Goal: Answer question/provide support: Share knowledge or assist other users

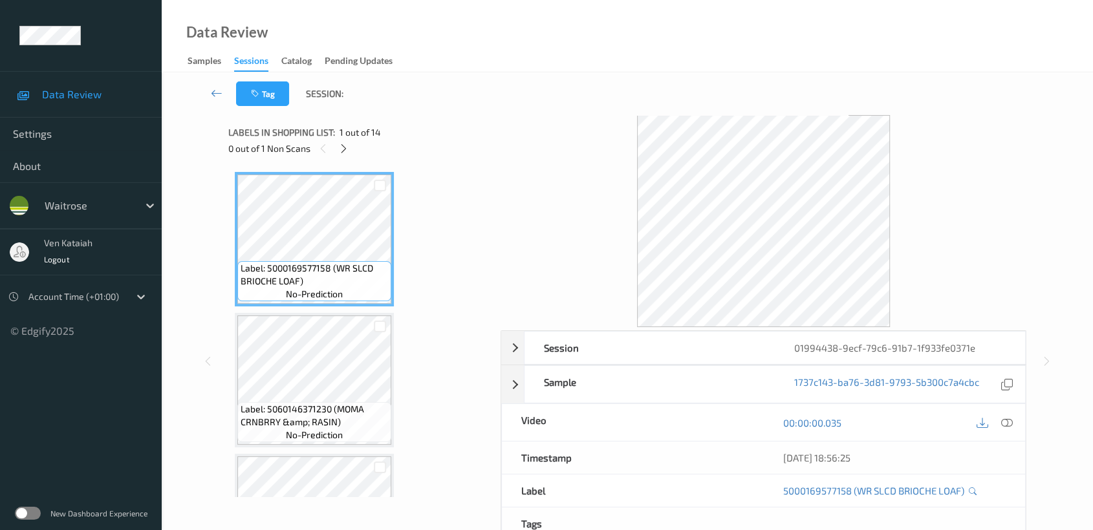
drag, startPoint x: 590, startPoint y: 17, endPoint x: 470, endPoint y: 1, distance: 120.8
click at [588, 17] on div "Data Review Samples Sessions Catalog Pending Updates" at bounding box center [627, 36] width 931 height 72
click at [351, 151] on div at bounding box center [344, 148] width 16 height 16
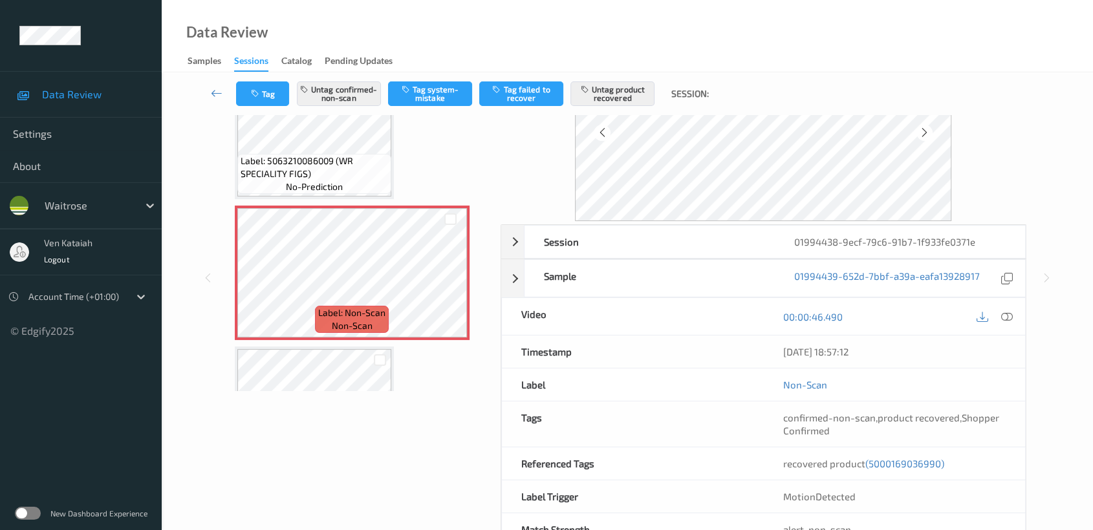
scroll to position [144, 0]
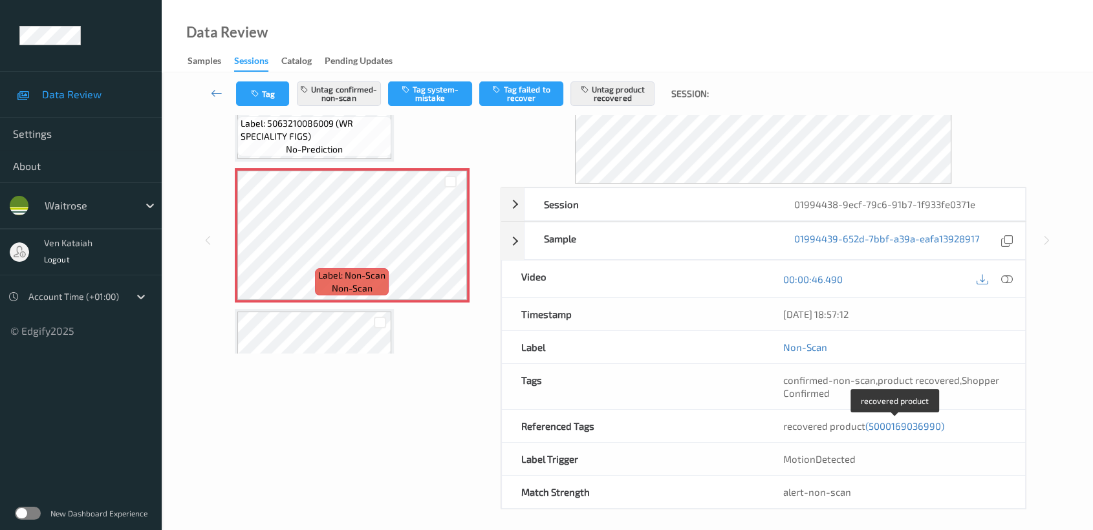
click at [885, 420] on span "(5000169036990)" at bounding box center [904, 426] width 79 height 12
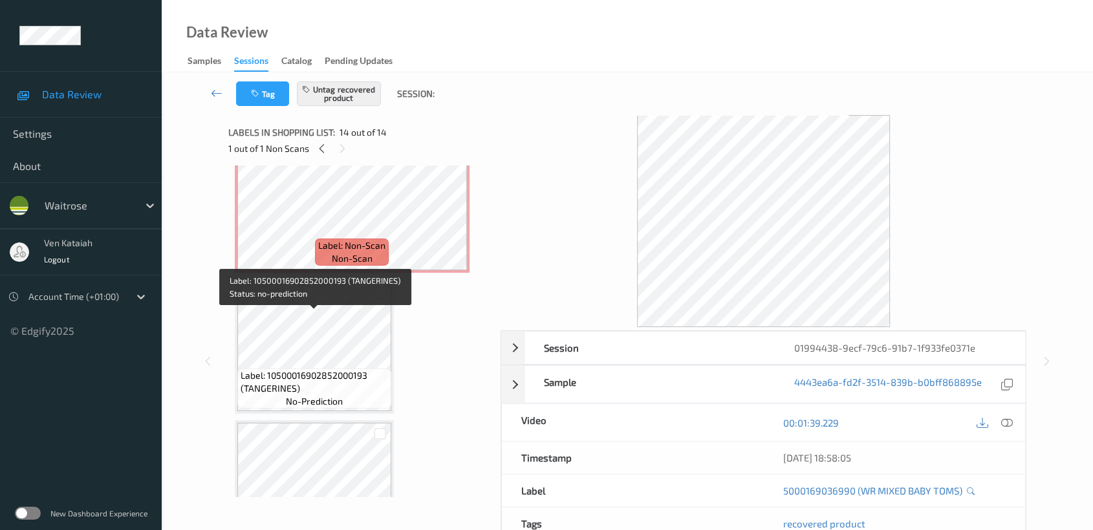
scroll to position [1209, 0]
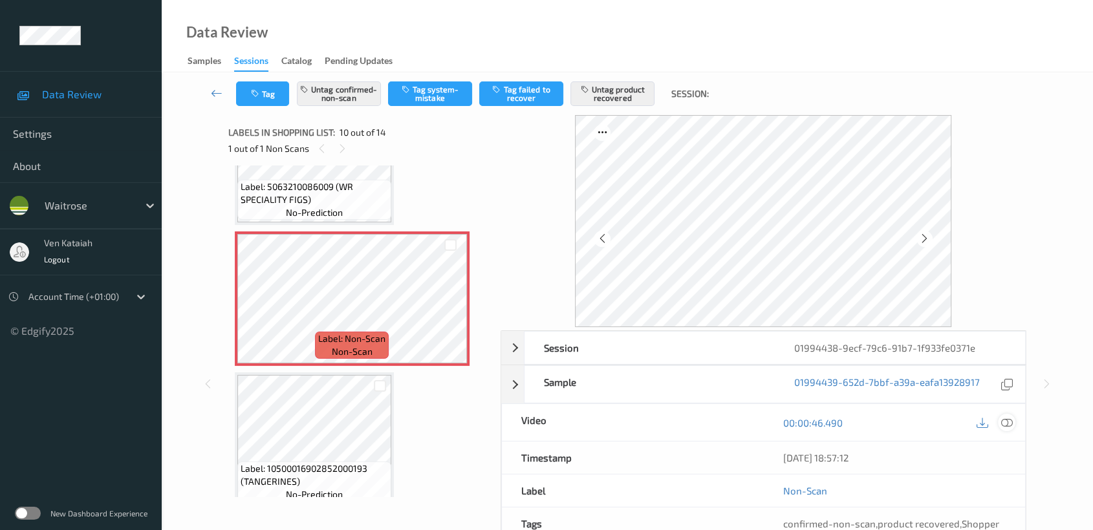
click at [1004, 422] on icon at bounding box center [1007, 423] width 12 height 12
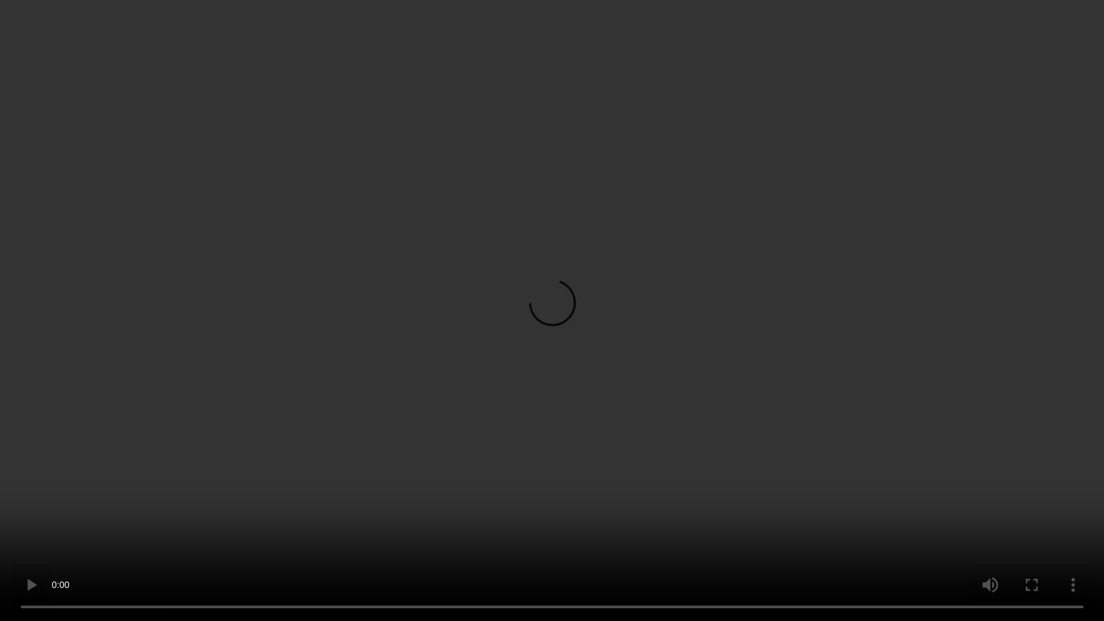
click at [605, 308] on video at bounding box center [552, 310] width 1104 height 621
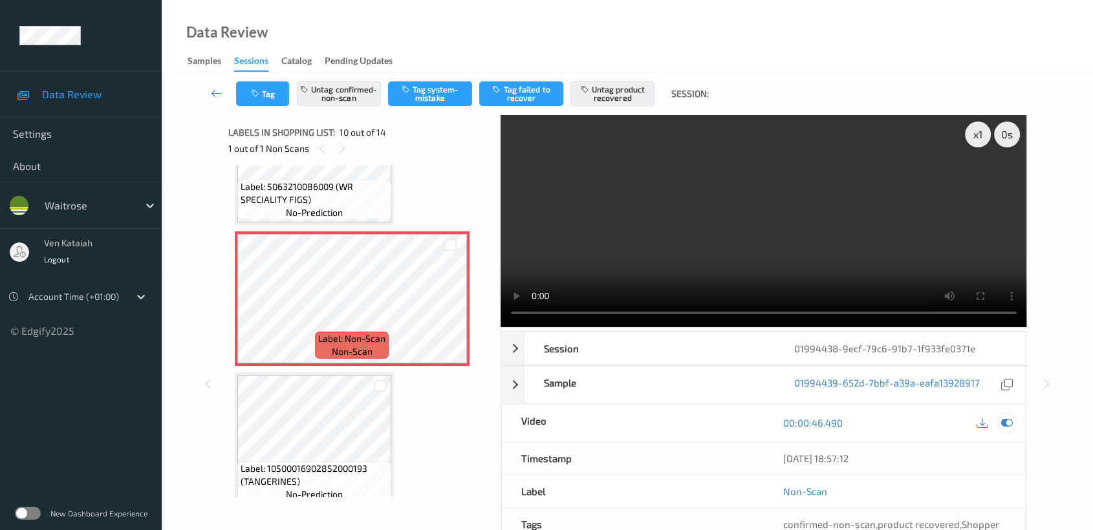
click at [1012, 424] on icon at bounding box center [1007, 423] width 12 height 12
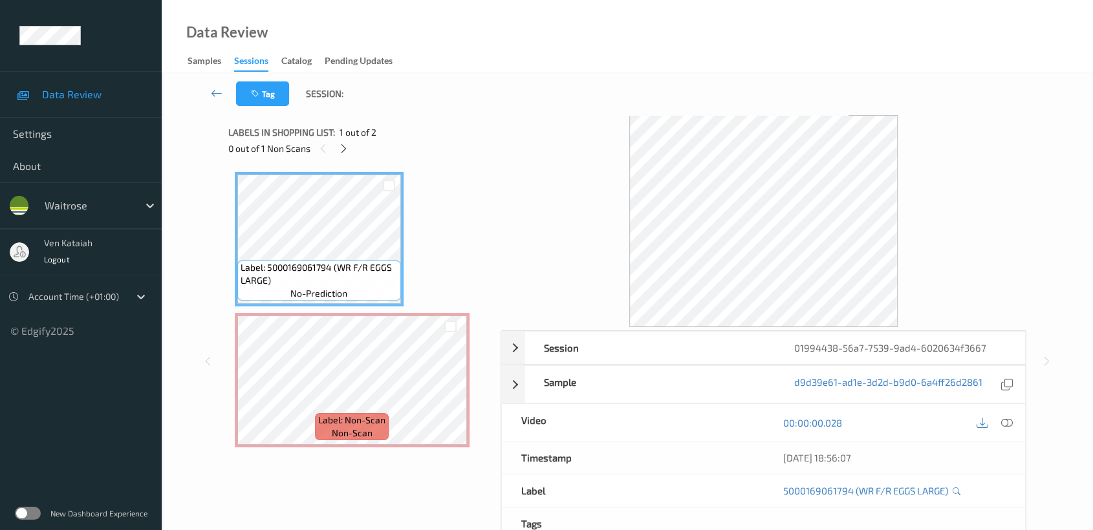
click at [259, 0] on div "Data Review Samples Sessions Catalog Pending Updates" at bounding box center [627, 36] width 931 height 72
click at [339, 153] on icon at bounding box center [343, 149] width 11 height 12
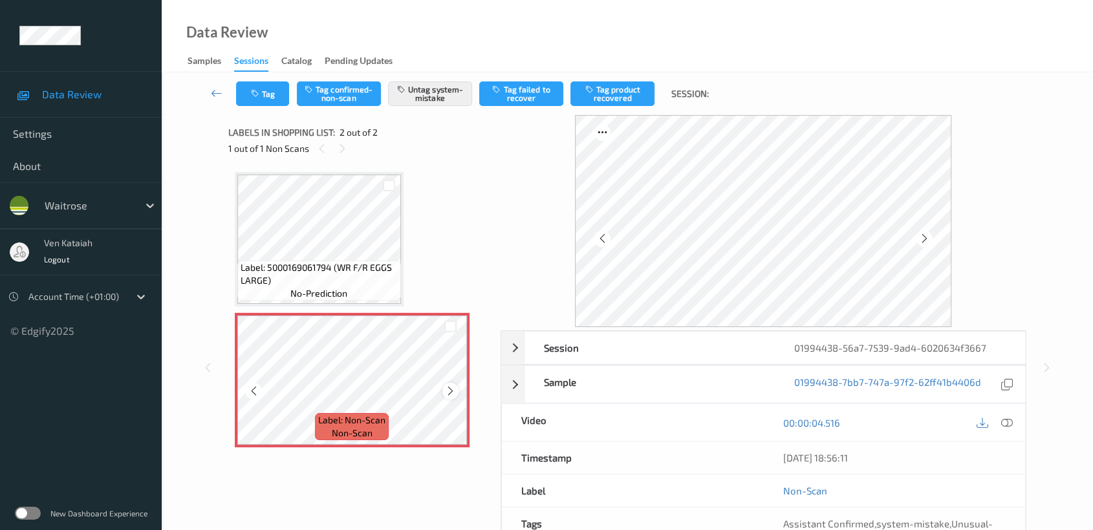
click at [450, 389] on icon at bounding box center [450, 391] width 11 height 12
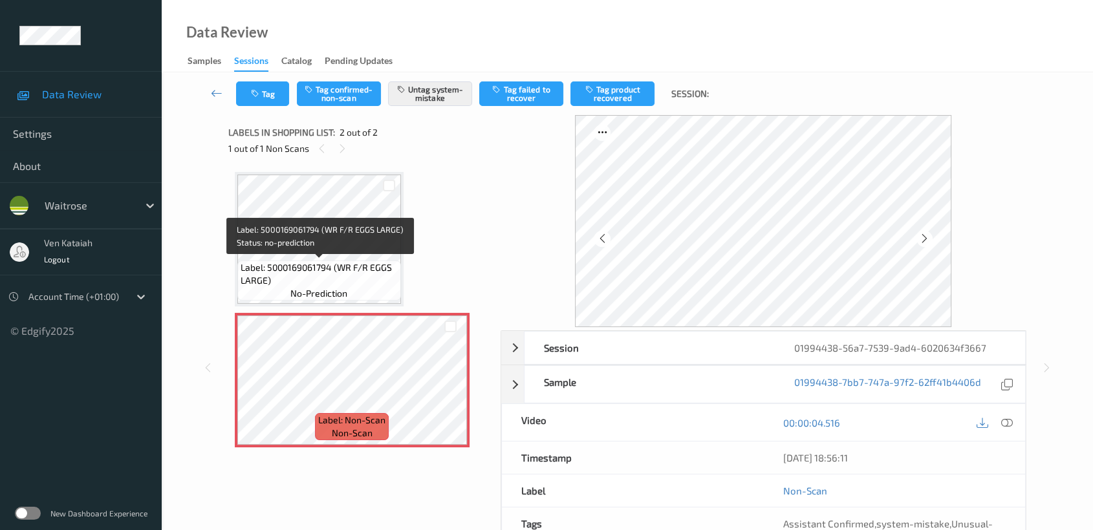
click at [353, 265] on span "Label: 5000169061794 (WR F/R EGGS LARGE)" at bounding box center [319, 274] width 157 height 26
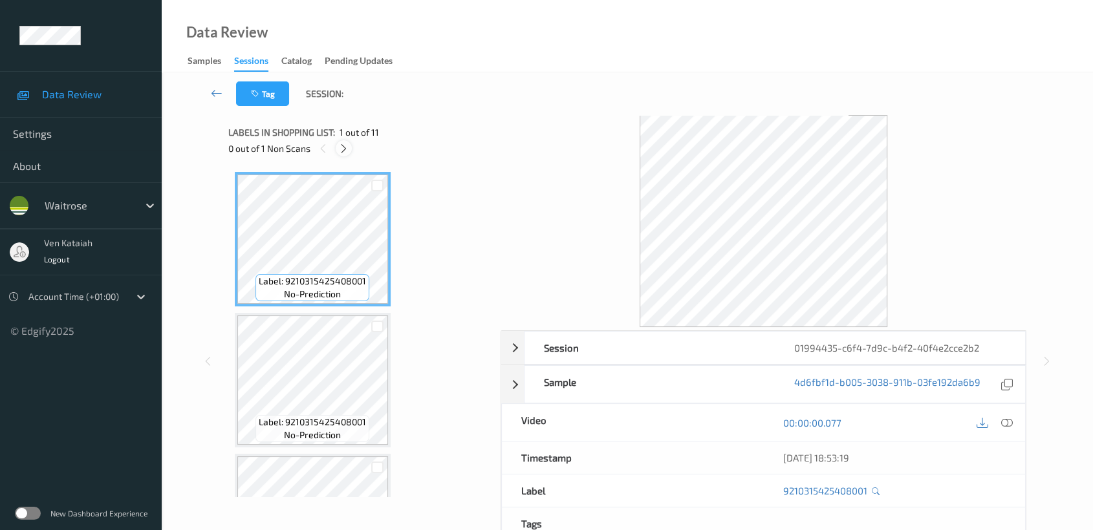
click at [343, 153] on icon at bounding box center [343, 149] width 11 height 12
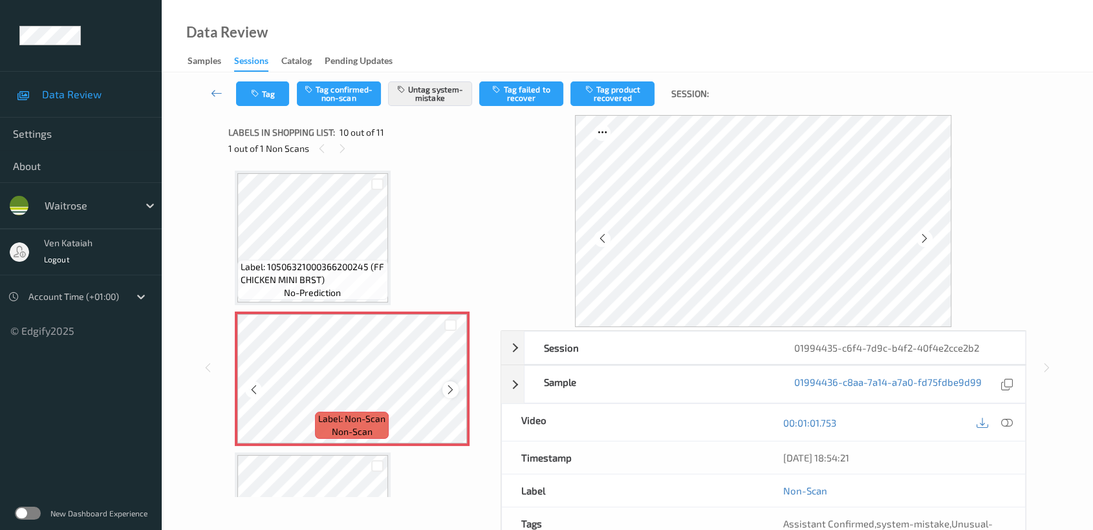
click at [452, 384] on icon at bounding box center [450, 390] width 11 height 12
click at [363, 281] on div "Label: 10506321000366200245 (FF CHICKEN MINI BRST) no-prediction" at bounding box center [312, 280] width 151 height 40
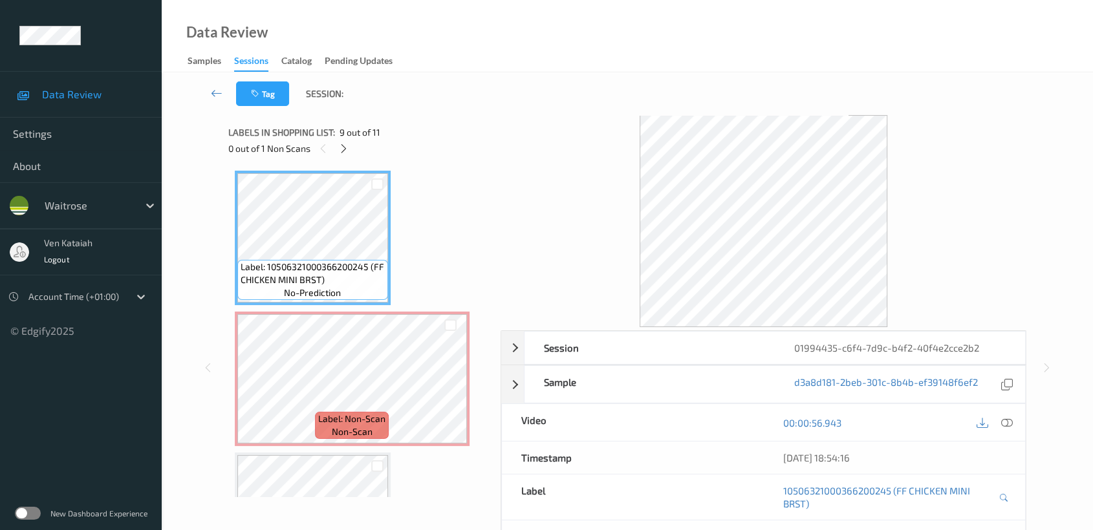
drag, startPoint x: 1009, startPoint y: 426, endPoint x: 998, endPoint y: 429, distance: 11.7
click at [1003, 428] on icon at bounding box center [1007, 423] width 12 height 12
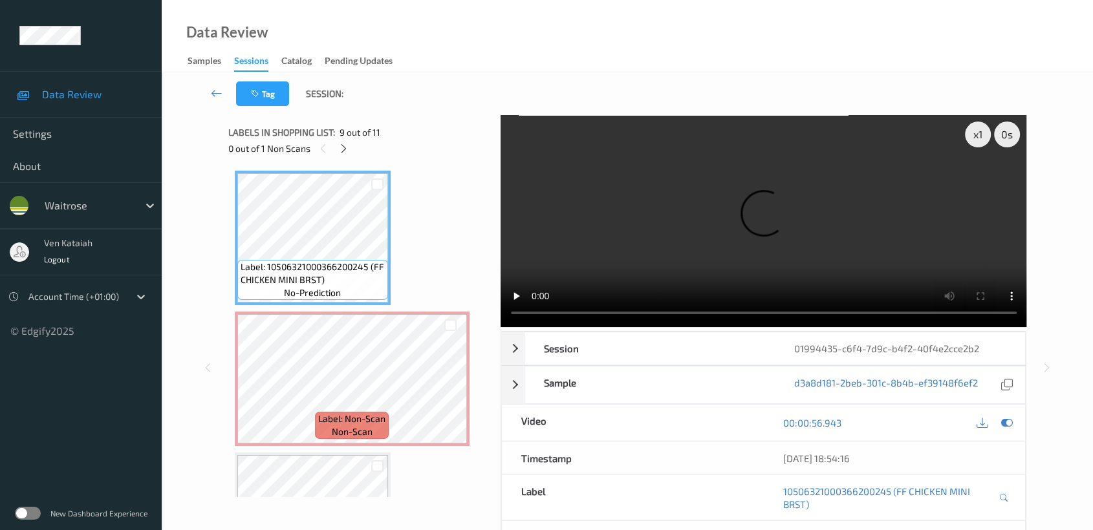
scroll to position [1128, 0]
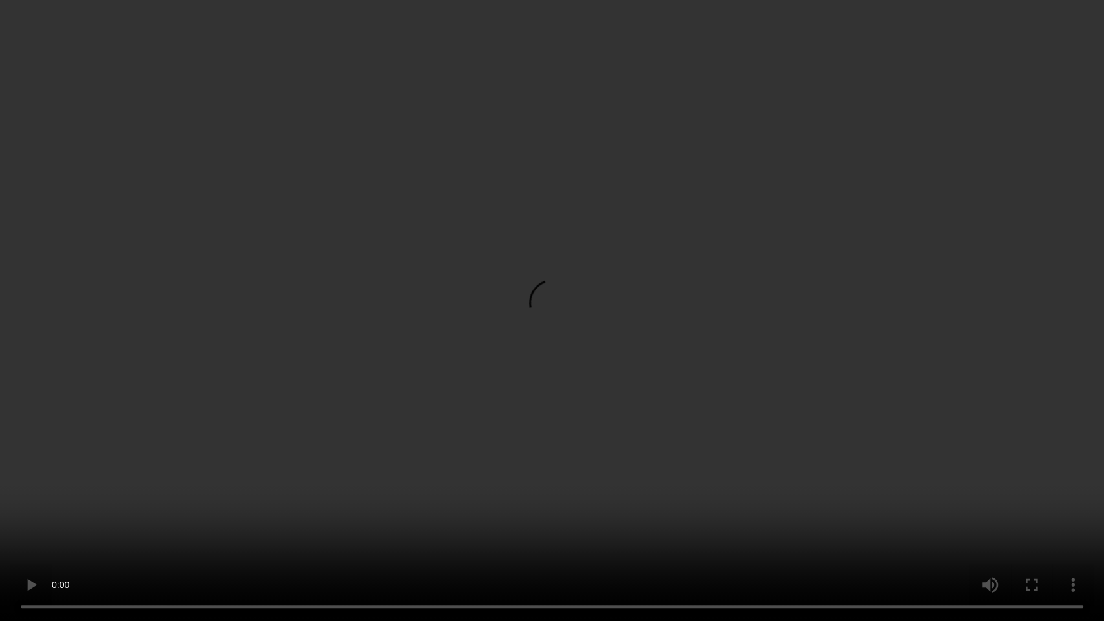
click at [775, 447] on video at bounding box center [552, 310] width 1104 height 621
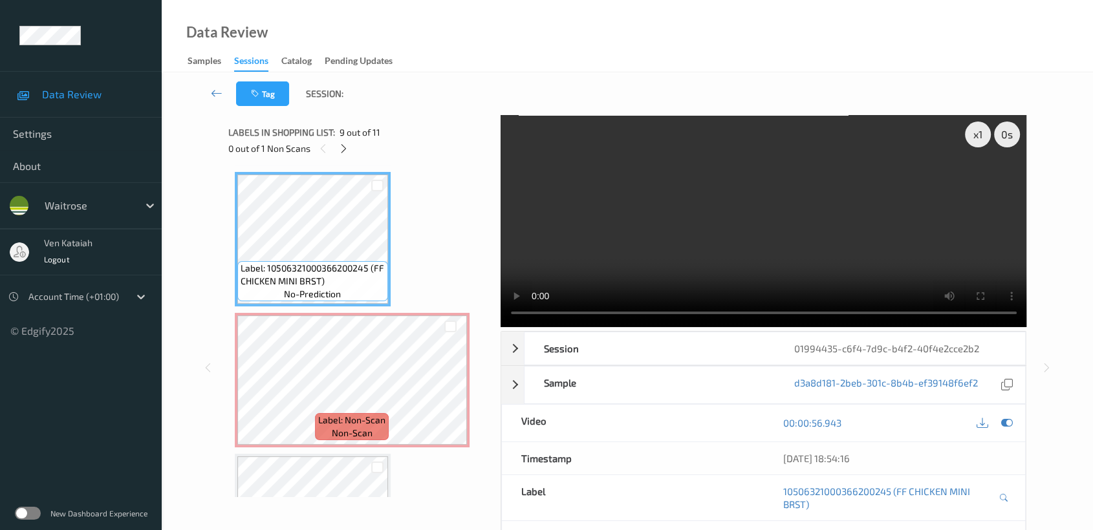
click at [998, 432] on div "00:00:56.943" at bounding box center [894, 423] width 262 height 37
click at [1002, 427] on icon at bounding box center [1007, 423] width 12 height 12
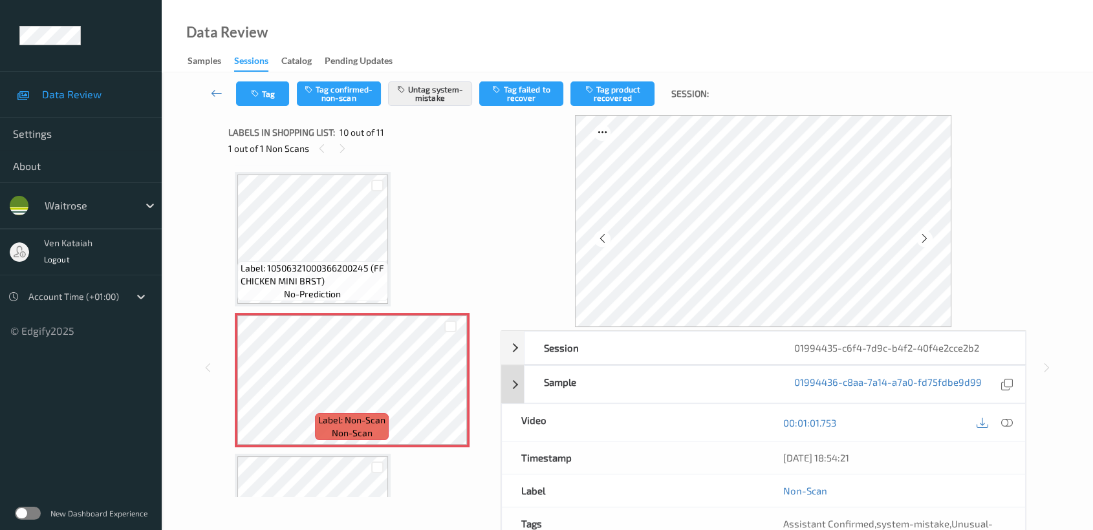
scroll to position [116, 0]
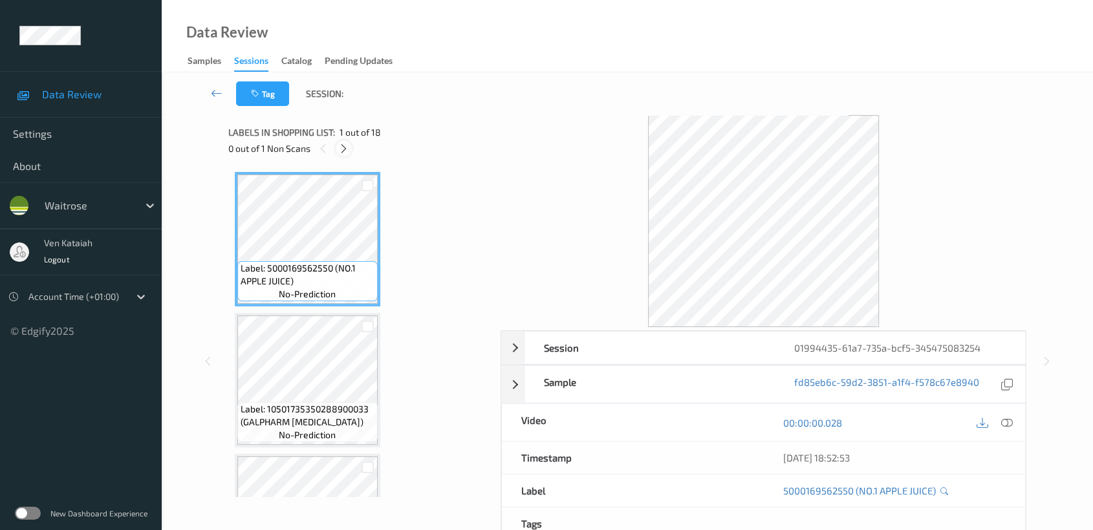
click at [350, 153] on div at bounding box center [344, 148] width 16 height 16
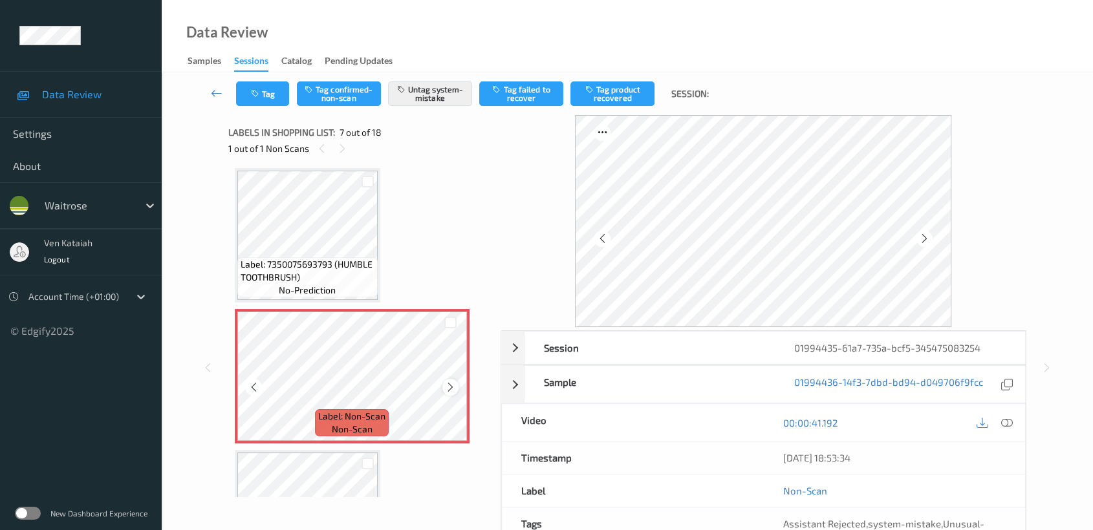
click at [455, 383] on icon at bounding box center [450, 388] width 11 height 12
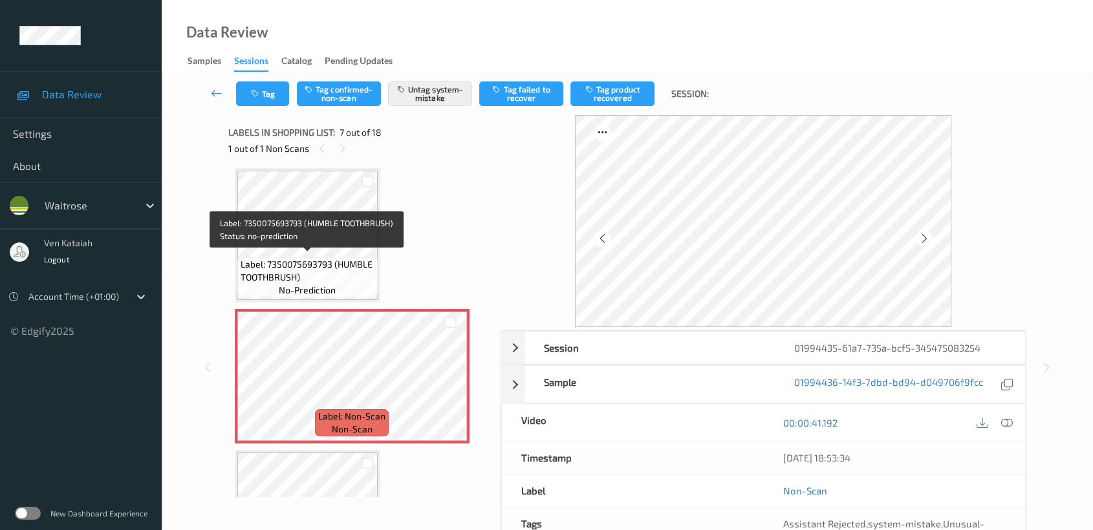
click at [339, 261] on span "Label: 7350075693793 (HUMBLE TOOTHBRUSH)" at bounding box center [308, 271] width 134 height 26
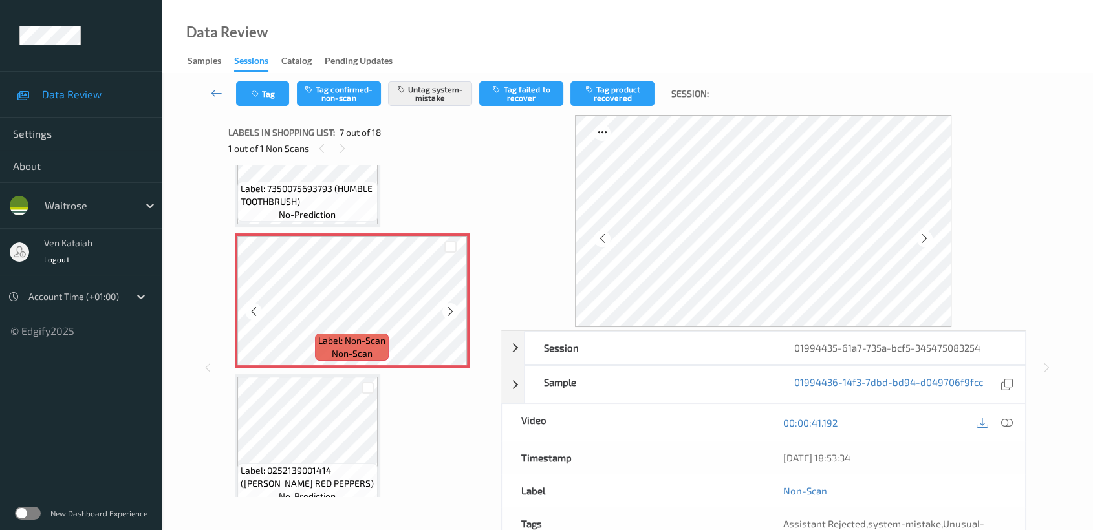
scroll to position [852, 0]
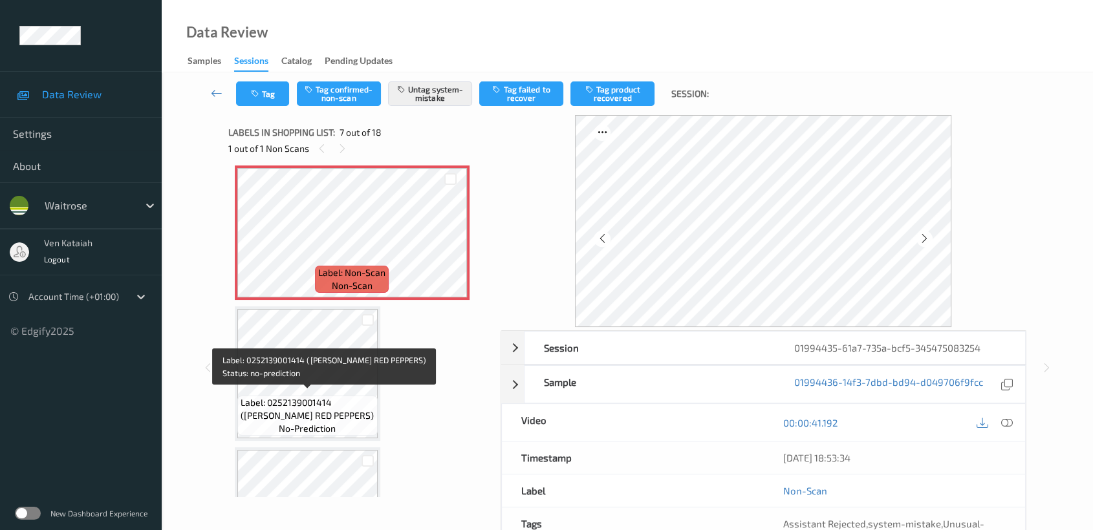
click at [326, 404] on span "Label: 0252139001414 ([PERSON_NAME] RED PEPPERS)" at bounding box center [308, 409] width 134 height 26
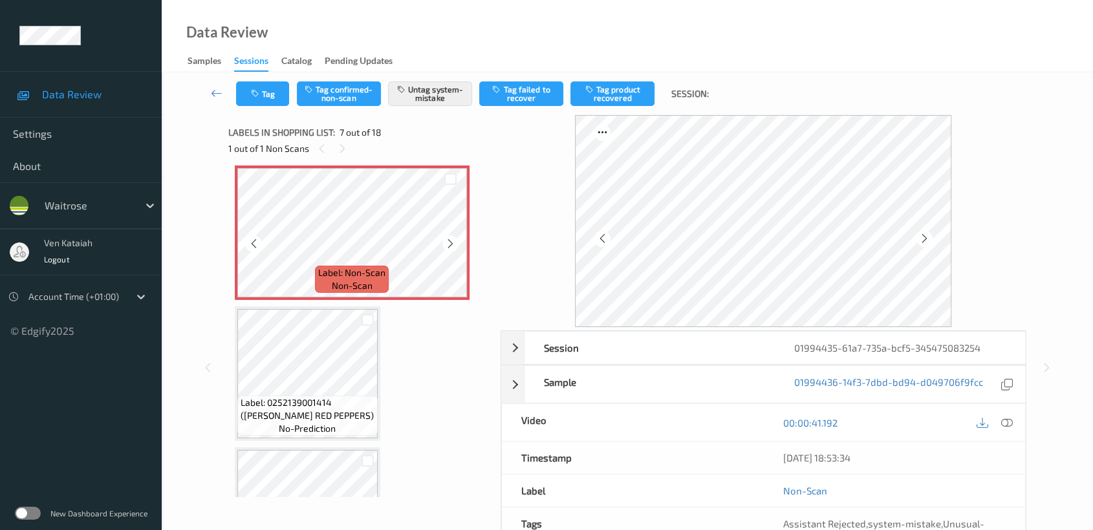
scroll to position [709, 0]
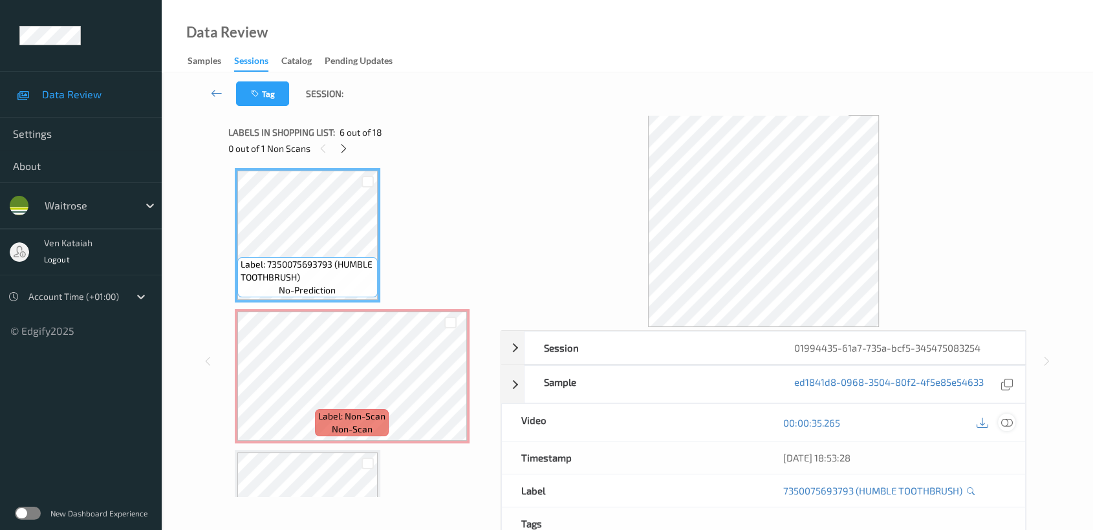
click at [1009, 420] on icon at bounding box center [1007, 423] width 12 height 12
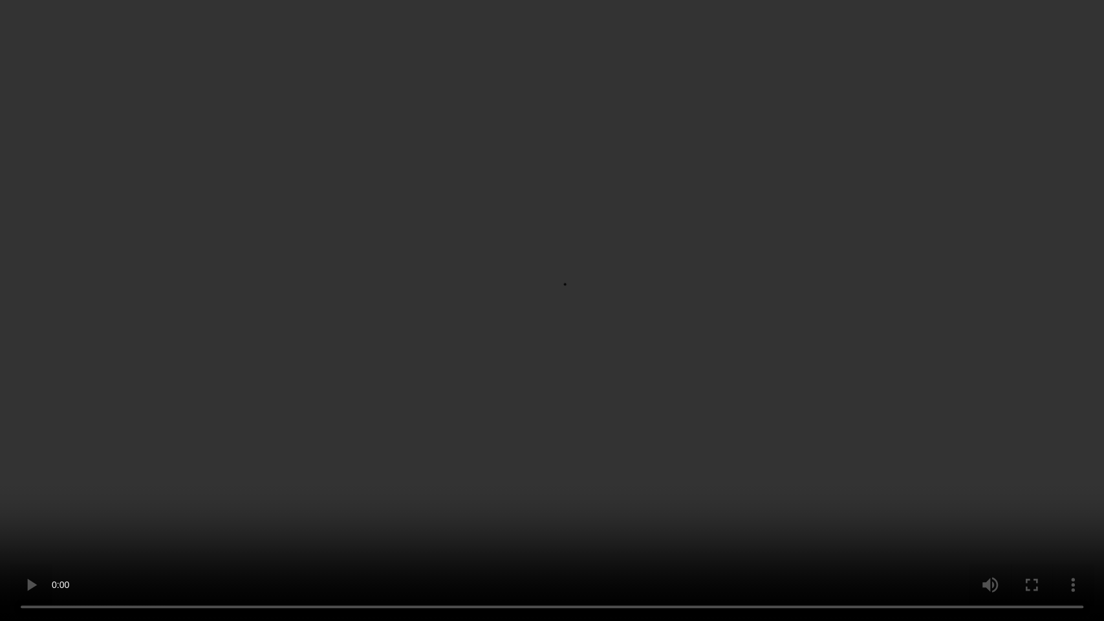
click at [436, 358] on video at bounding box center [552, 310] width 1104 height 621
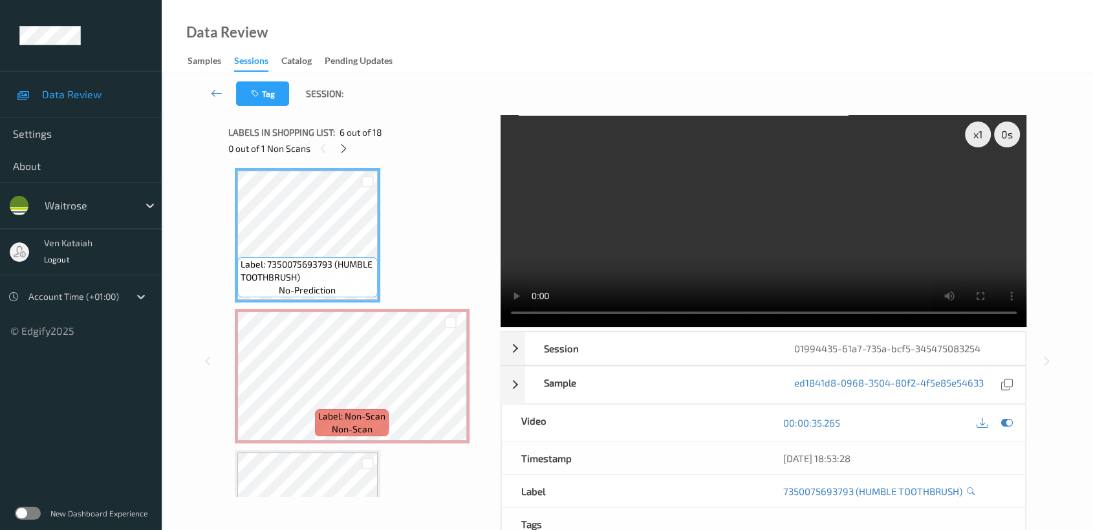
drag, startPoint x: 1010, startPoint y: 416, endPoint x: 973, endPoint y: 410, distance: 38.0
click at [1010, 417] on icon at bounding box center [1007, 423] width 12 height 12
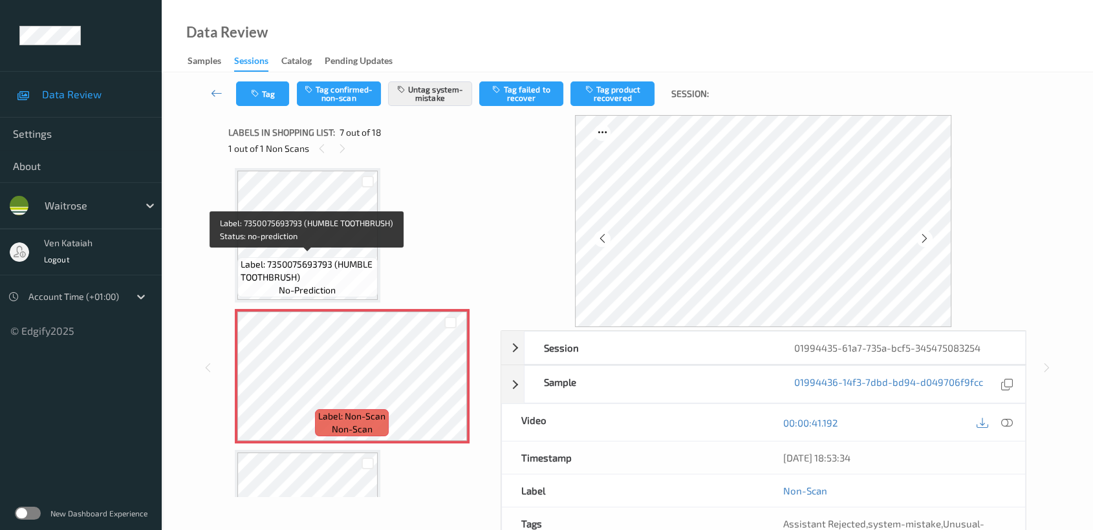
click at [307, 258] on span "Label: 7350075693793 (HUMBLE TOOTHBRUSH)" at bounding box center [308, 271] width 134 height 26
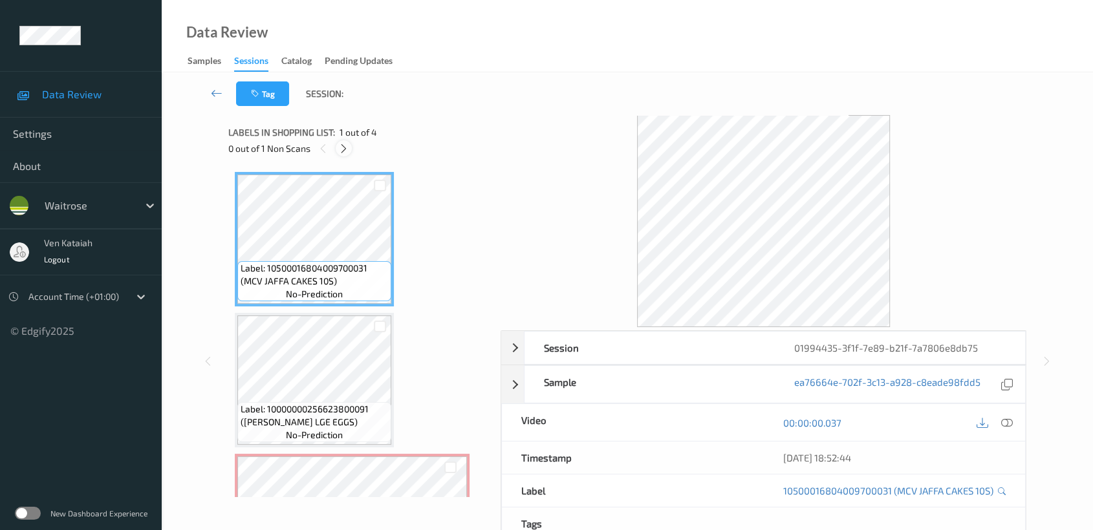
click at [338, 143] on icon at bounding box center [343, 149] width 11 height 12
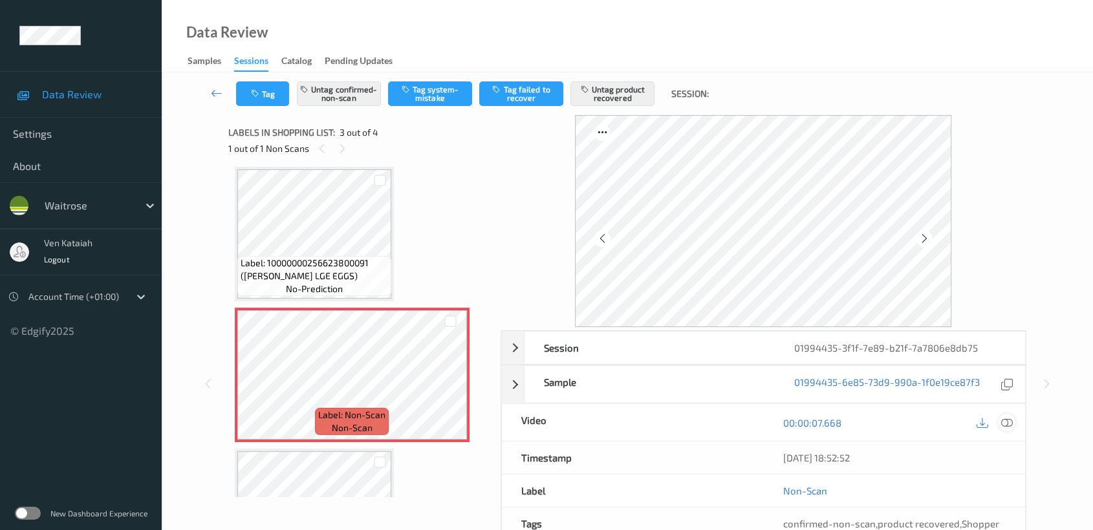
click at [1006, 422] on icon at bounding box center [1007, 423] width 12 height 12
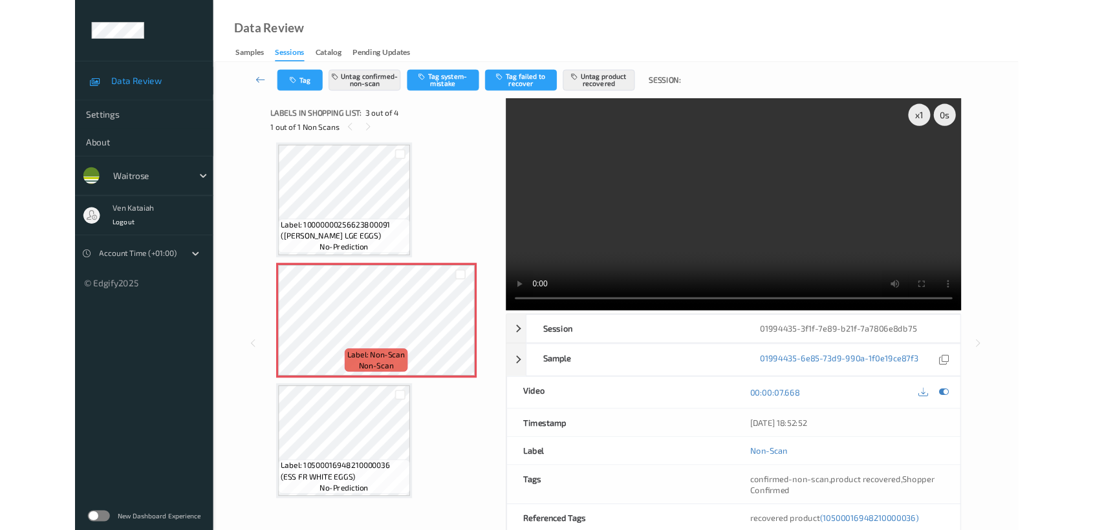
scroll to position [145, 0]
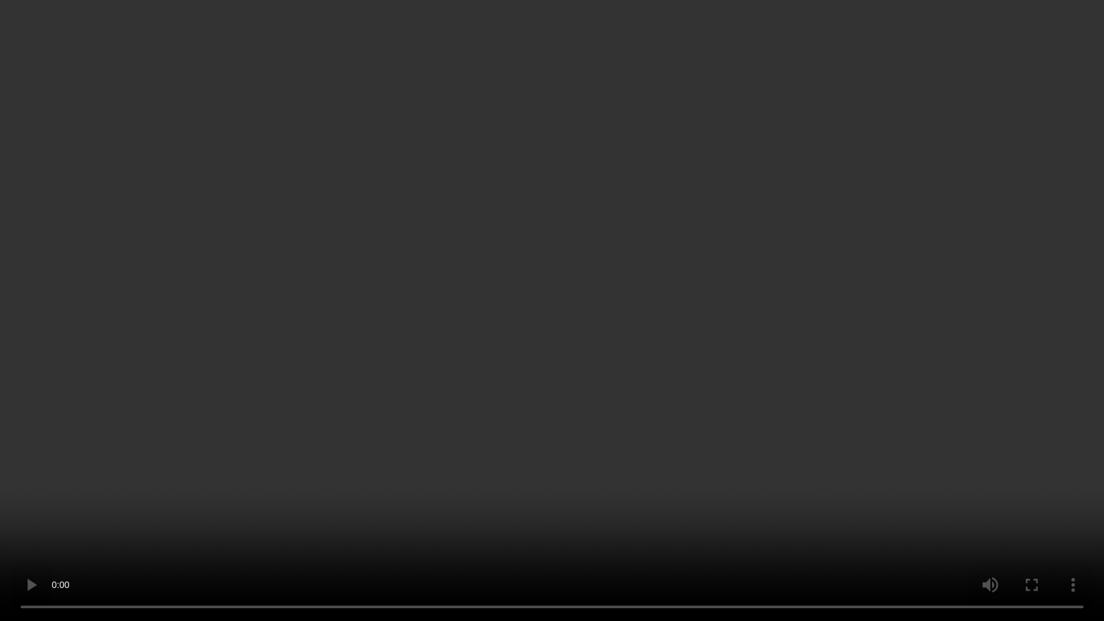
click at [718, 333] on video at bounding box center [552, 310] width 1104 height 621
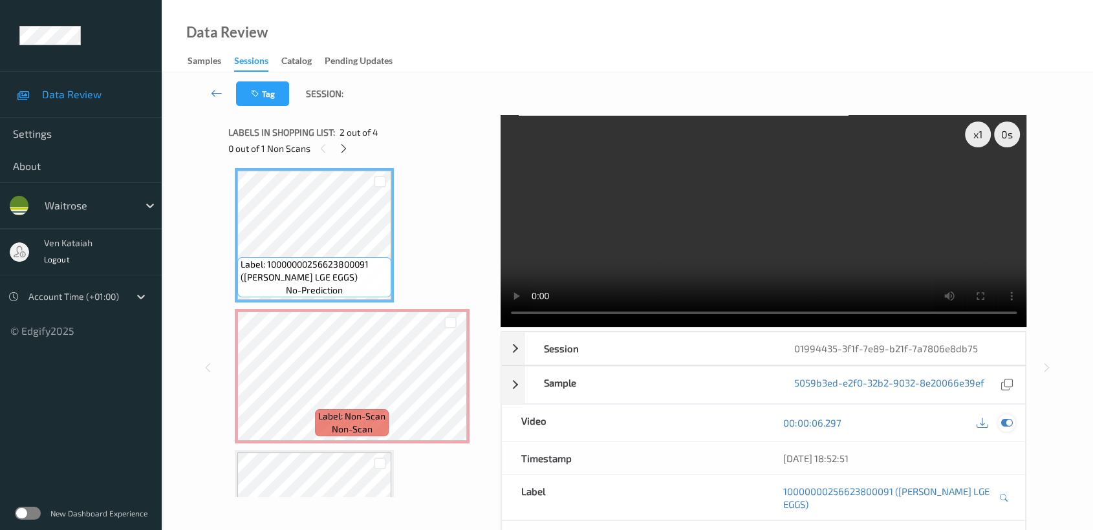
click at [1008, 418] on icon at bounding box center [1007, 423] width 12 height 12
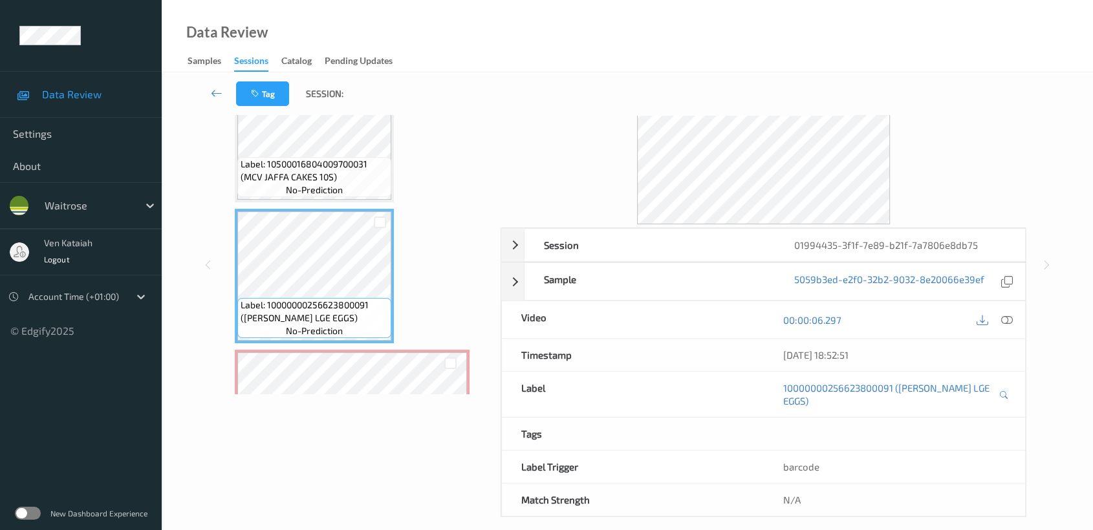
scroll to position [0, 0]
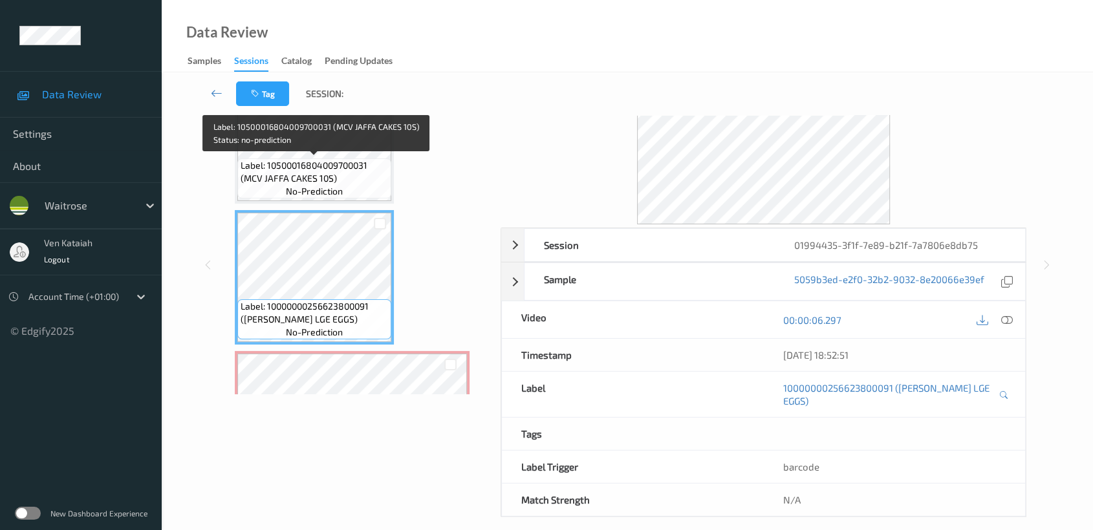
click at [355, 195] on div "Label: 10500016804009700031 (MCV JAFFA CAKES 10S) no-prediction" at bounding box center [314, 178] width 154 height 40
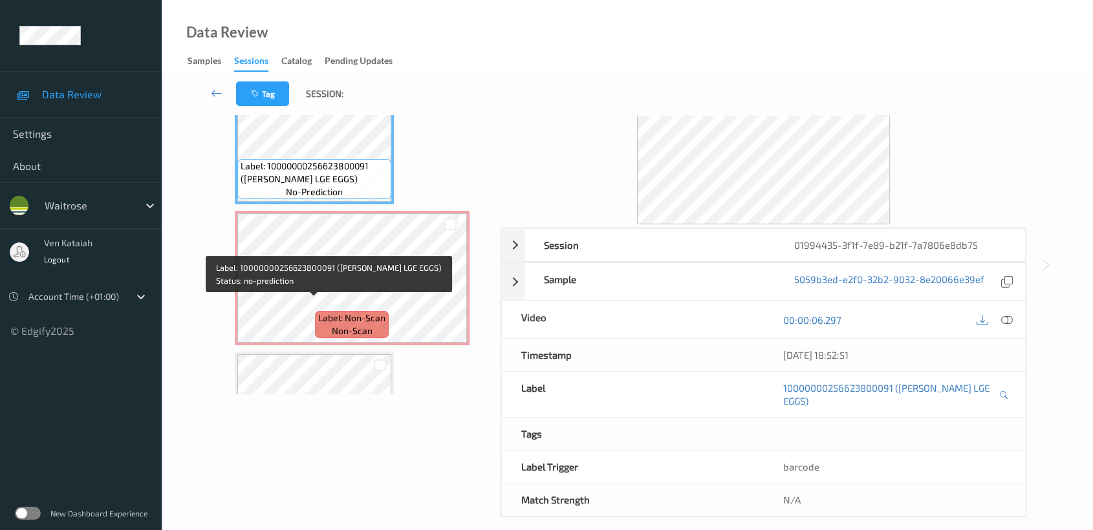
scroll to position [236, 0]
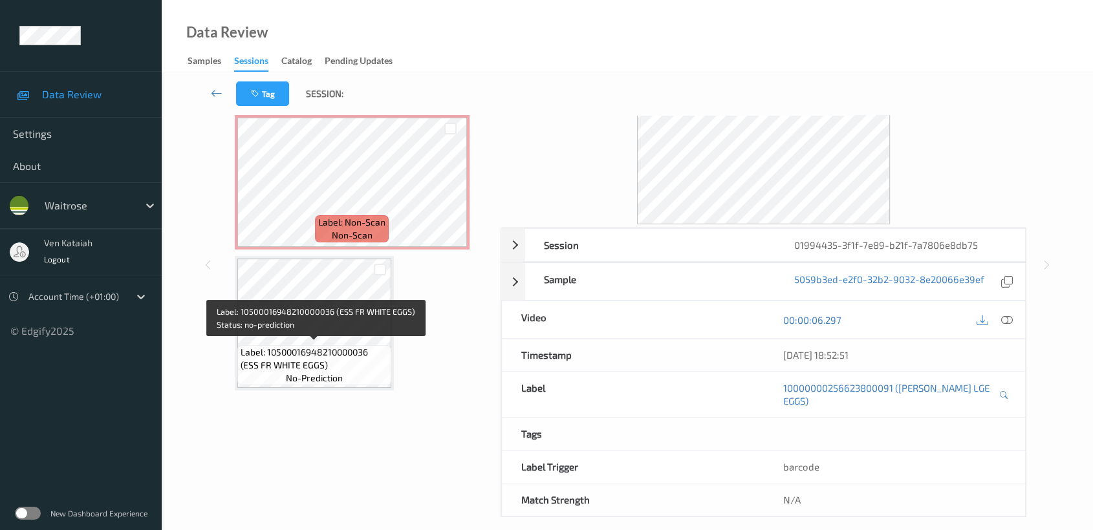
click at [347, 360] on span "Label: 10500016948210000036 (ESS FR WHITE EGGS)" at bounding box center [314, 359] width 147 height 26
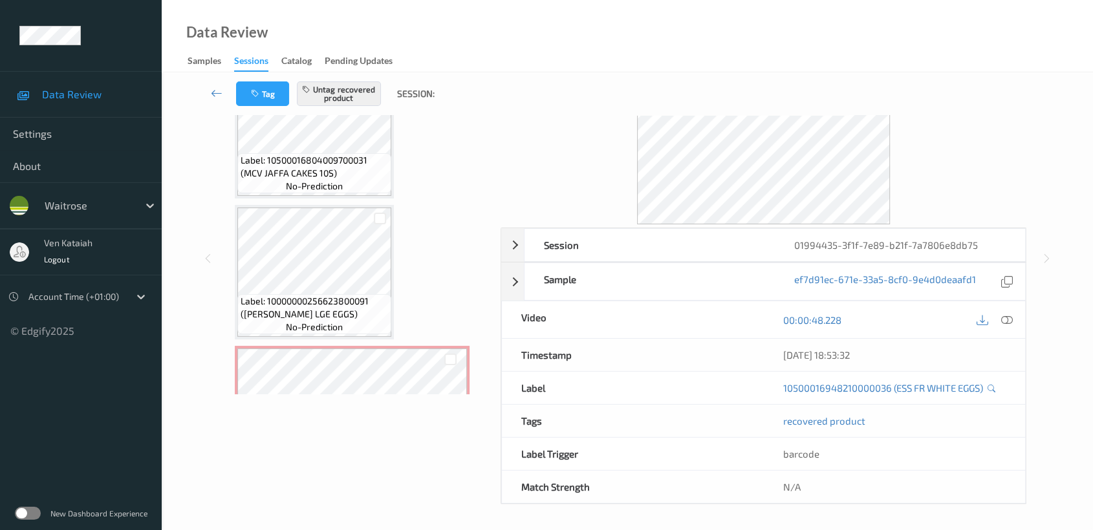
scroll to position [0, 0]
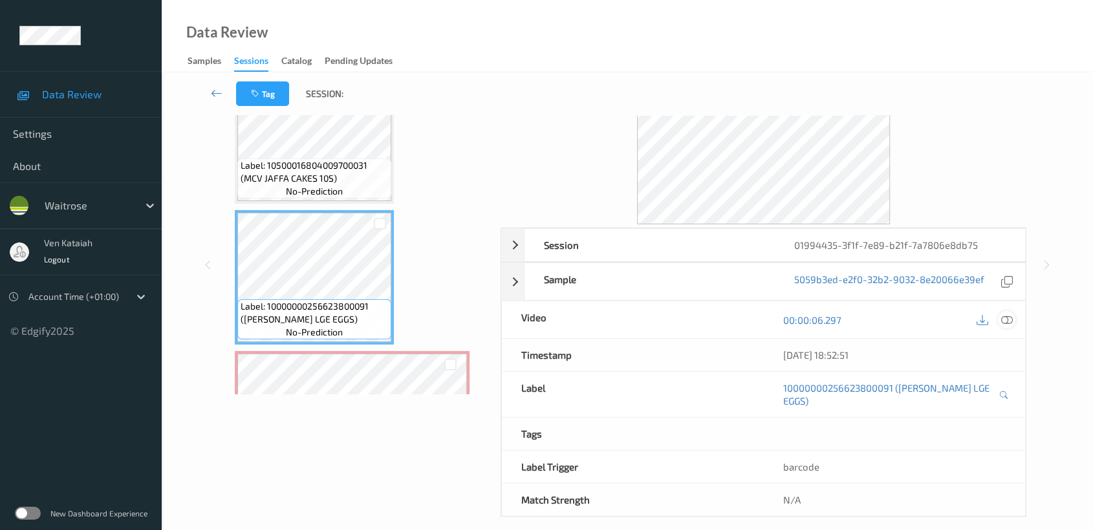
click at [1003, 316] on icon at bounding box center [1007, 320] width 12 height 12
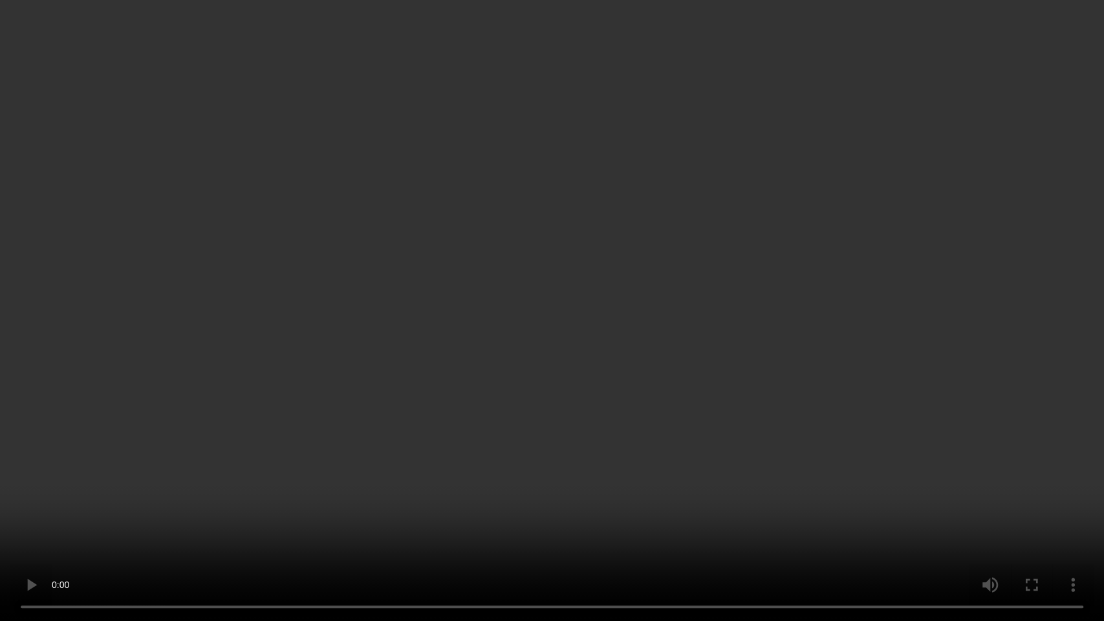
click at [753, 356] on video at bounding box center [552, 310] width 1104 height 621
click at [665, 345] on video at bounding box center [552, 310] width 1104 height 621
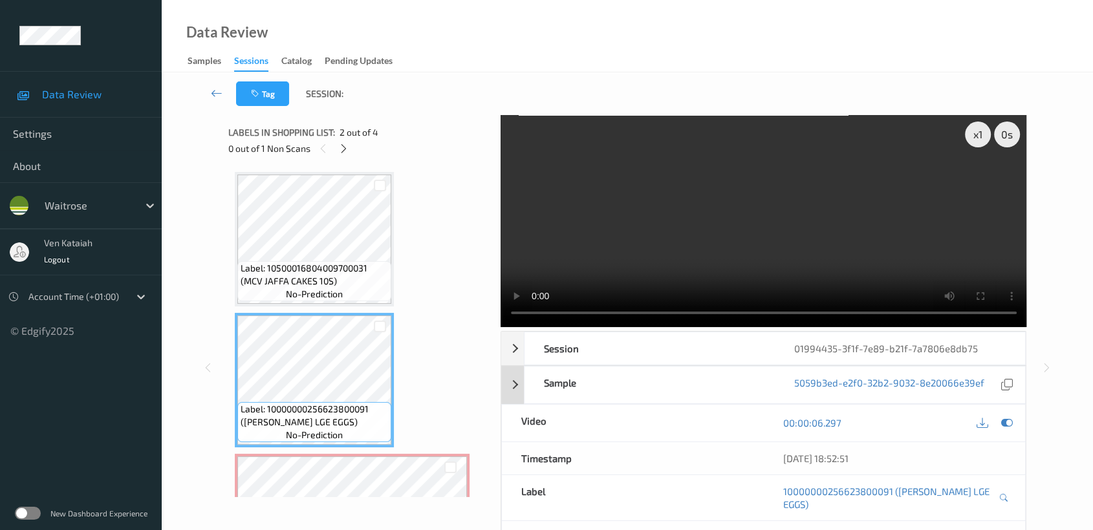
click at [1003, 422] on icon at bounding box center [1007, 423] width 12 height 12
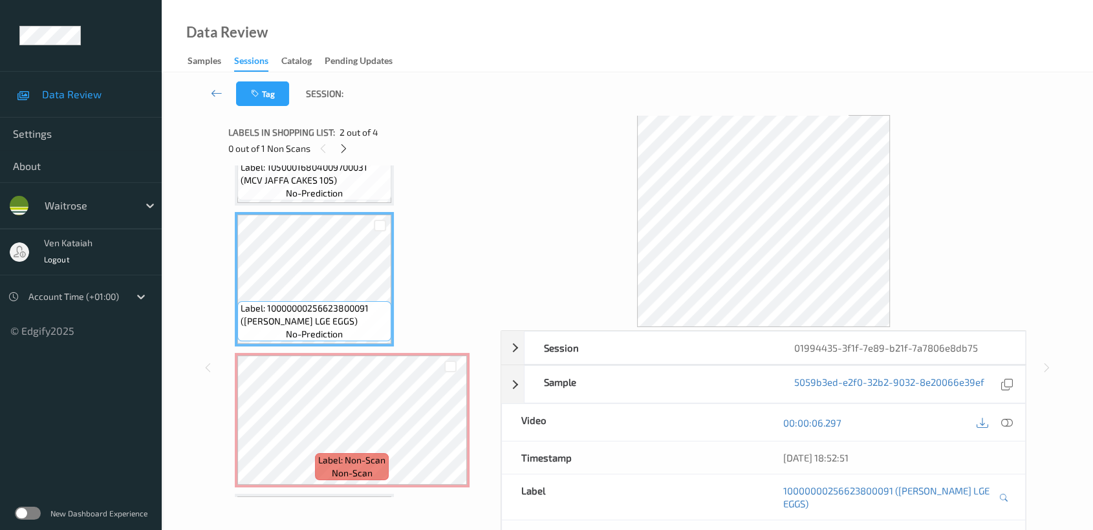
scroll to position [144, 0]
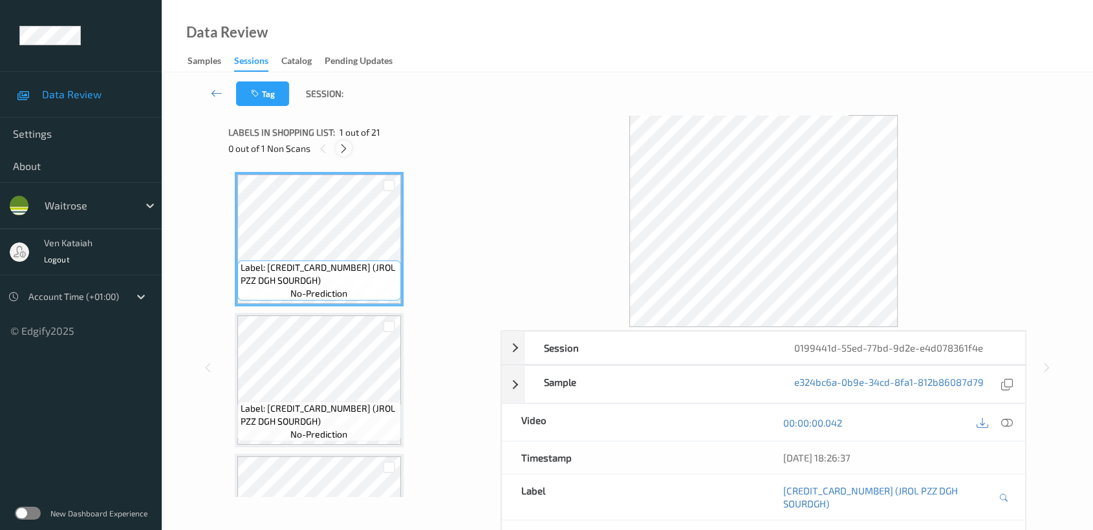
click at [345, 144] on icon at bounding box center [343, 149] width 11 height 12
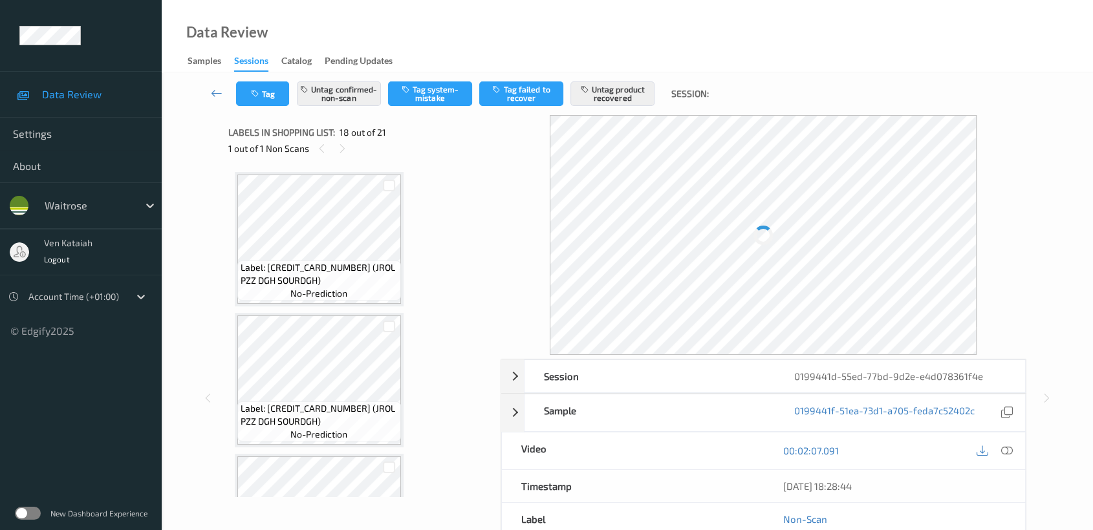
scroll to position [2253, 0]
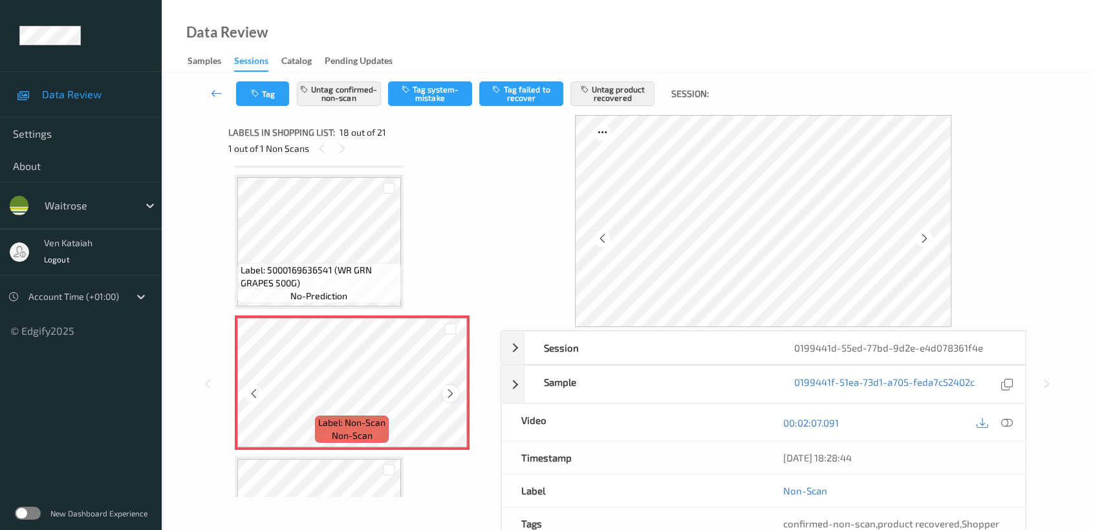
click at [450, 388] on icon at bounding box center [450, 394] width 11 height 12
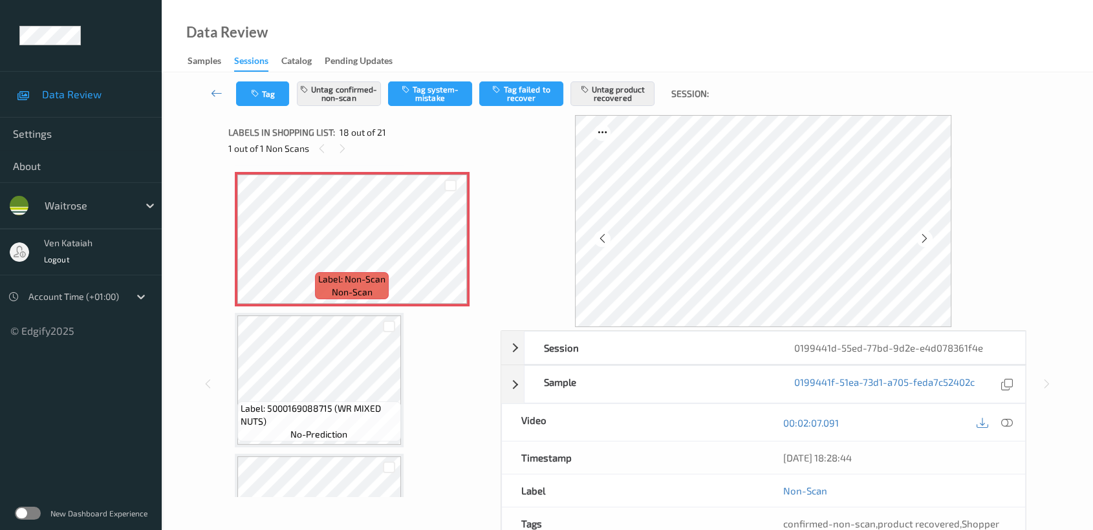
click at [1004, 417] on icon at bounding box center [1007, 423] width 12 height 12
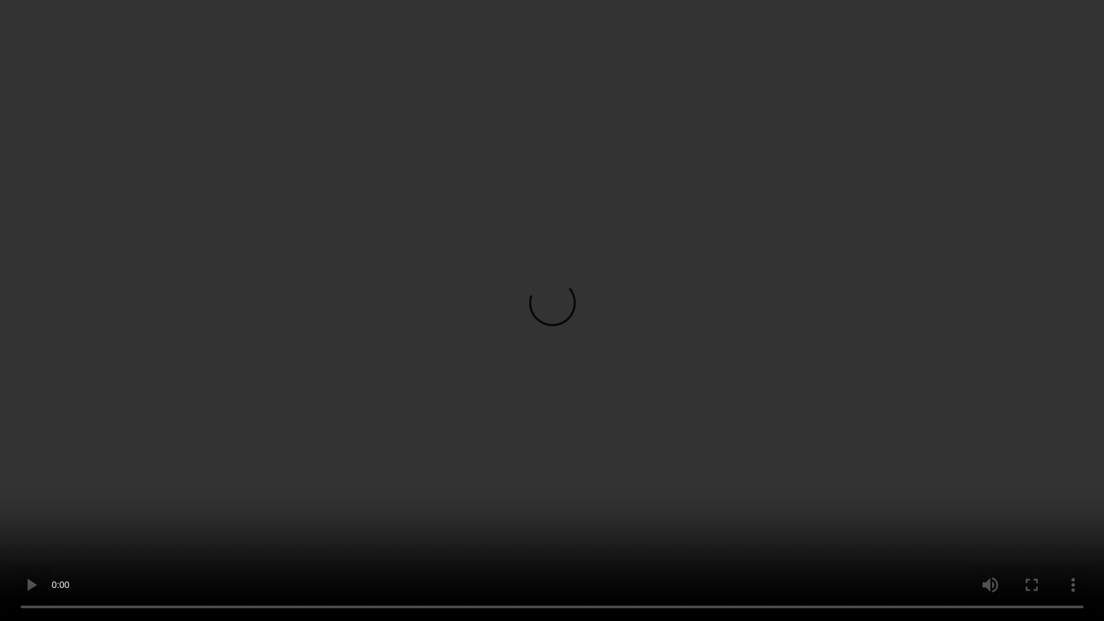
click at [901, 319] on video at bounding box center [552, 310] width 1104 height 621
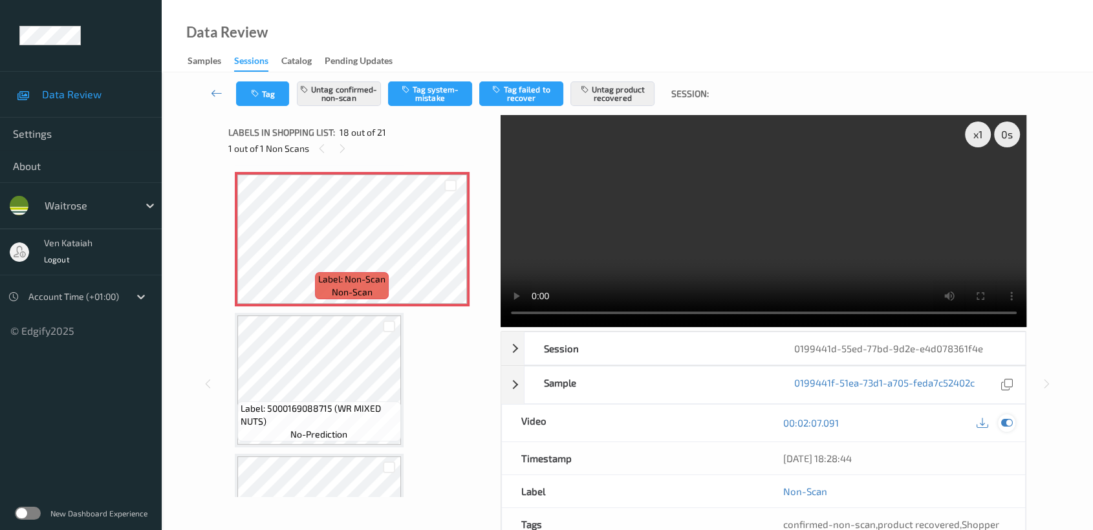
click at [1011, 428] on icon at bounding box center [1007, 423] width 12 height 12
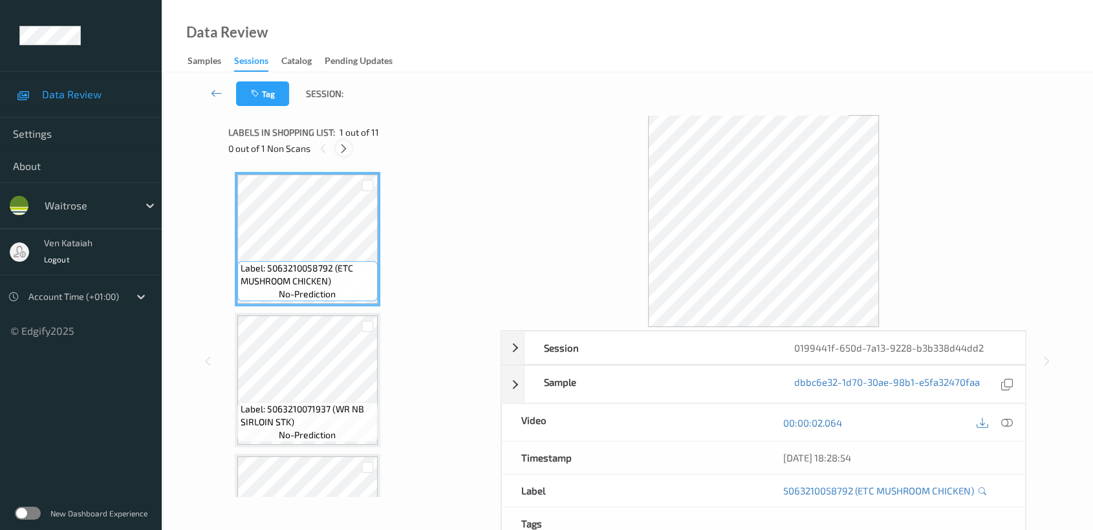
click at [343, 146] on icon at bounding box center [343, 149] width 11 height 12
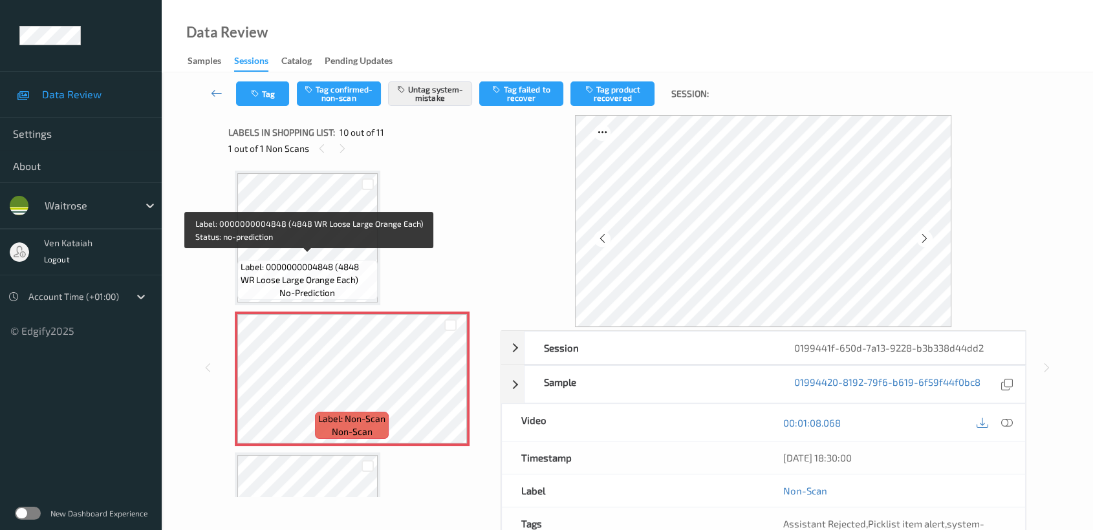
click at [323, 261] on span "Label: 0000000004848 (4848 WR Loose Large Orange Each)" at bounding box center [308, 274] width 134 height 26
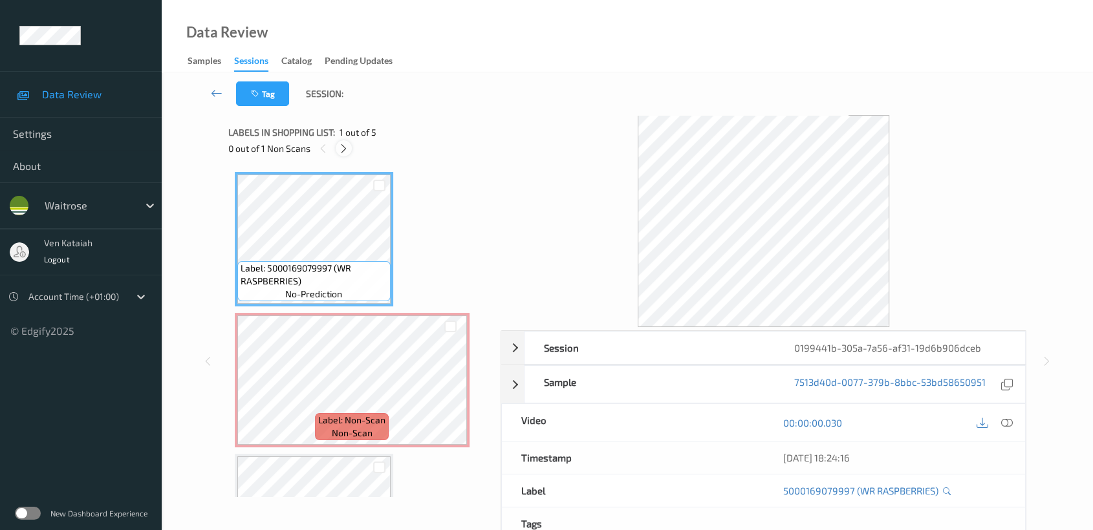
click at [349, 146] on div at bounding box center [344, 148] width 16 height 16
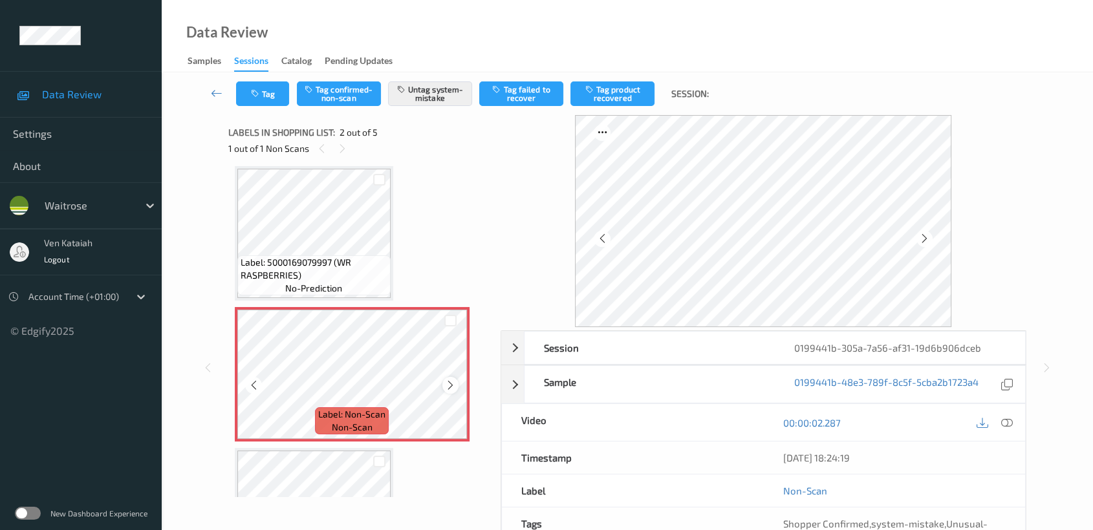
click at [450, 387] on icon at bounding box center [450, 386] width 11 height 12
click at [299, 269] on span "Label: 5000169079997 (WR RASPBERRIES)" at bounding box center [314, 269] width 147 height 26
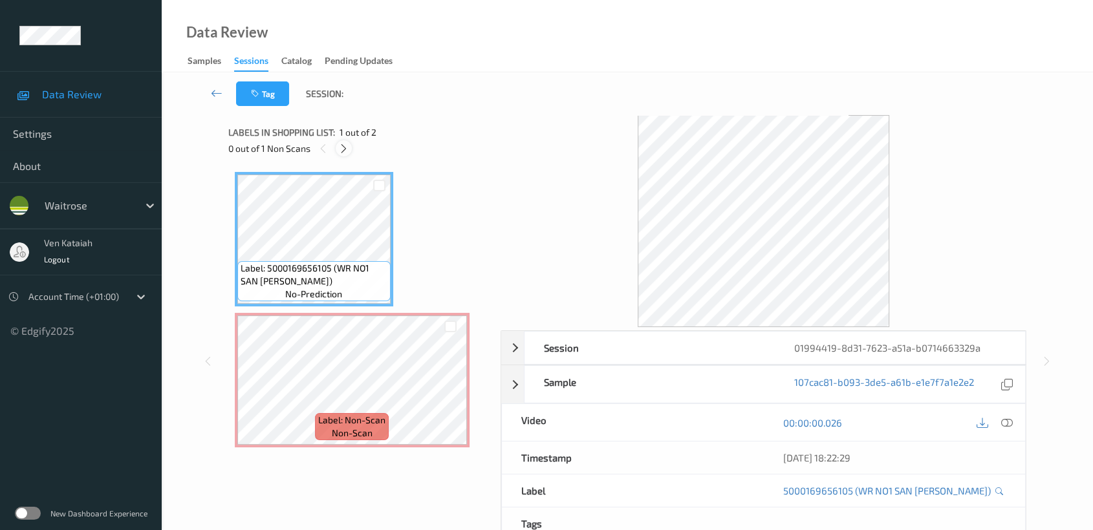
click at [339, 146] on icon at bounding box center [343, 149] width 11 height 12
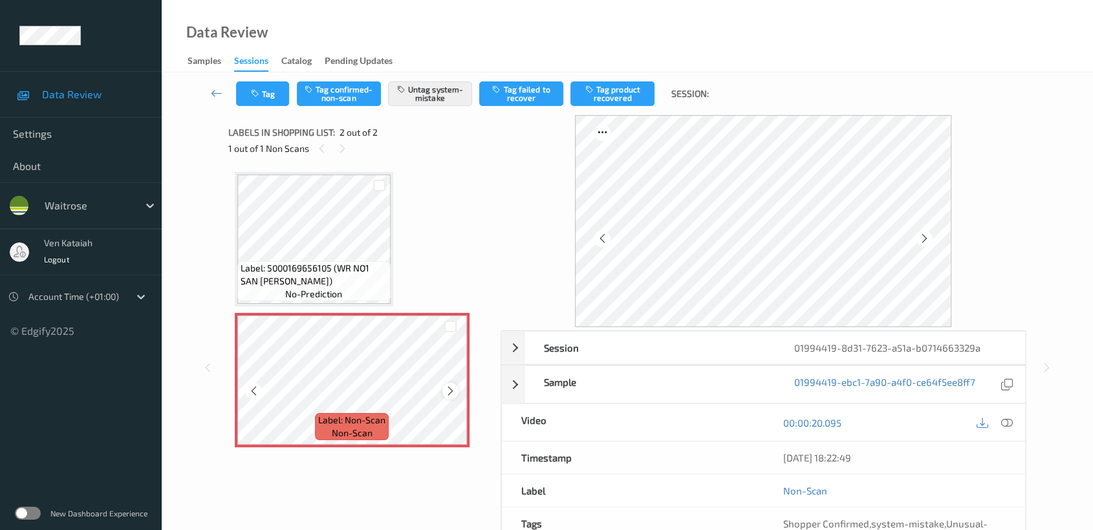
click at [450, 395] on icon at bounding box center [450, 391] width 11 height 12
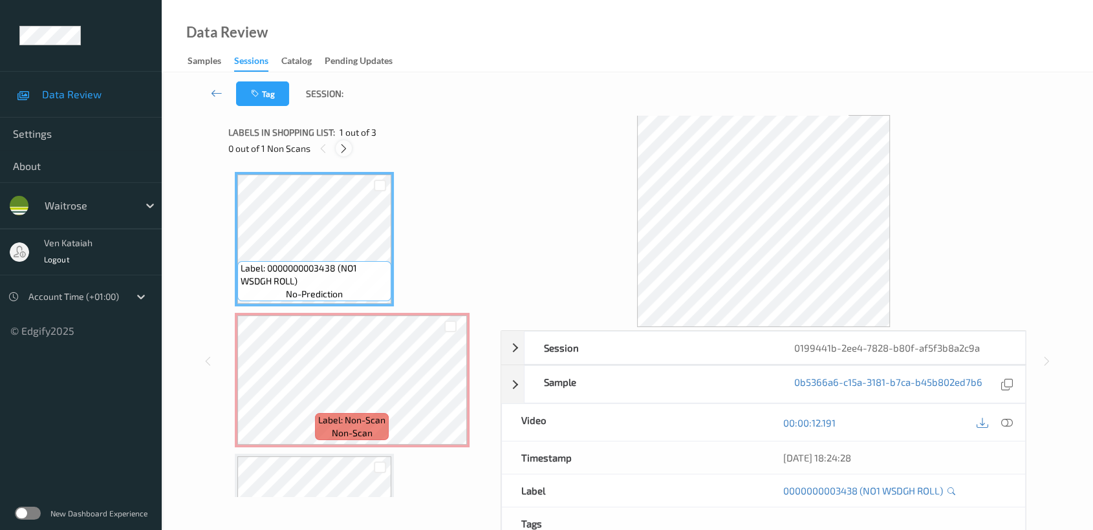
click at [343, 146] on icon at bounding box center [343, 149] width 11 height 12
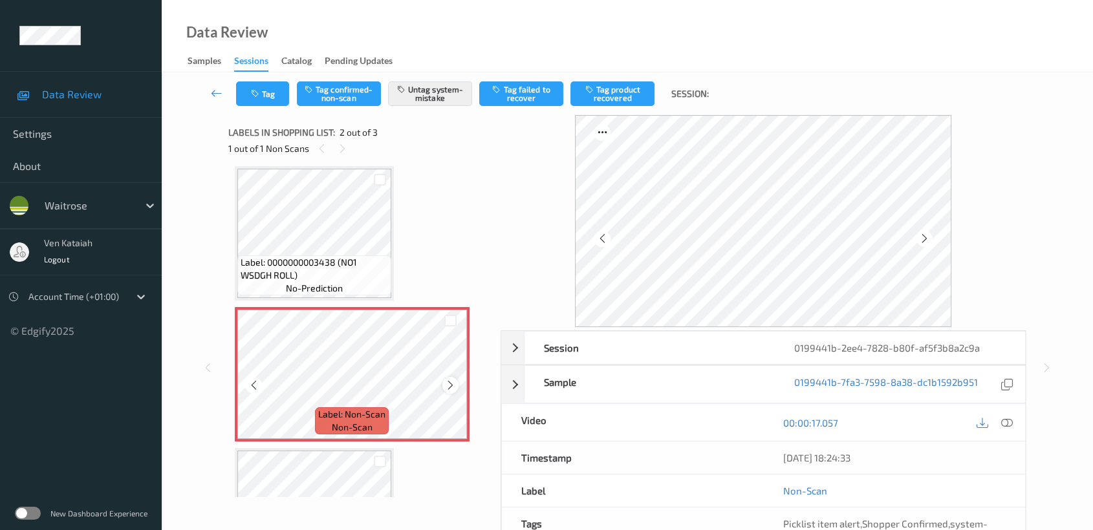
click at [446, 389] on div at bounding box center [450, 385] width 16 height 16
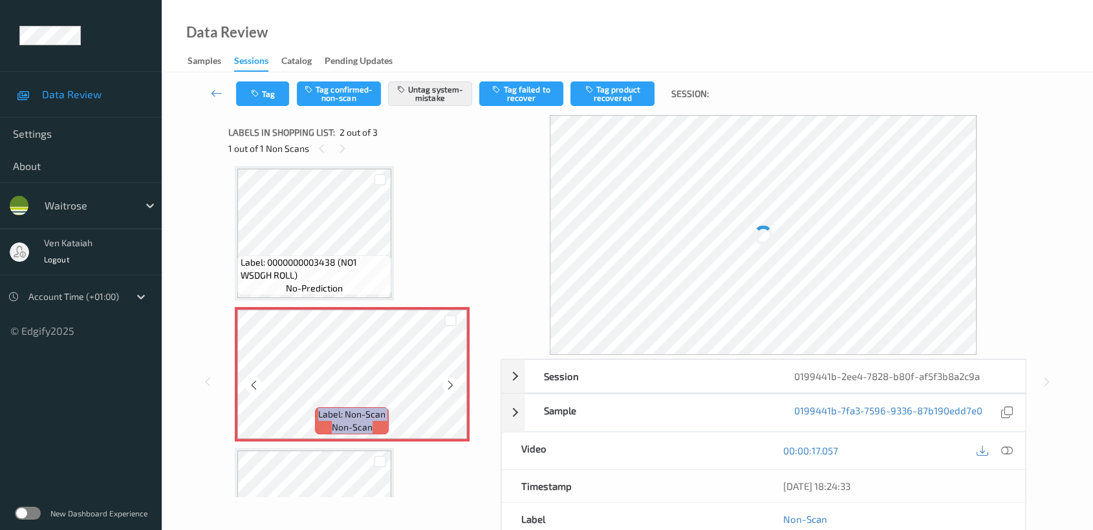
click at [446, 389] on div at bounding box center [450, 385] width 16 height 16
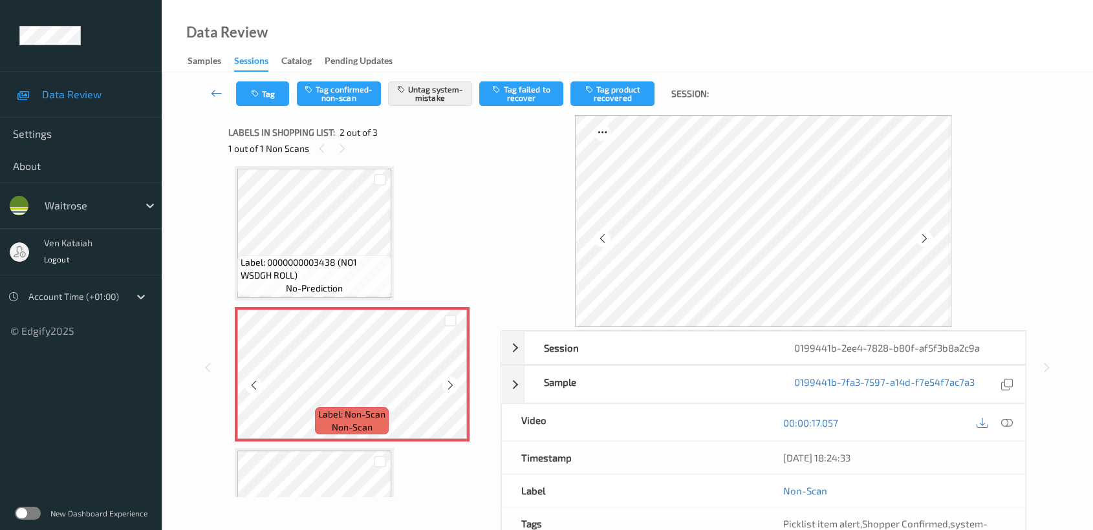
click at [446, 389] on div at bounding box center [450, 385] width 16 height 16
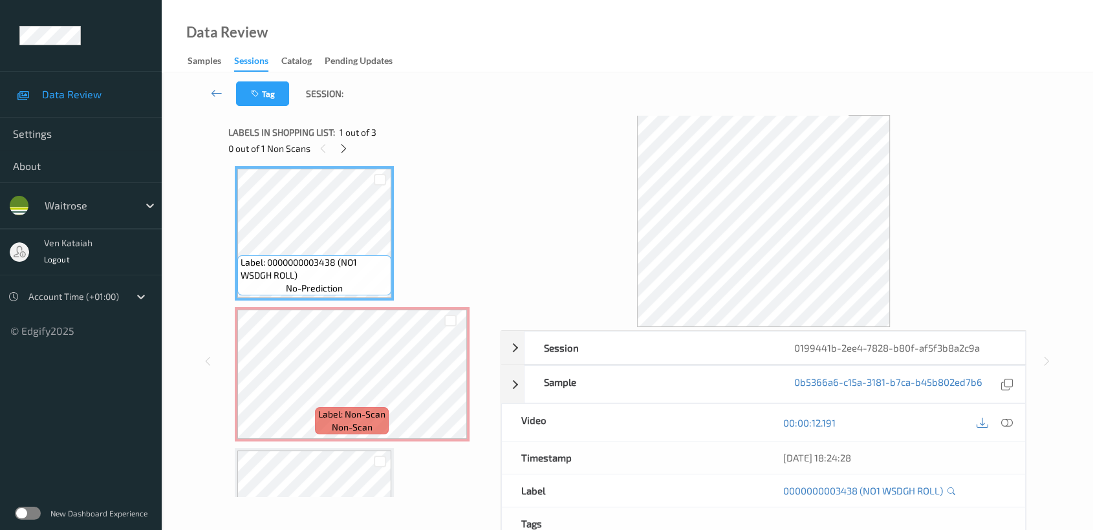
click at [332, 146] on div "0 out of 1 Non Scans" at bounding box center [359, 148] width 263 height 16
click at [345, 151] on icon at bounding box center [343, 149] width 11 height 12
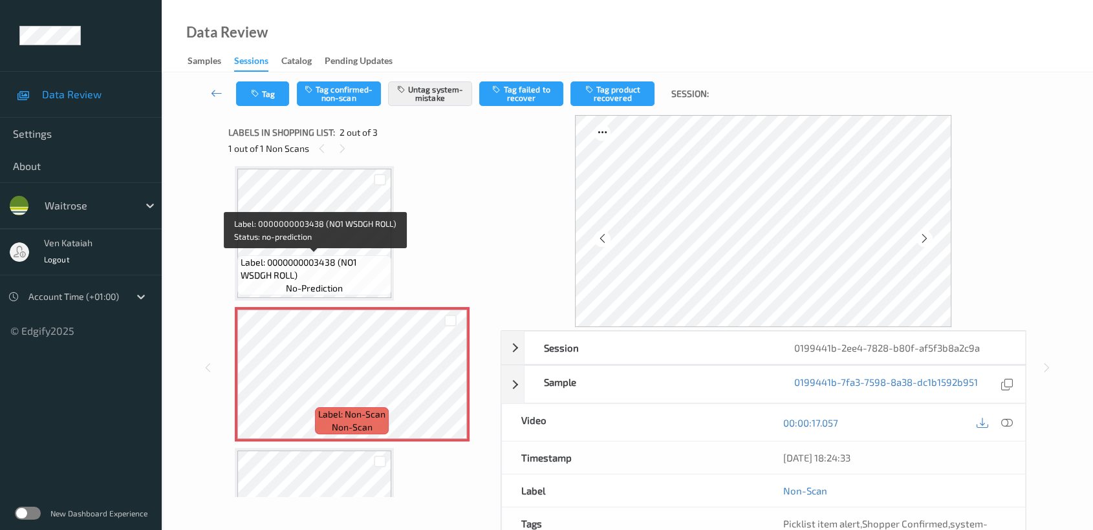
click at [359, 277] on span "Label: 0000000003438 (NO1 WSDGH ROLL)" at bounding box center [314, 269] width 147 height 26
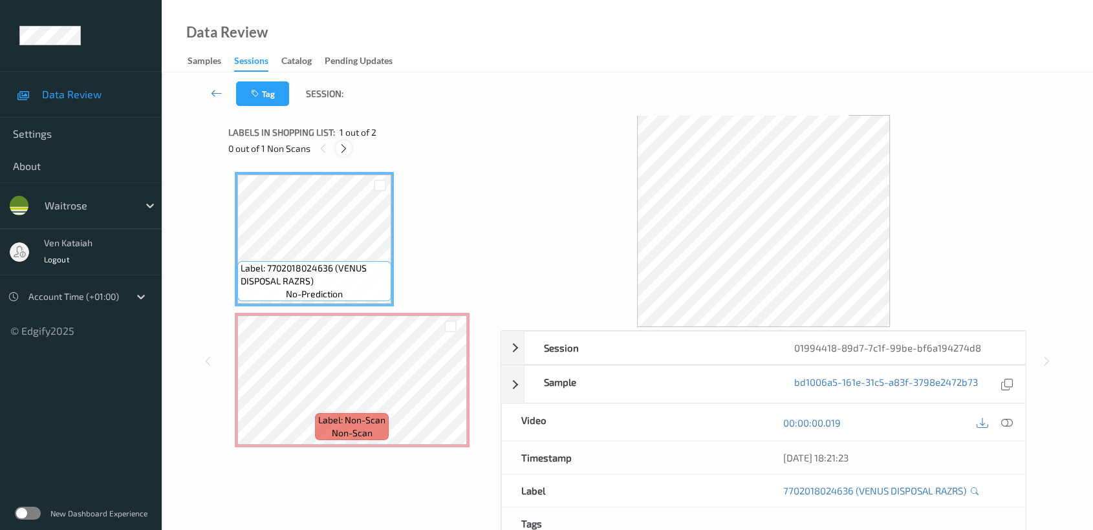
click at [346, 152] on icon at bounding box center [343, 149] width 11 height 12
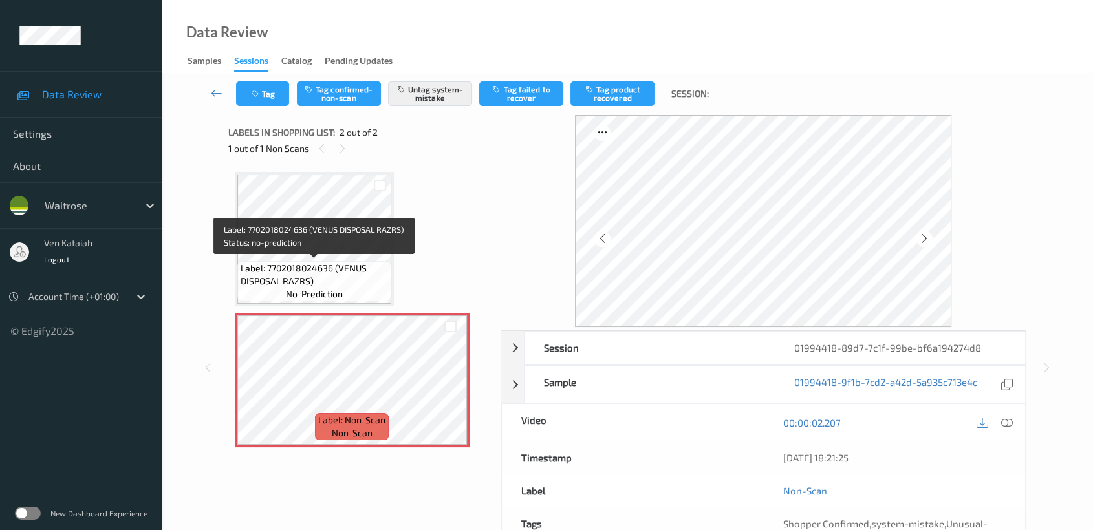
click at [336, 290] on span "no-prediction" at bounding box center [314, 294] width 57 height 13
click at [354, 276] on span "Label: 7702018024636 (VENUS DISPOSAL RAZRS)" at bounding box center [314, 275] width 147 height 26
click at [338, 269] on span "Label: 7702018024636 (VENUS DISPOSAL RAZRS)" at bounding box center [314, 275] width 147 height 26
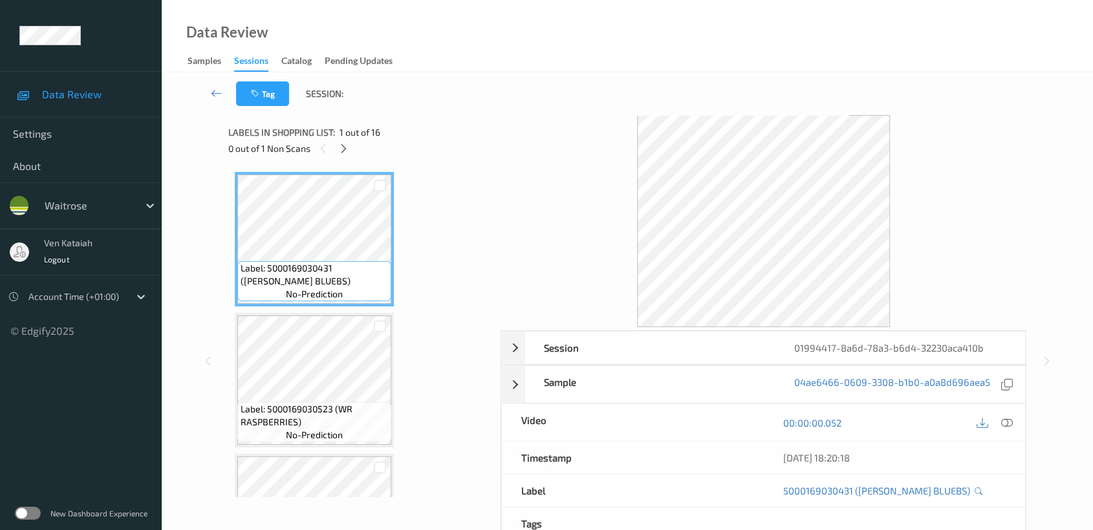
click at [349, 156] on div "0 out of 1 Non Scans" at bounding box center [359, 148] width 263 height 16
drag, startPoint x: 333, startPoint y: 145, endPoint x: 326, endPoint y: 172, distance: 28.1
click at [333, 149] on div "0 out of 1 Non Scans" at bounding box center [359, 148] width 263 height 16
click at [342, 153] on icon at bounding box center [343, 149] width 11 height 12
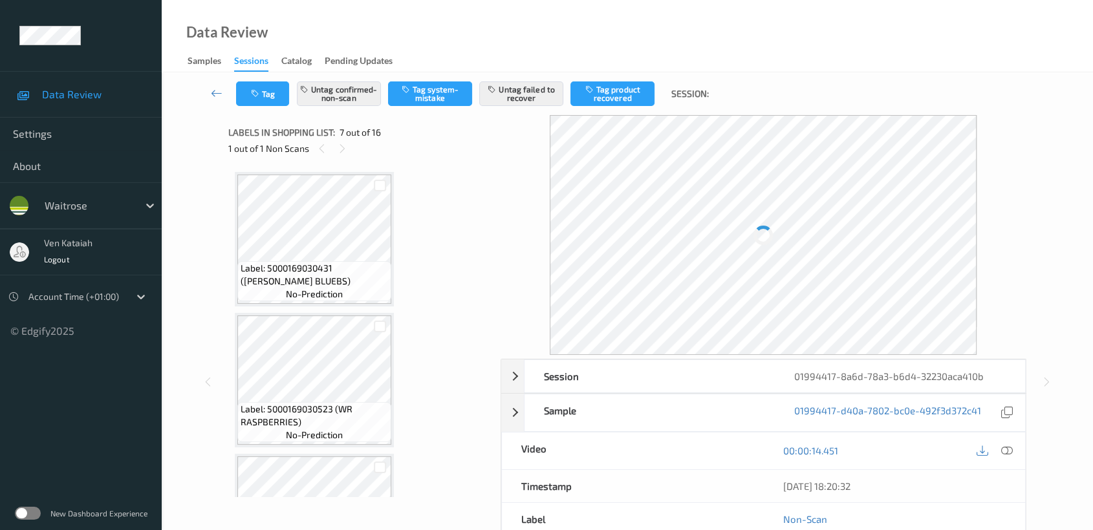
scroll to position [709, 0]
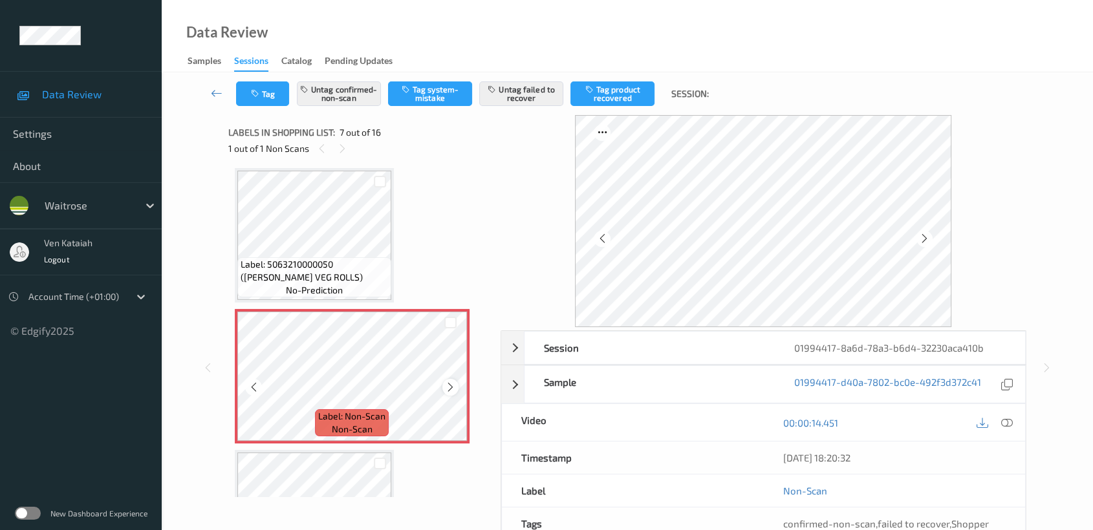
click at [442, 384] on div at bounding box center [450, 387] width 16 height 16
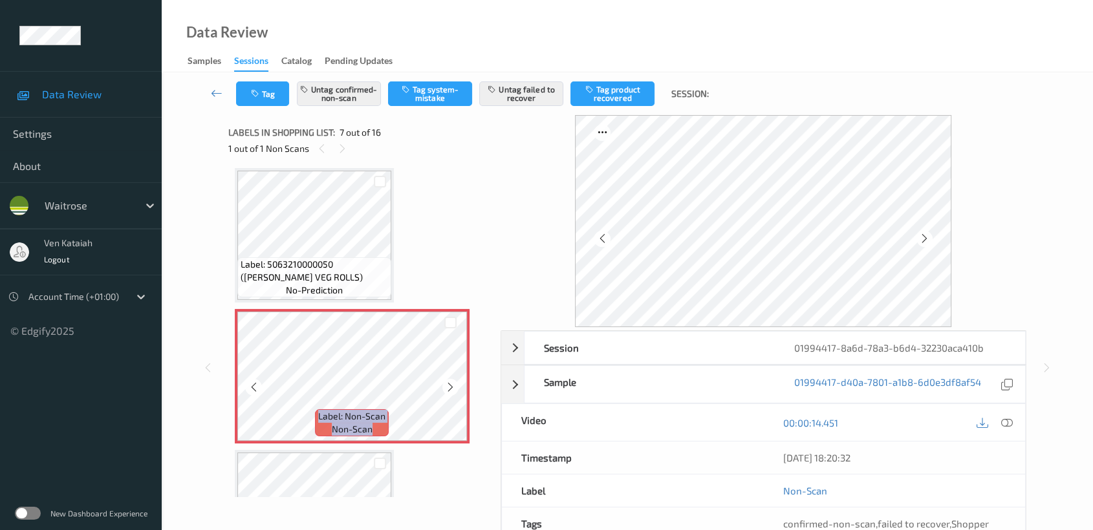
click at [442, 384] on div at bounding box center [450, 387] width 16 height 16
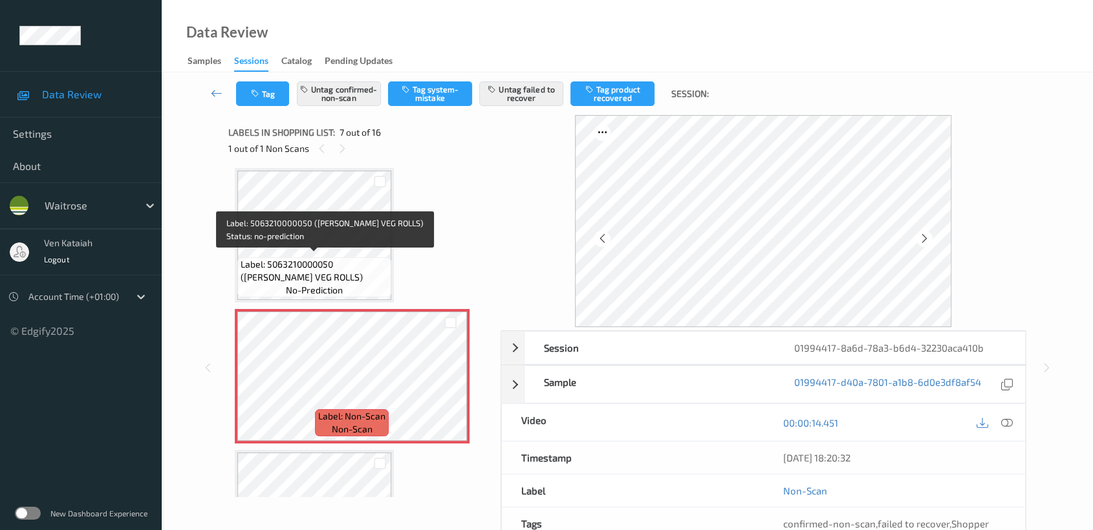
click at [352, 278] on span "Label: 5063210000050 (WR MENYU VEG ROLLS)" at bounding box center [314, 271] width 147 height 26
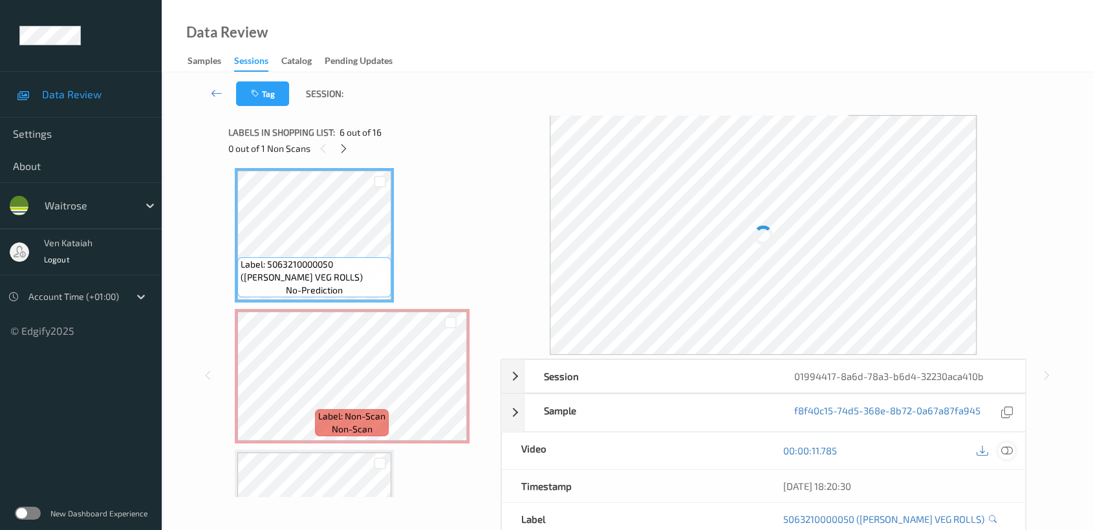
click at [1006, 453] on icon at bounding box center [1007, 451] width 12 height 12
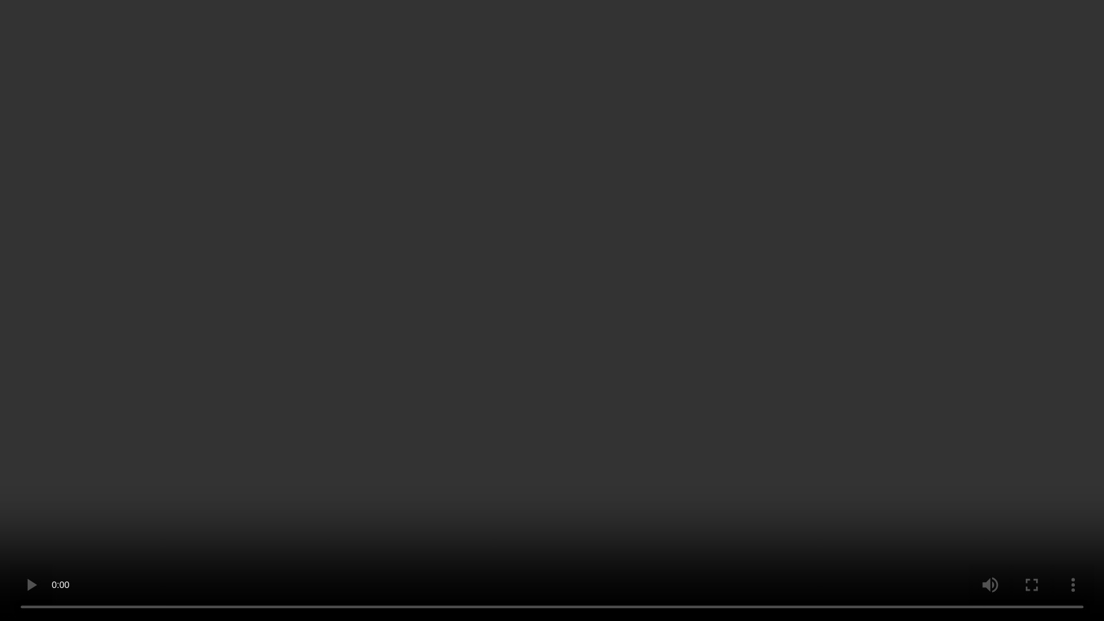
click at [560, 311] on video at bounding box center [552, 310] width 1104 height 621
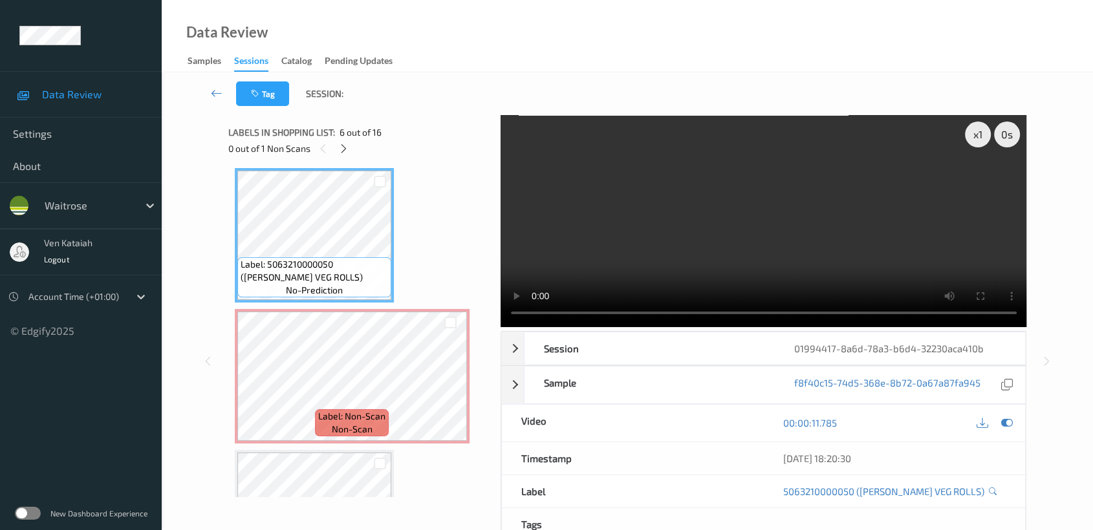
click at [1014, 428] on div at bounding box center [994, 423] width 42 height 17
drag, startPoint x: 1004, startPoint y: 428, endPoint x: 994, endPoint y: 415, distance: 15.7
click at [1004, 426] on icon at bounding box center [1007, 423] width 12 height 12
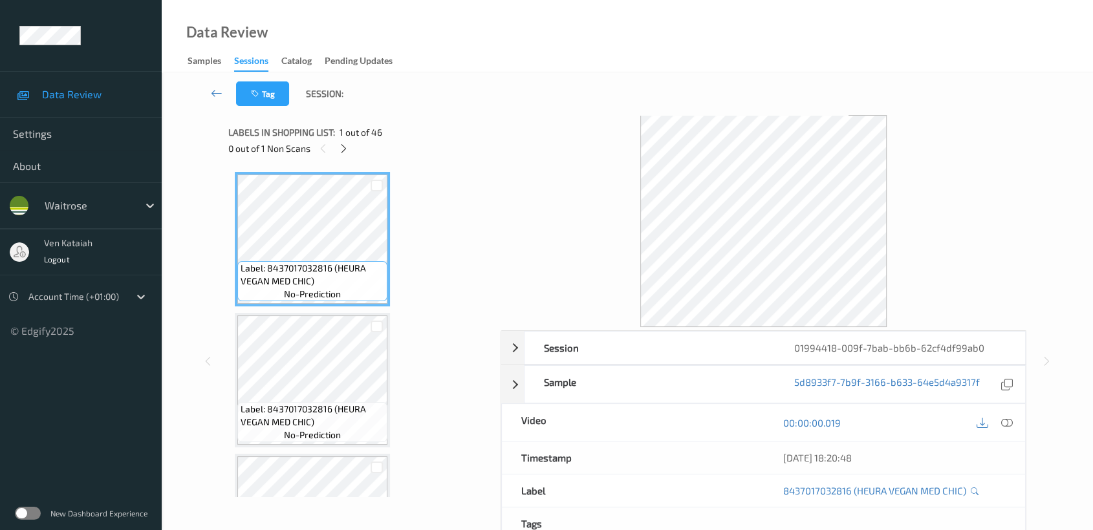
drag, startPoint x: 341, startPoint y: 150, endPoint x: 345, endPoint y: 165, distance: 15.2
click at [344, 157] on div at bounding box center [344, 148] width 16 height 16
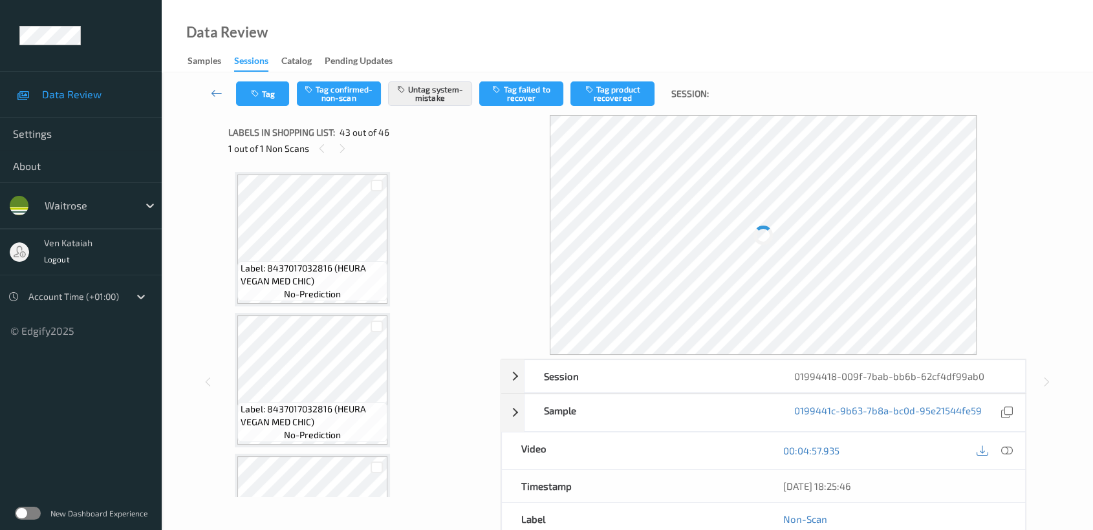
scroll to position [5764, 0]
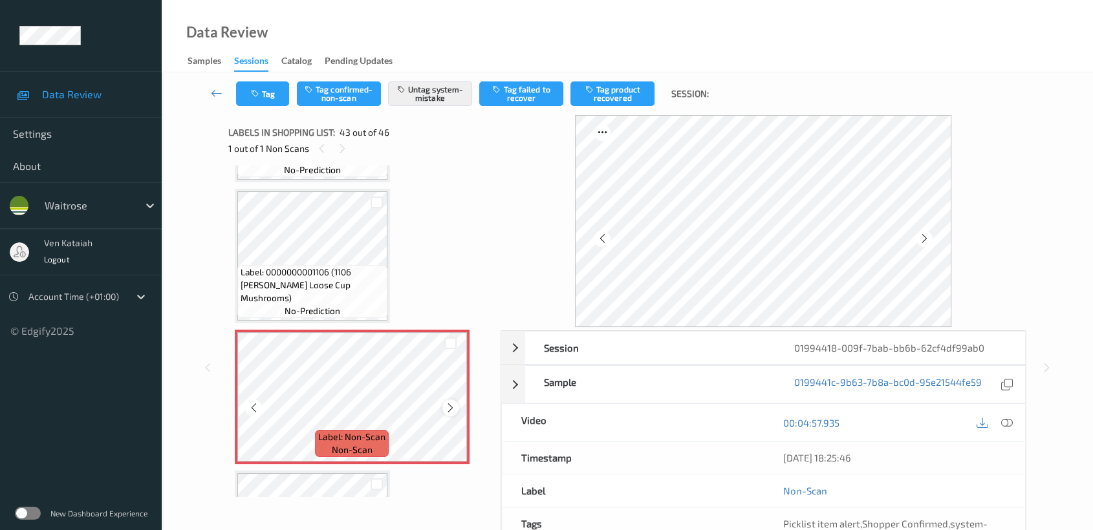
click at [449, 402] on icon at bounding box center [450, 408] width 11 height 12
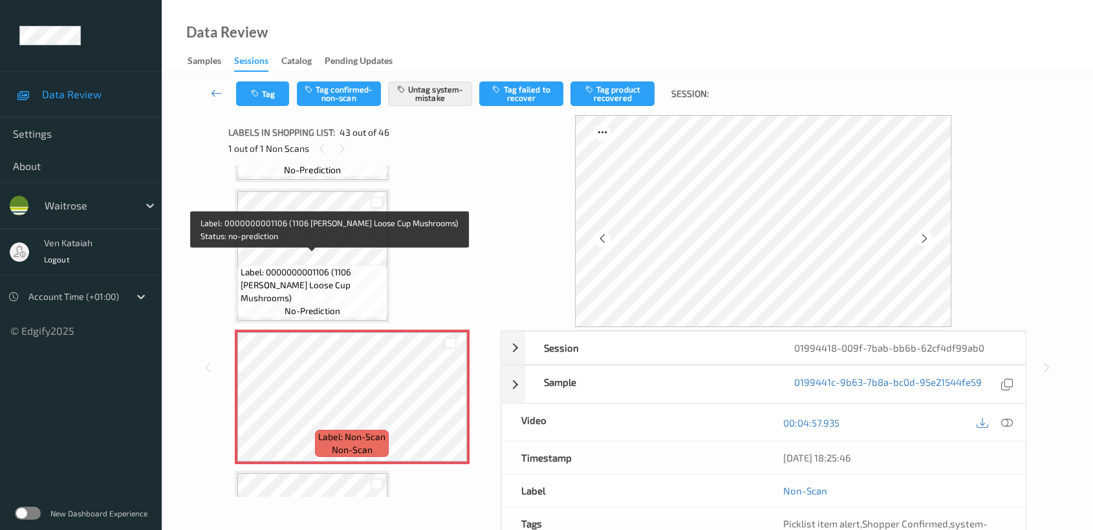
click at [331, 277] on span "Label: 0000000001106 (1106 WR Ess Loose Cup Mushrooms)" at bounding box center [313, 285] width 144 height 39
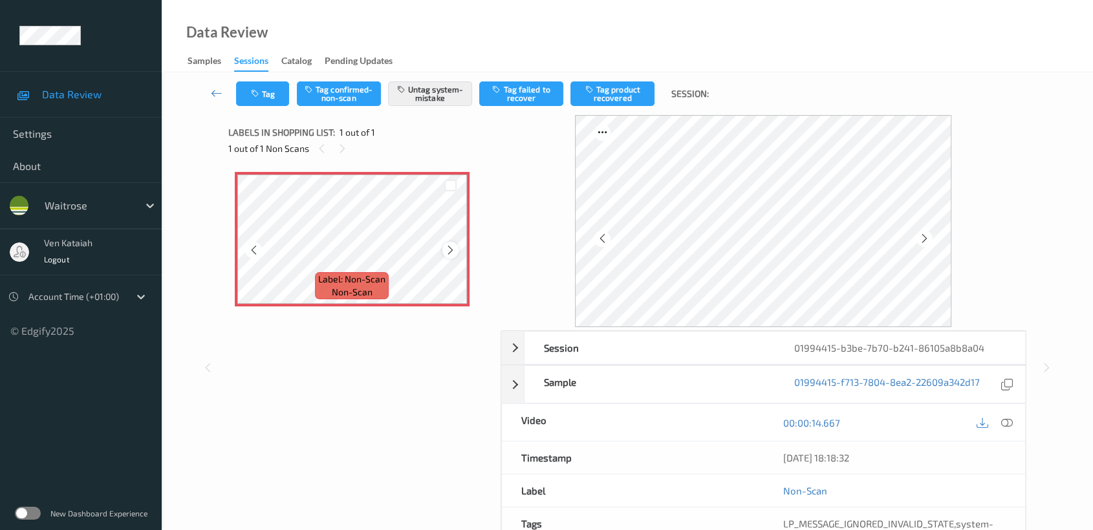
click at [450, 251] on icon at bounding box center [450, 250] width 11 height 12
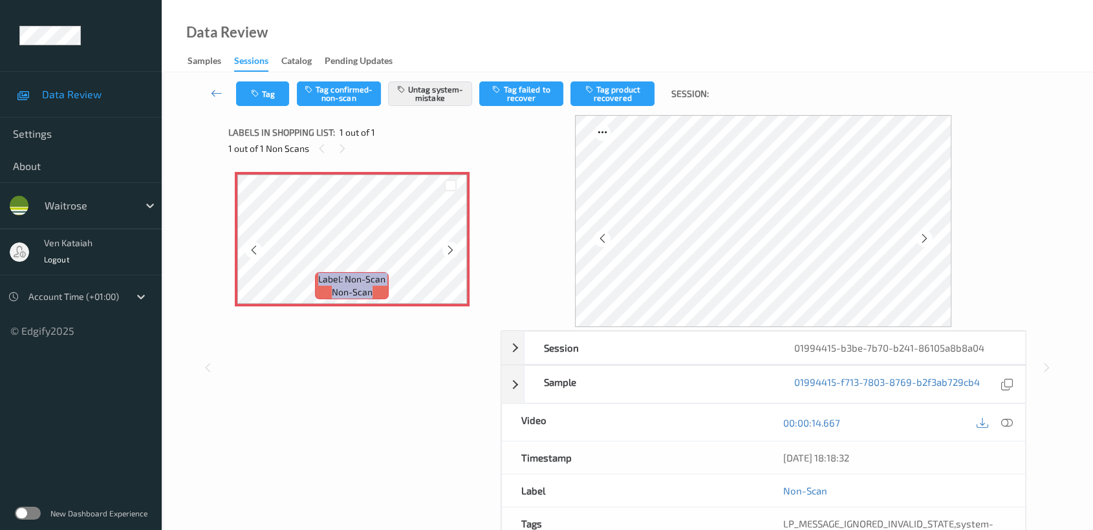
click at [450, 251] on icon at bounding box center [450, 250] width 11 height 12
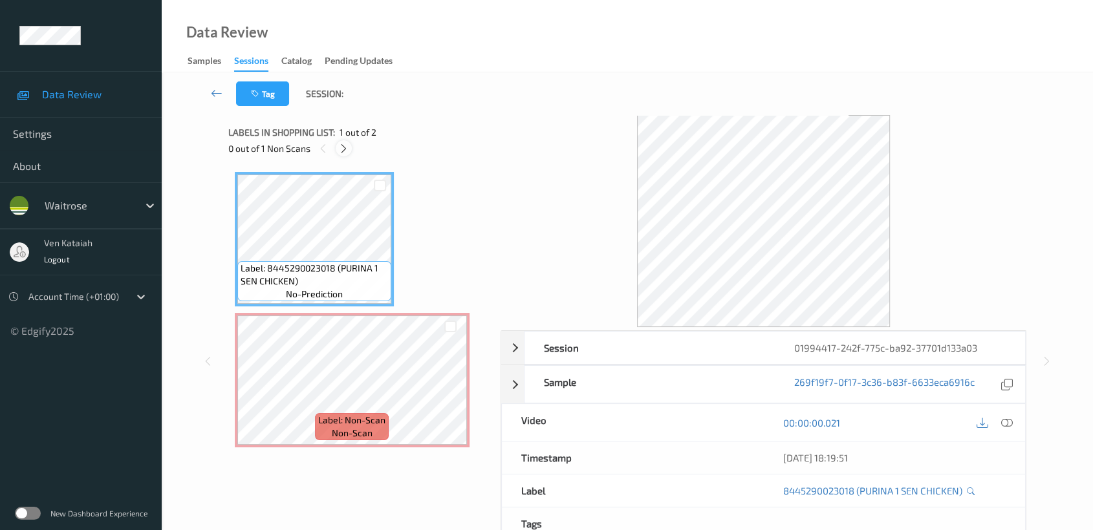
click at [347, 148] on icon at bounding box center [343, 149] width 11 height 12
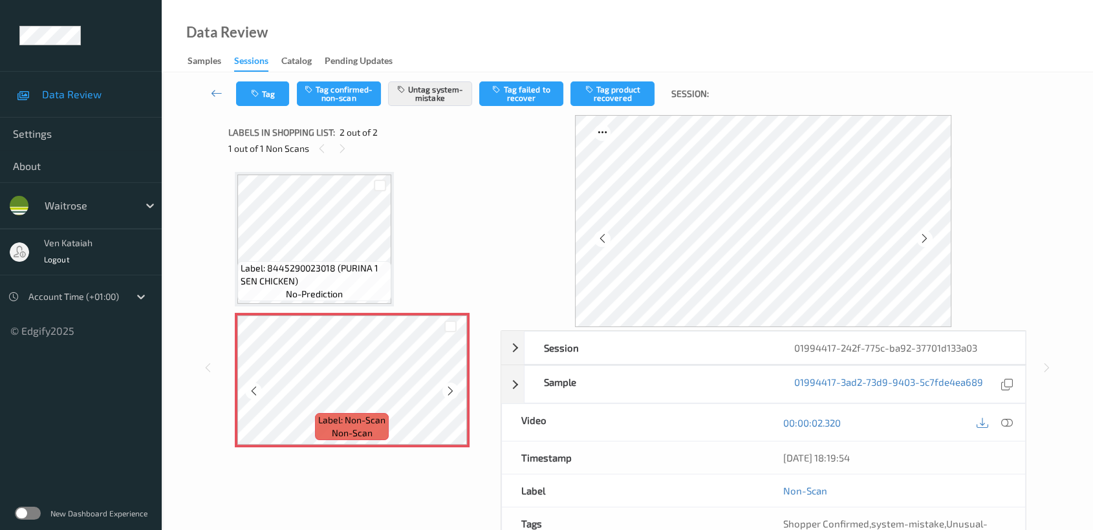
click at [455, 385] on div at bounding box center [450, 391] width 16 height 16
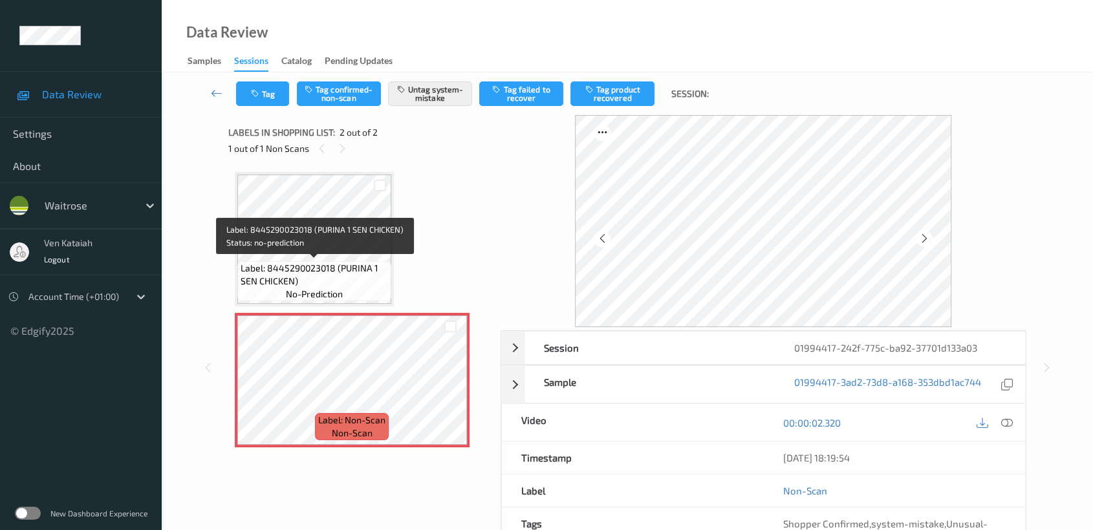
click at [360, 293] on div "Label: 8445290023018 (PURINA 1 SEN CHICKEN) no-prediction" at bounding box center [314, 281] width 154 height 40
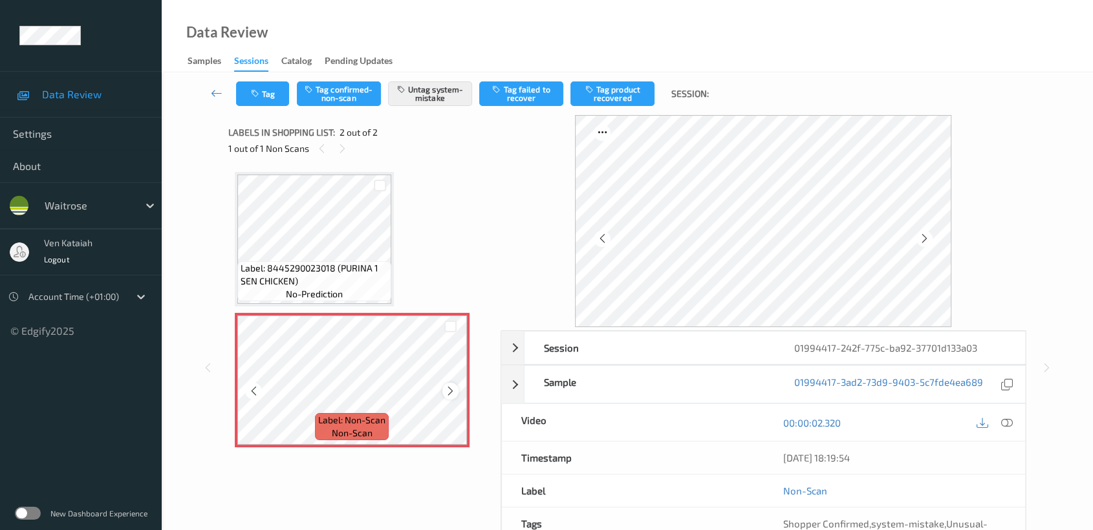
click at [450, 386] on icon at bounding box center [450, 391] width 11 height 12
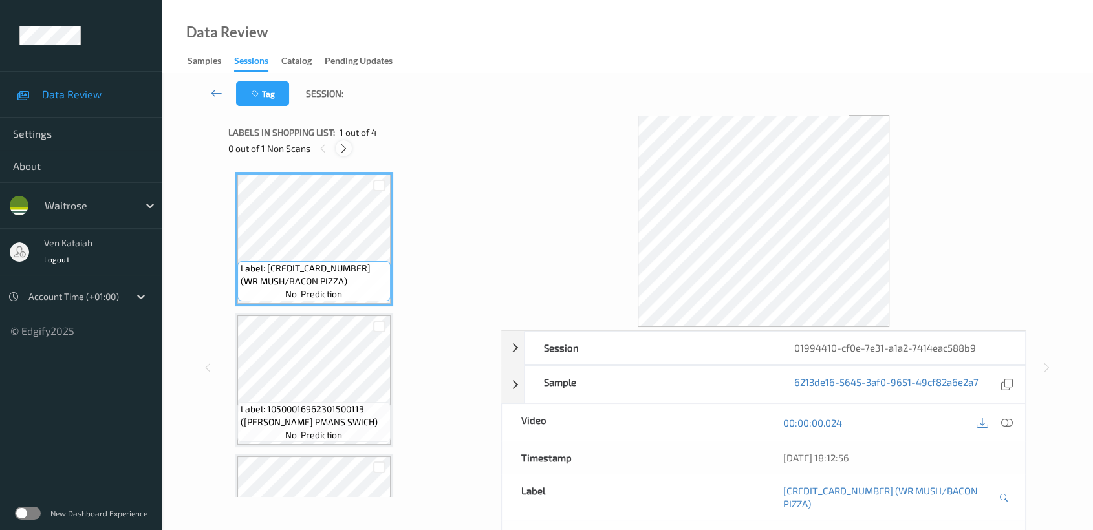
click at [343, 143] on icon at bounding box center [343, 149] width 11 height 12
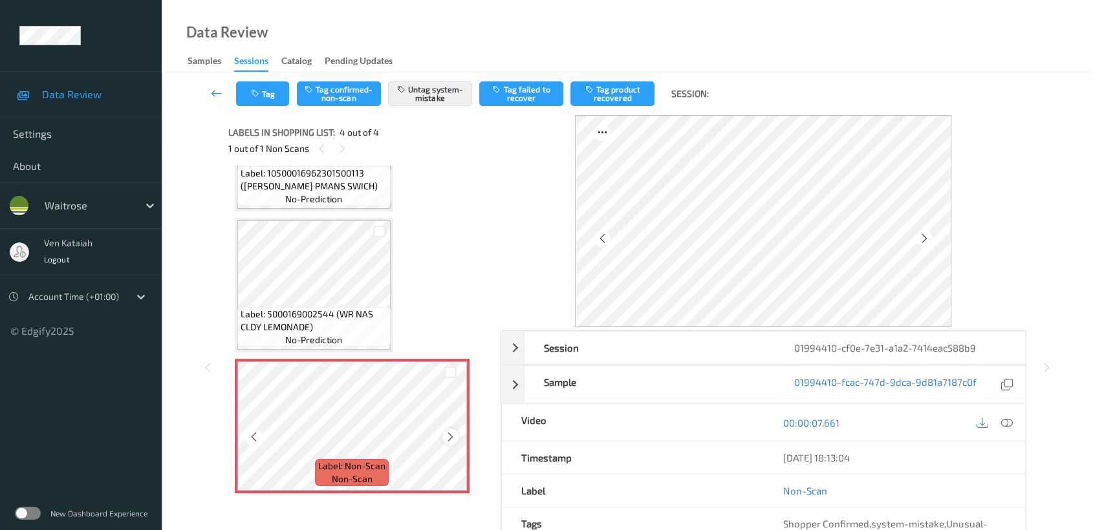
click at [451, 436] on icon at bounding box center [450, 437] width 11 height 12
click at [450, 436] on icon at bounding box center [450, 437] width 11 height 12
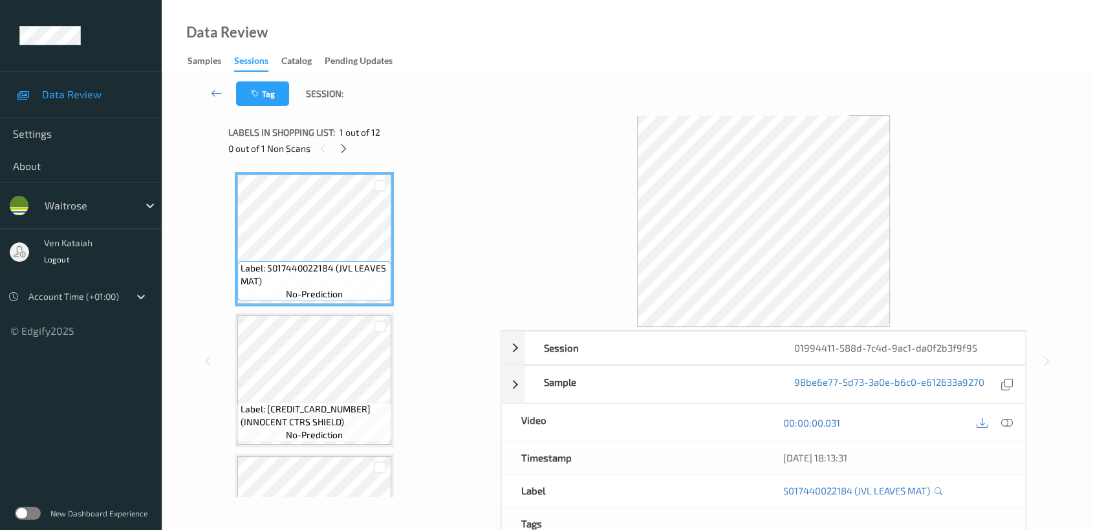
click at [165, 93] on div "Tag Session: Session 01994411-588d-7c4d-9ac1-da0f2b3f9f95 Session ID 01994411-5…" at bounding box center [627, 352] width 931 height 561
click at [347, 149] on icon at bounding box center [343, 149] width 11 height 12
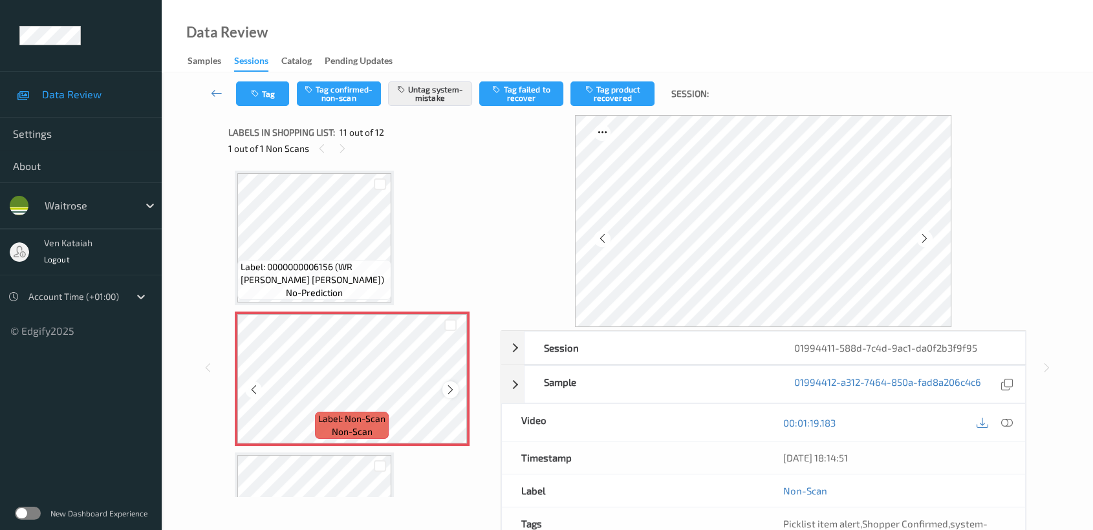
click at [446, 384] on icon at bounding box center [450, 390] width 11 height 12
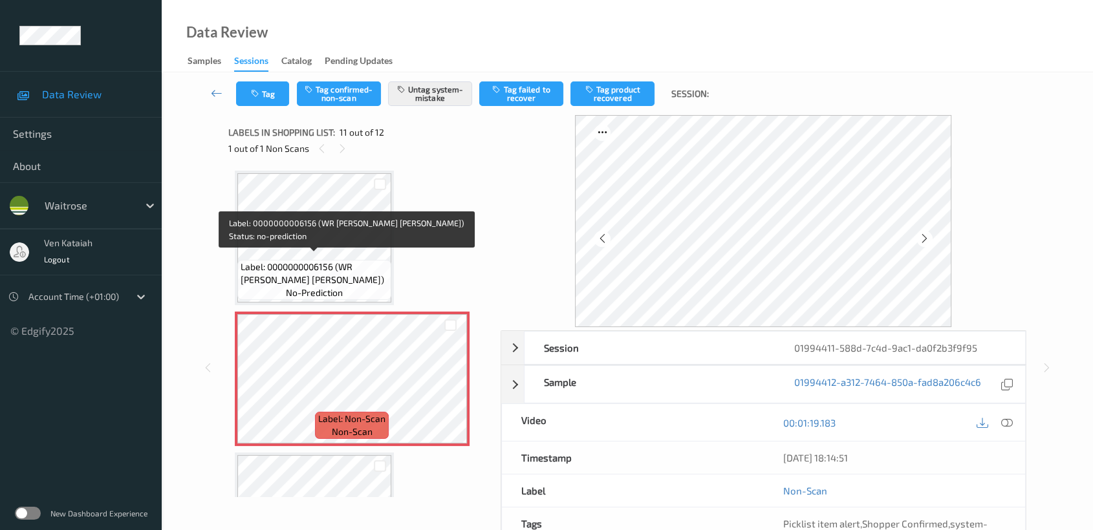
click at [355, 261] on span "Label: 0000000006156 (WR SB WHITE BOULE)" at bounding box center [314, 274] width 147 height 26
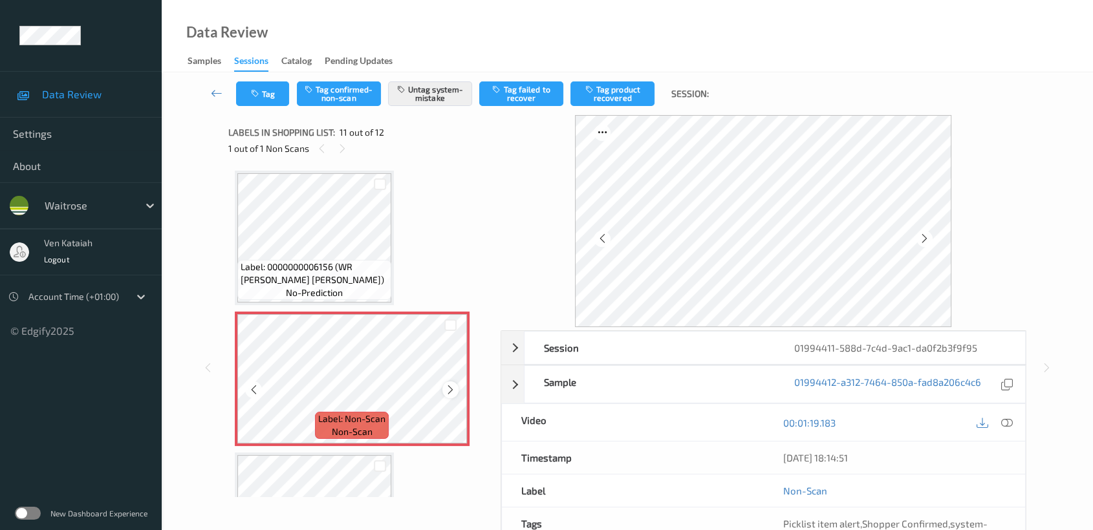
click at [444, 382] on div at bounding box center [450, 390] width 16 height 16
click at [452, 384] on icon at bounding box center [450, 390] width 11 height 12
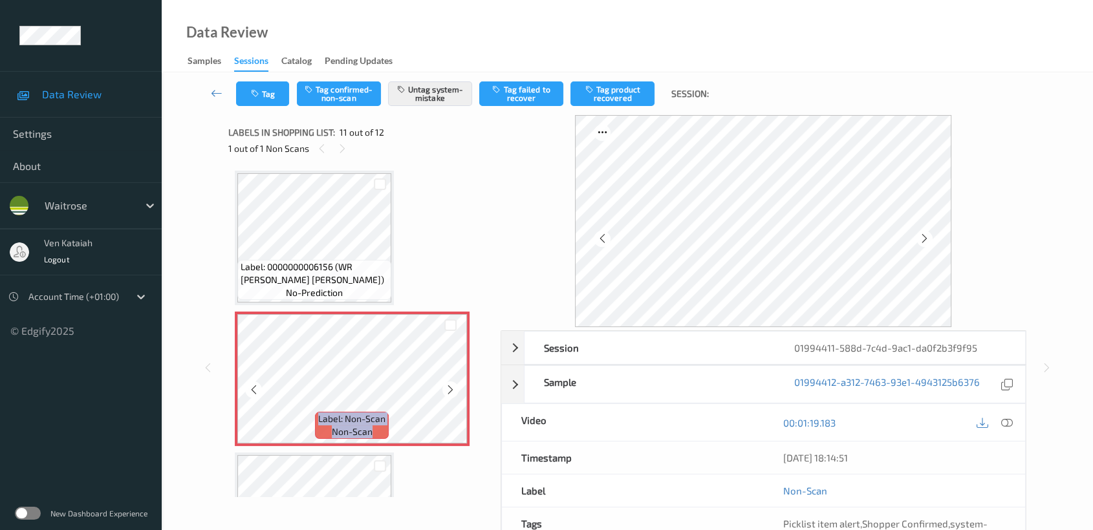
click at [452, 384] on icon at bounding box center [450, 390] width 11 height 12
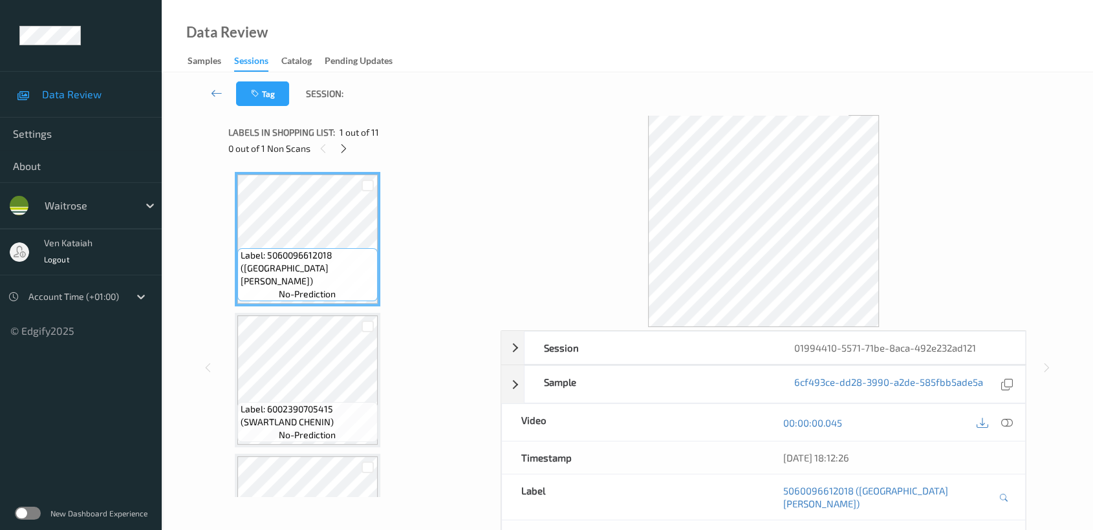
click at [354, 148] on div "0 out of 1 Non Scans" at bounding box center [359, 148] width 263 height 16
drag, startPoint x: 347, startPoint y: 150, endPoint x: 343, endPoint y: 159, distance: 9.6
click at [346, 151] on icon at bounding box center [343, 149] width 11 height 12
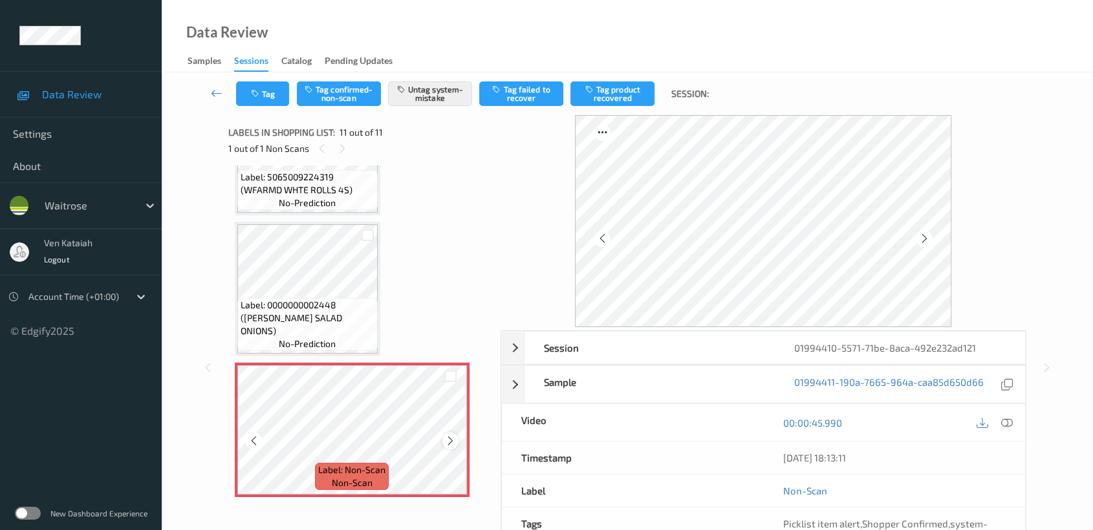
click at [443, 437] on div at bounding box center [450, 441] width 16 height 16
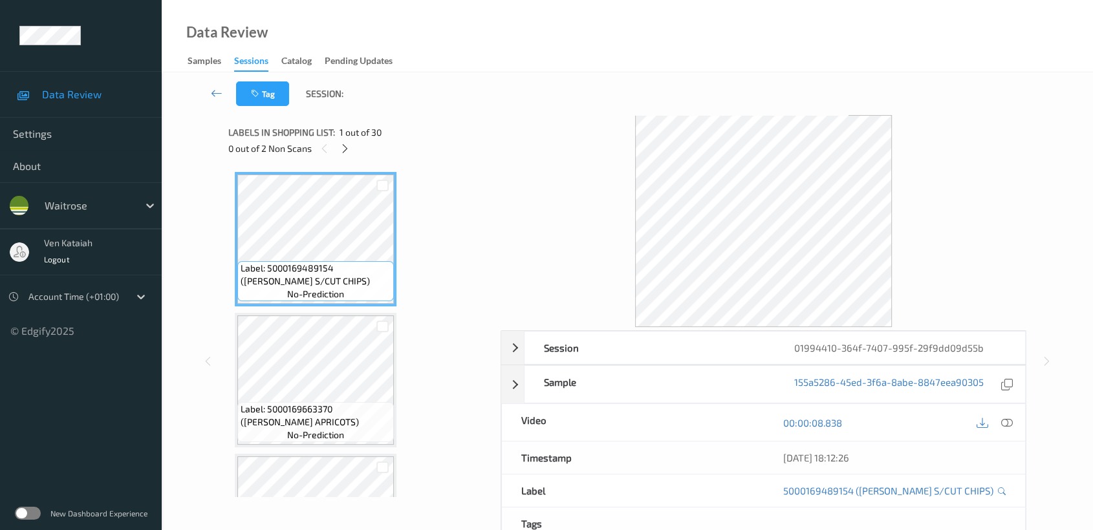
click at [341, 158] on div "Labels in shopping list: 1 out of 30 0 out of 2 Non Scans" at bounding box center [359, 140] width 263 height 50
click at [341, 156] on div at bounding box center [345, 148] width 16 height 16
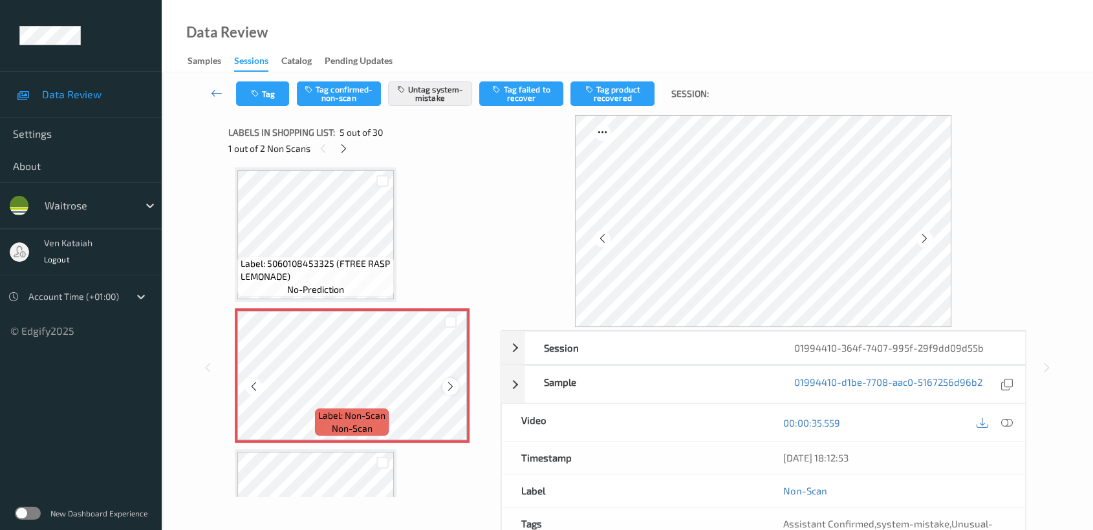
click at [455, 382] on icon at bounding box center [450, 387] width 11 height 12
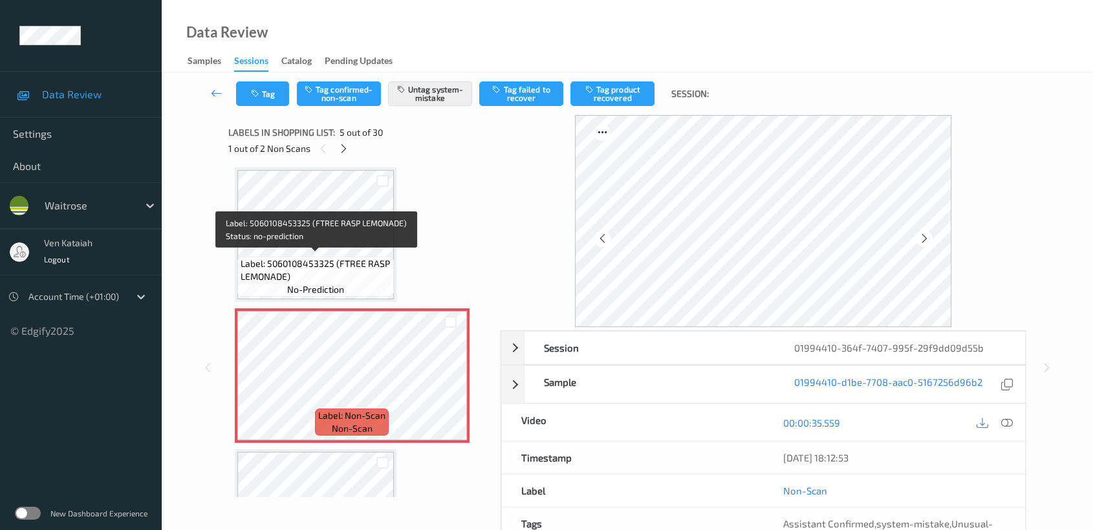
click at [338, 260] on span "Label: 5060108453325 (FTREE RASP LEMONADE)" at bounding box center [316, 270] width 150 height 26
click at [358, 257] on span "Label: 5060108453325 (FTREE RASP LEMONADE)" at bounding box center [316, 270] width 150 height 26
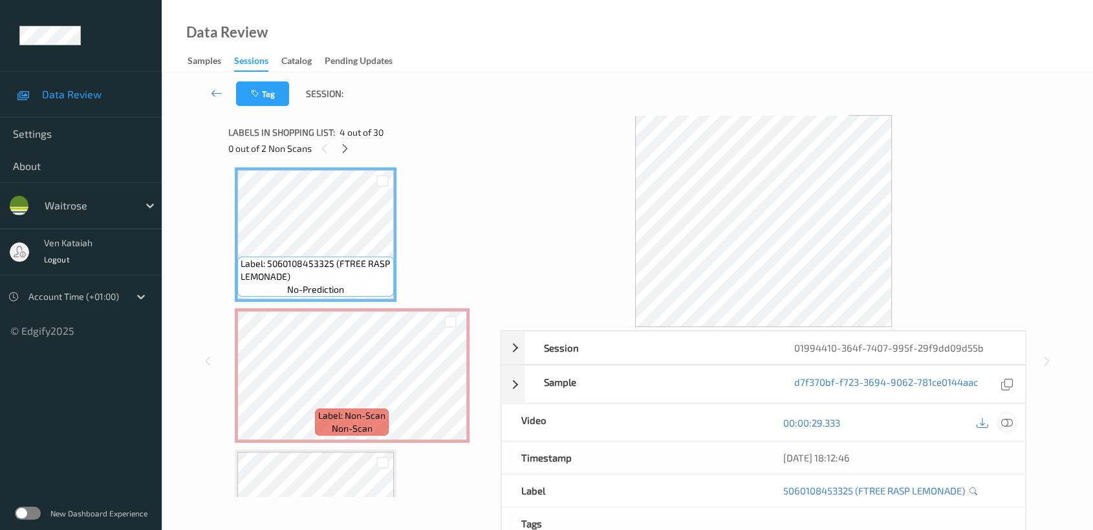
click at [1006, 427] on icon at bounding box center [1007, 423] width 12 height 12
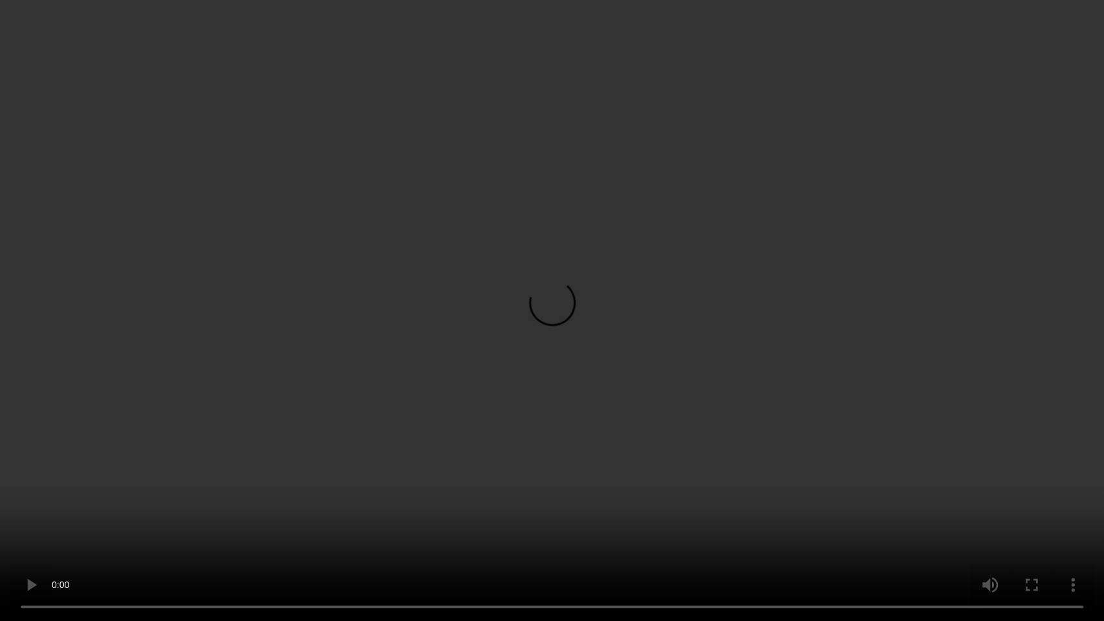
click at [313, 406] on video at bounding box center [552, 310] width 1104 height 621
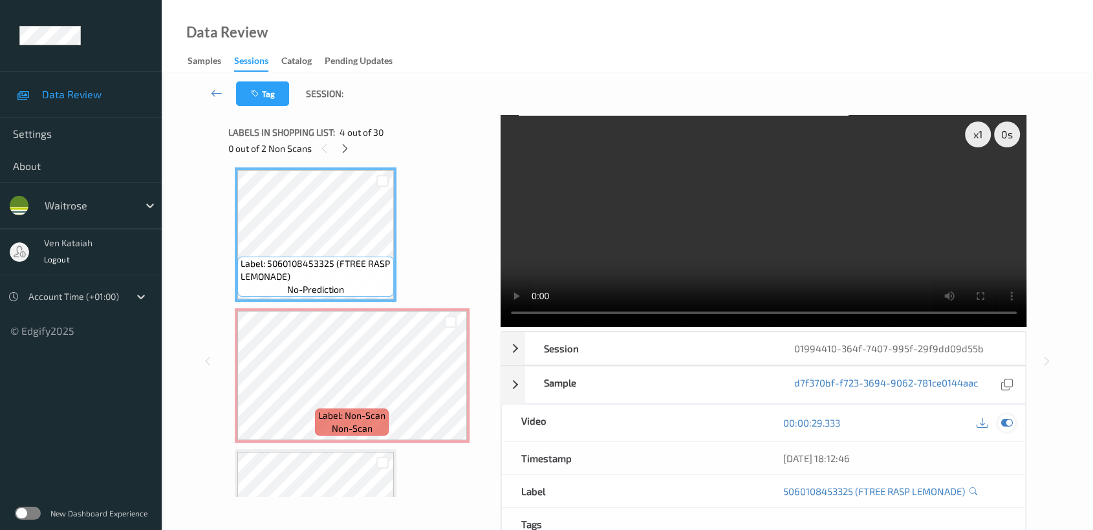
click at [1009, 426] on icon at bounding box center [1007, 423] width 12 height 12
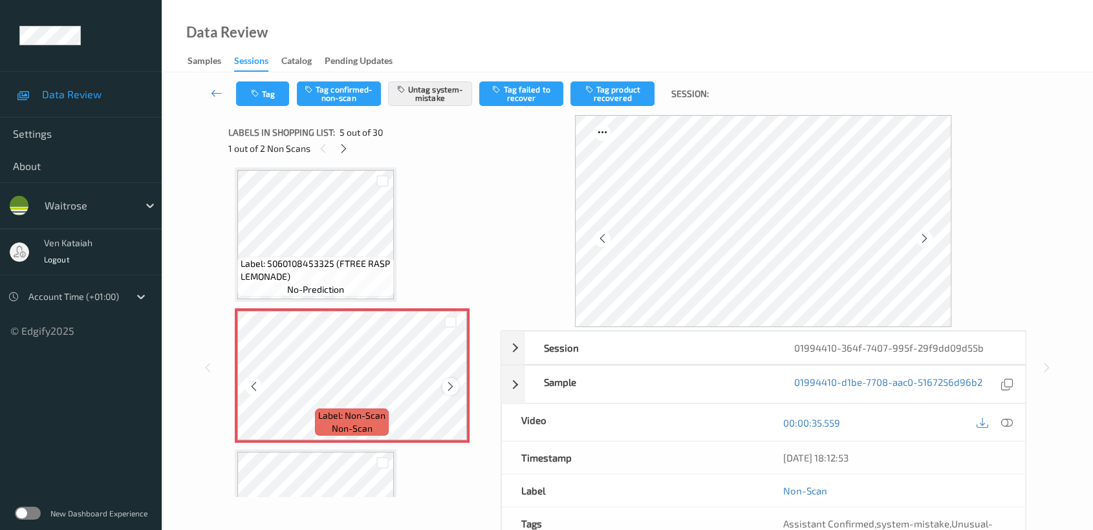
click at [453, 384] on icon at bounding box center [450, 387] width 11 height 12
click at [444, 384] on div at bounding box center [450, 386] width 16 height 16
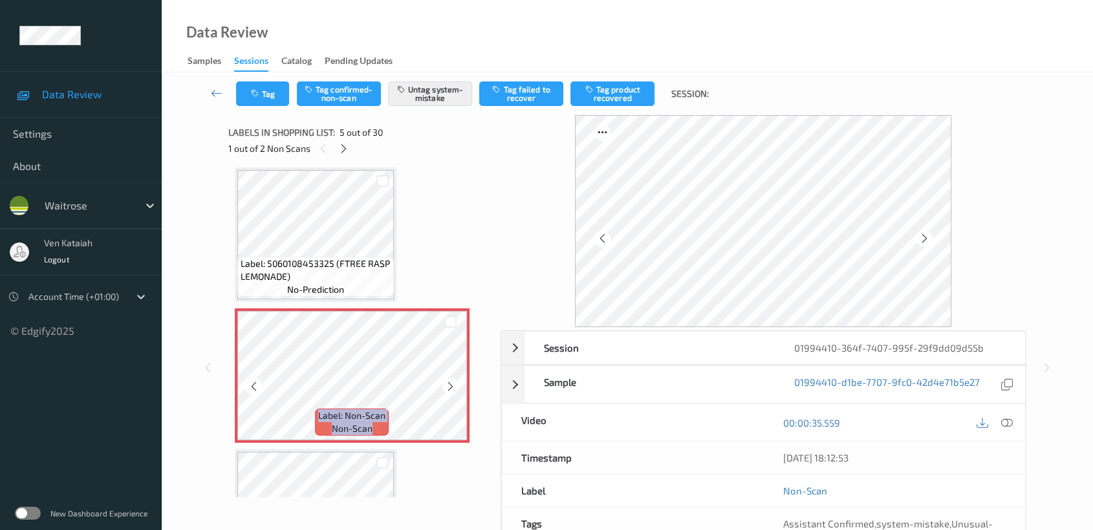
click at [444, 384] on div at bounding box center [450, 386] width 16 height 16
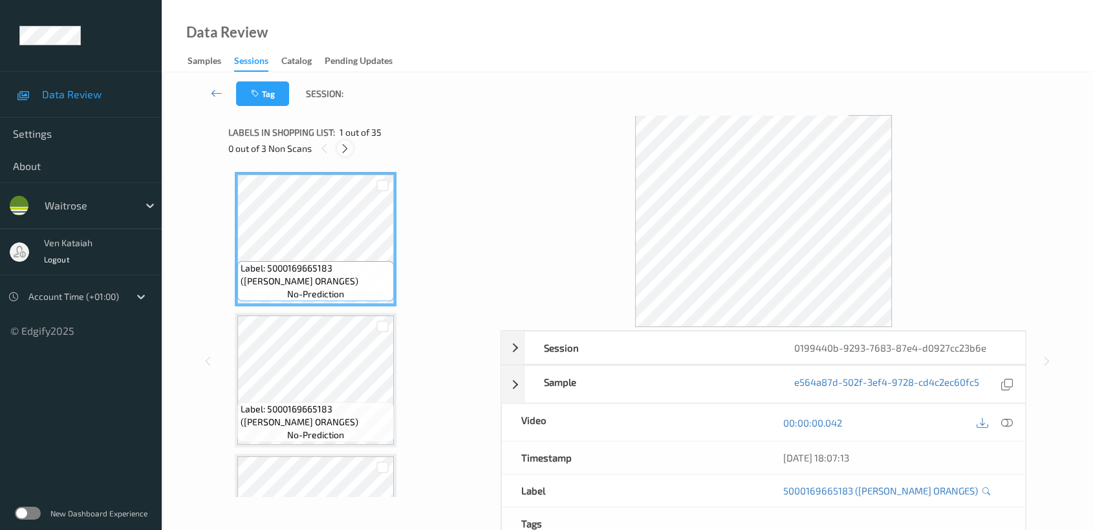
click at [349, 147] on icon at bounding box center [345, 149] width 11 height 12
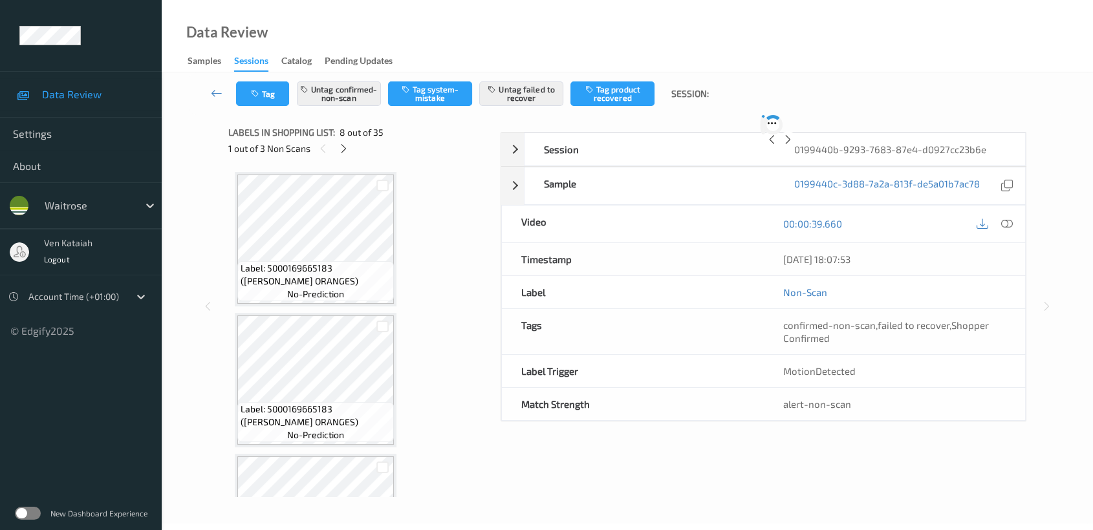
scroll to position [849, 0]
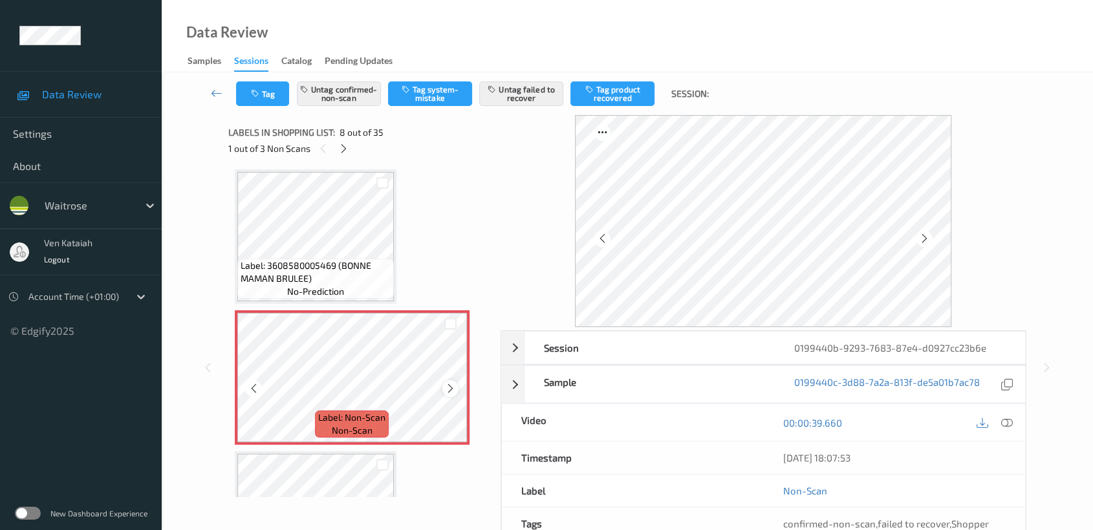
click at [453, 384] on icon at bounding box center [450, 389] width 11 height 12
click at [455, 383] on icon at bounding box center [450, 389] width 11 height 12
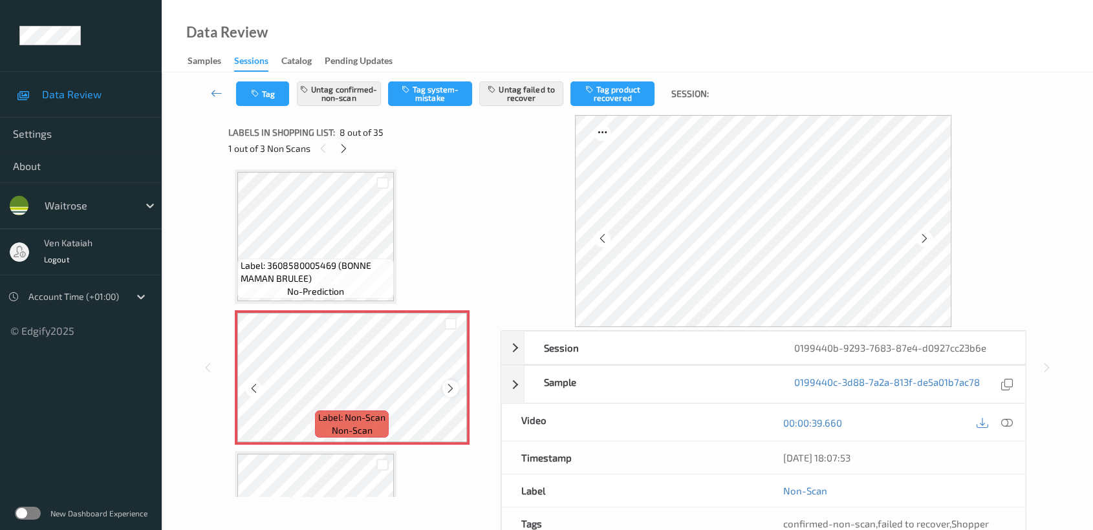
click at [446, 383] on icon at bounding box center [450, 389] width 11 height 12
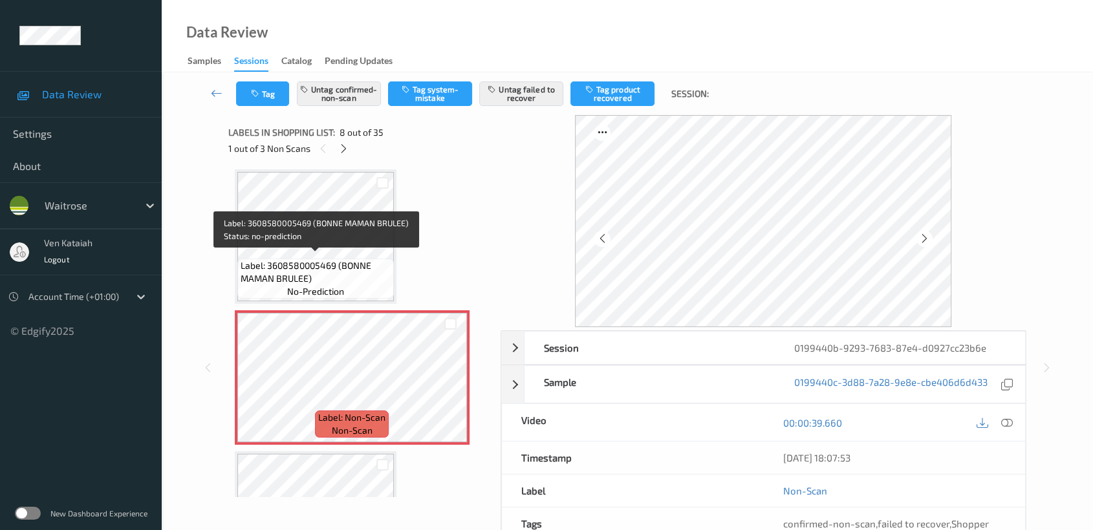
click at [378, 259] on span "Label: 3608580005469 (BONNE MAMAN BRULEE)" at bounding box center [316, 272] width 150 height 26
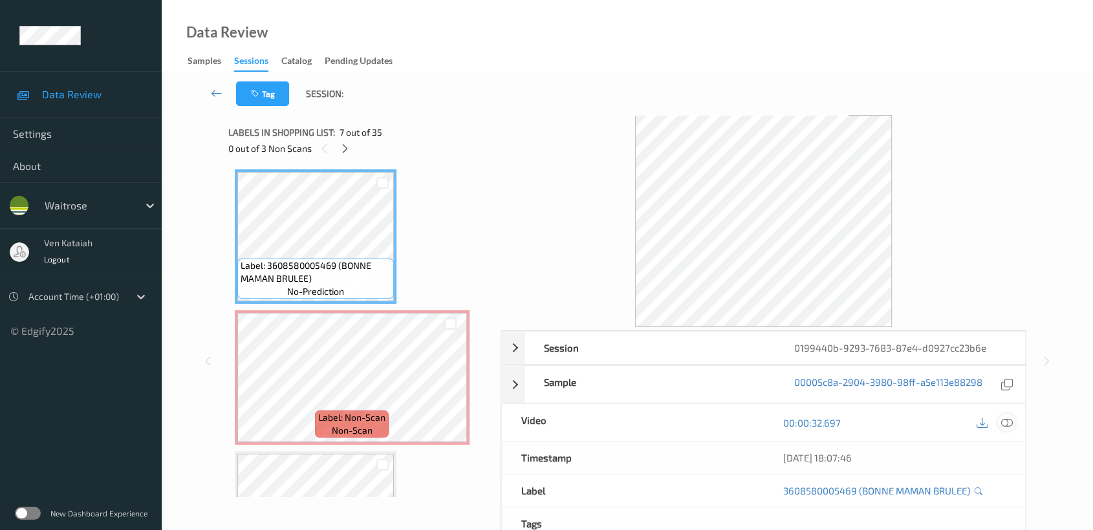
click at [1011, 424] on icon at bounding box center [1007, 423] width 12 height 12
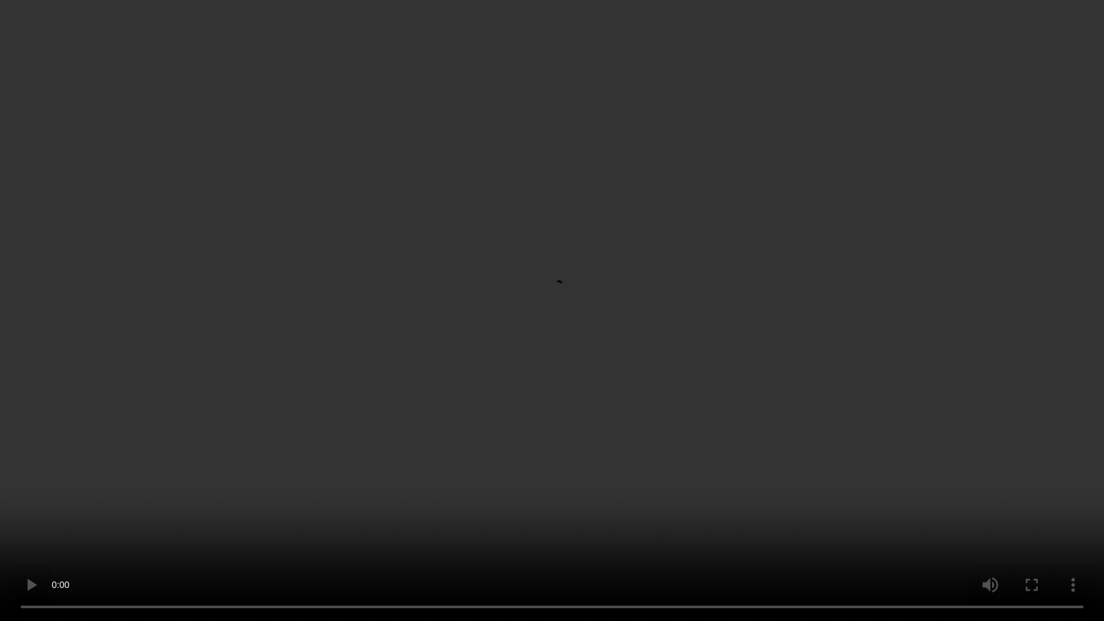
click at [589, 304] on video at bounding box center [552, 310] width 1104 height 621
click at [367, 360] on video at bounding box center [552, 310] width 1104 height 621
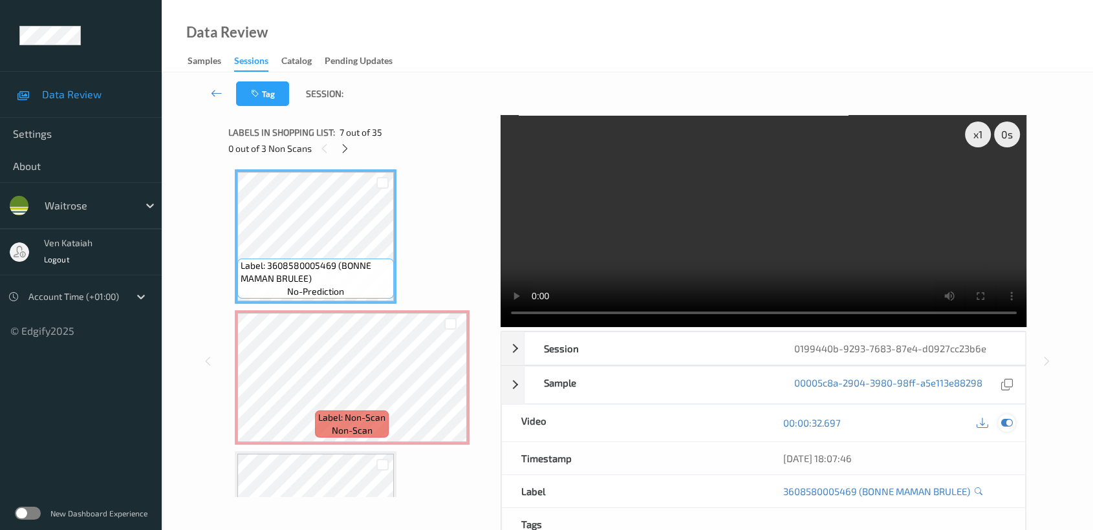
click at [1010, 429] on div at bounding box center [1006, 423] width 17 height 17
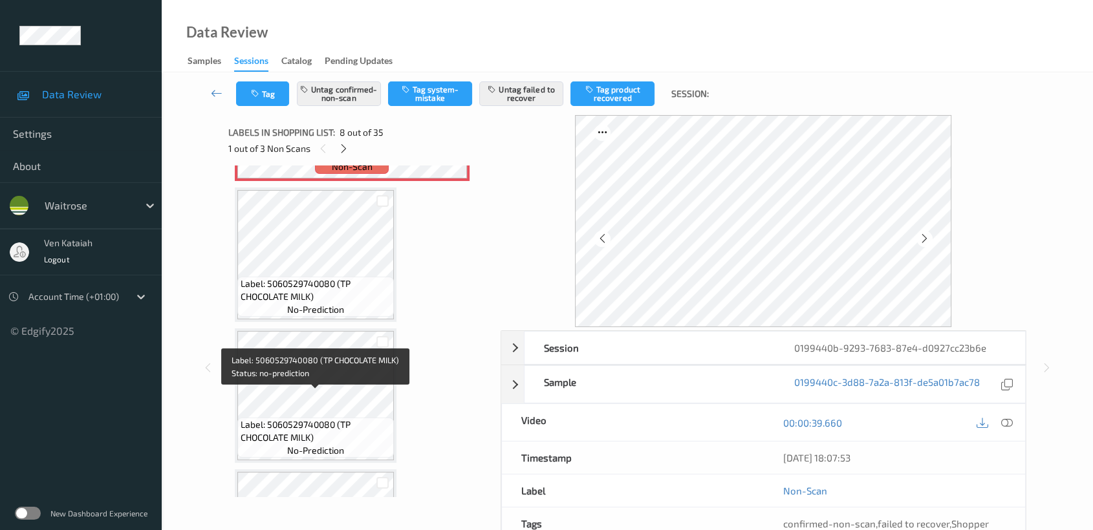
scroll to position [1136, 0]
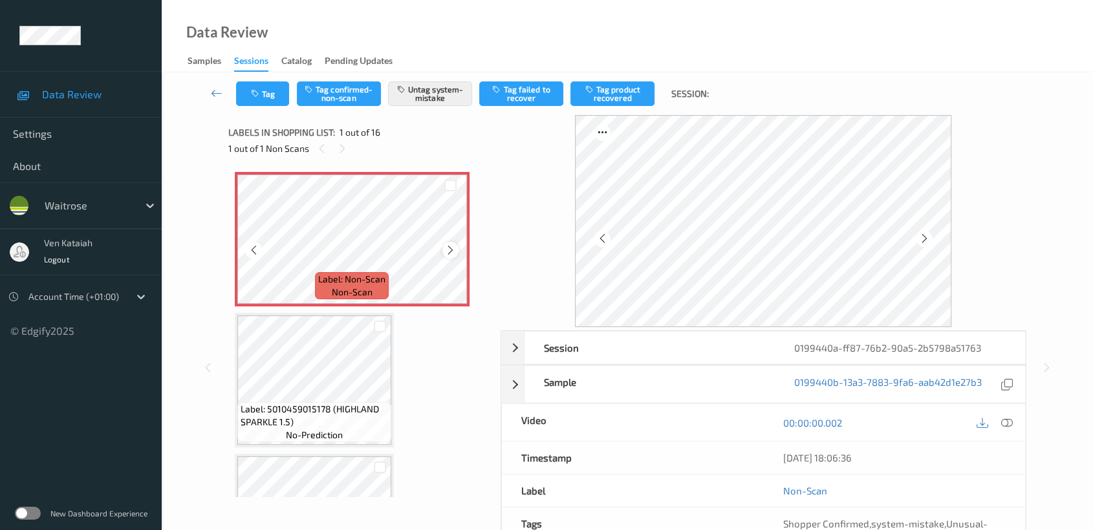
click at [451, 247] on icon at bounding box center [450, 250] width 11 height 12
click at [1011, 422] on icon at bounding box center [1007, 423] width 12 height 12
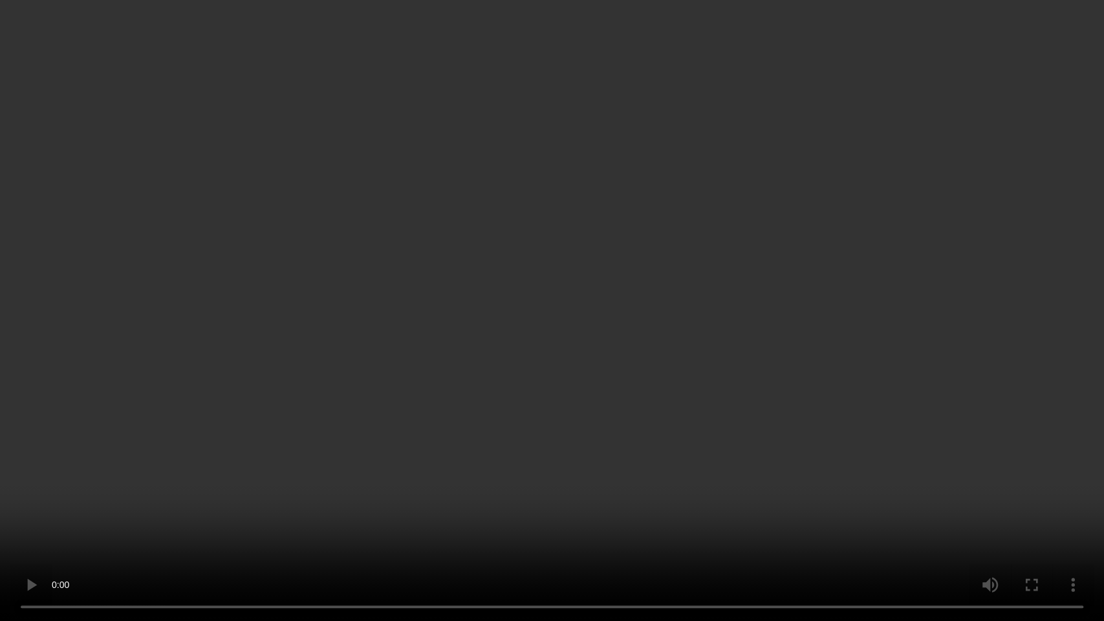
click at [344, 415] on video at bounding box center [552, 310] width 1104 height 621
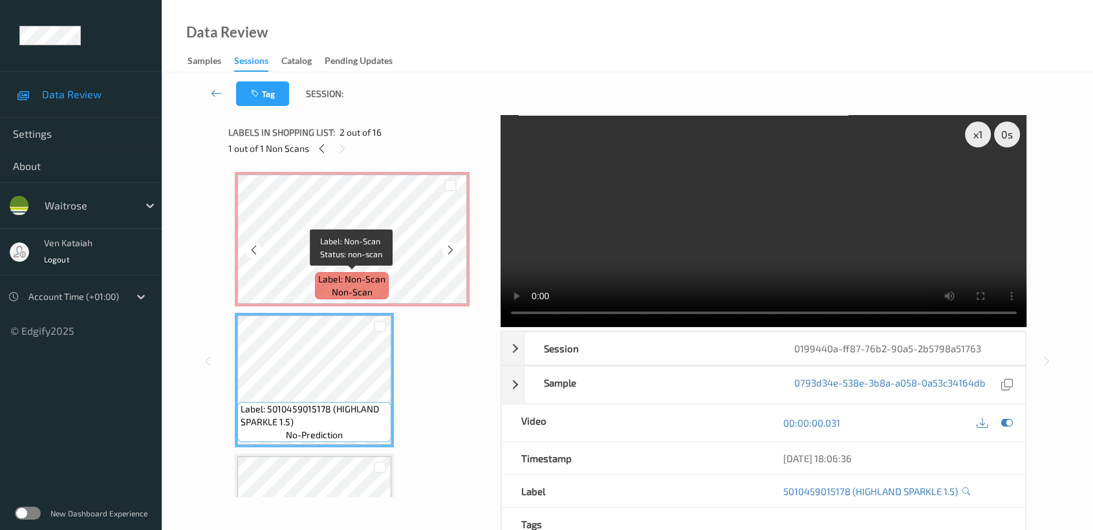
click at [349, 276] on span "Label: Non-Scan" at bounding box center [351, 279] width 67 height 13
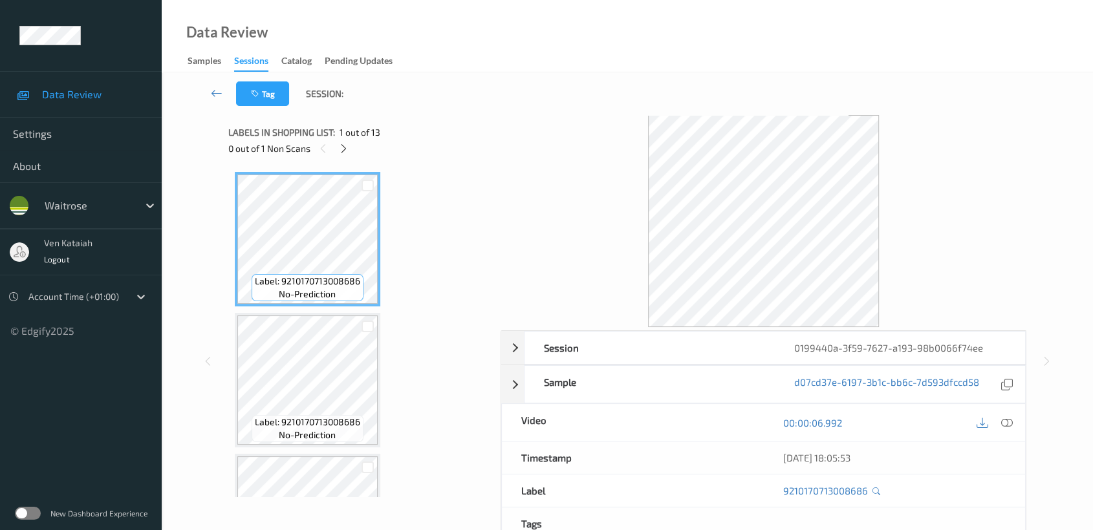
click at [341, 140] on div "Labels in shopping list: 1 out of 13" at bounding box center [359, 132] width 263 height 16
click at [348, 148] on icon at bounding box center [343, 149] width 11 height 12
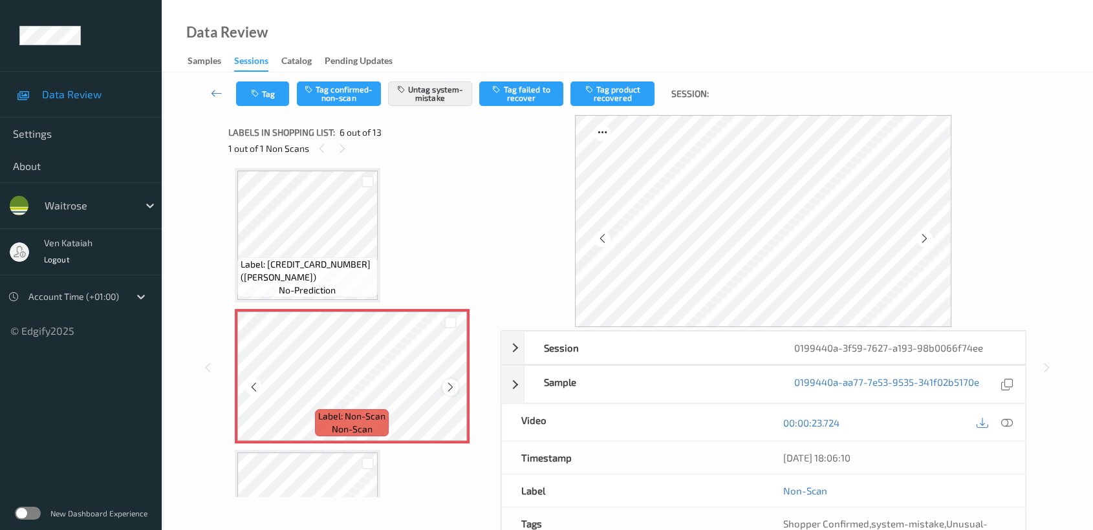
click at [454, 382] on icon at bounding box center [450, 388] width 11 height 12
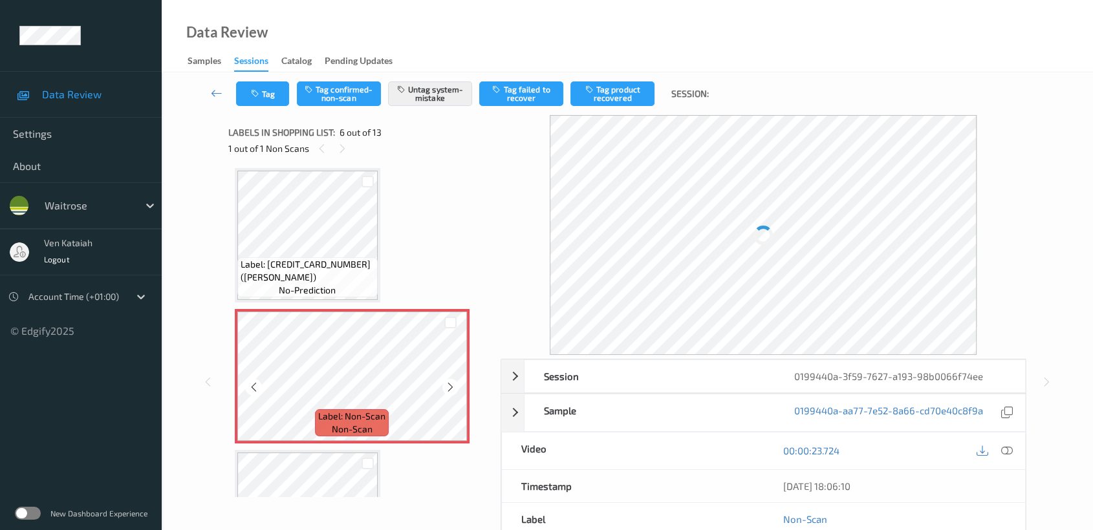
click at [454, 382] on icon at bounding box center [450, 388] width 11 height 12
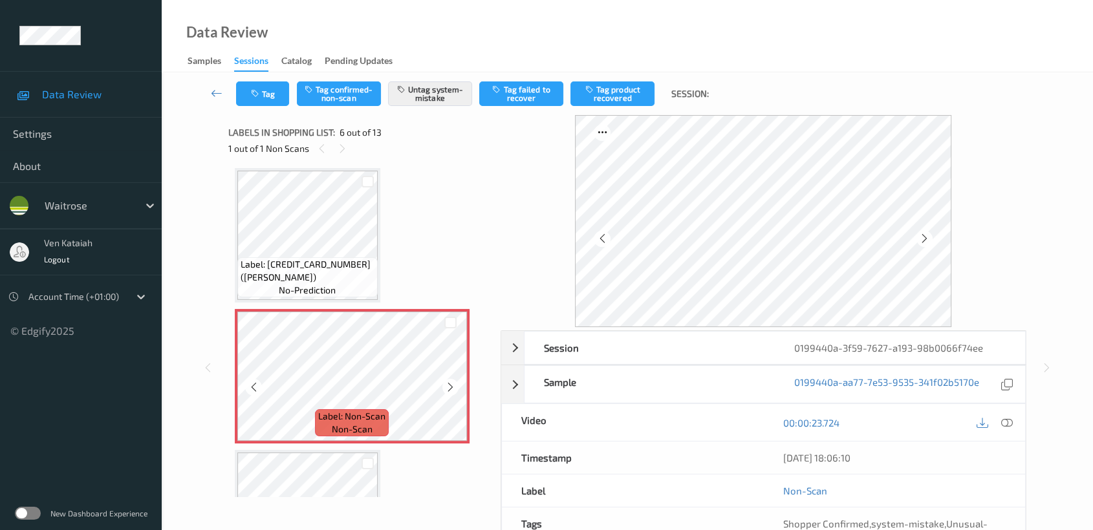
click at [454, 382] on icon at bounding box center [450, 388] width 11 height 12
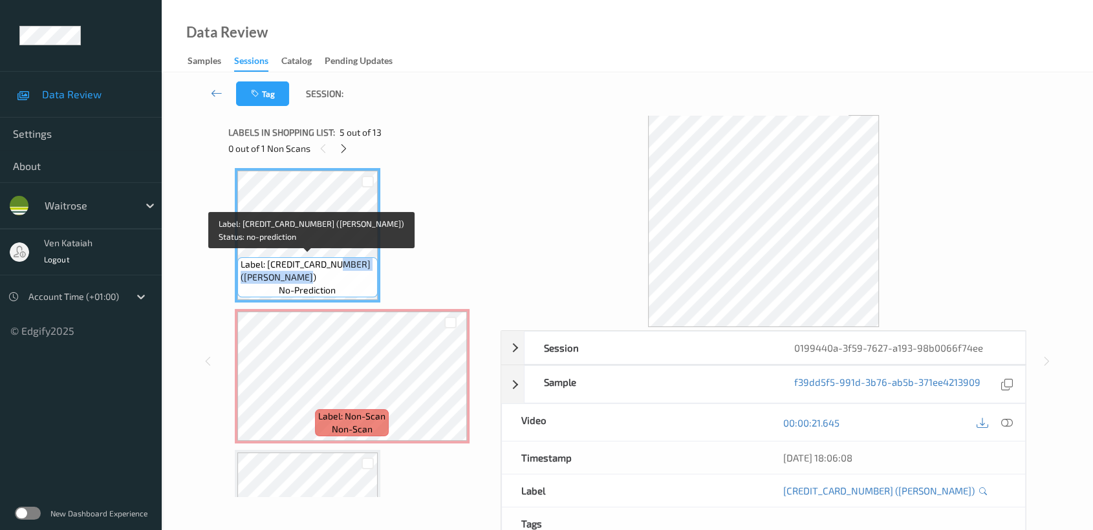
drag, startPoint x: 338, startPoint y: 263, endPoint x: 303, endPoint y: 276, distance: 37.2
click at [303, 276] on span "Label: 5060110482337 (ALBERT BART BAKE POT)" at bounding box center [308, 271] width 134 height 26
copy span "ALBERT BART BAKE POT"
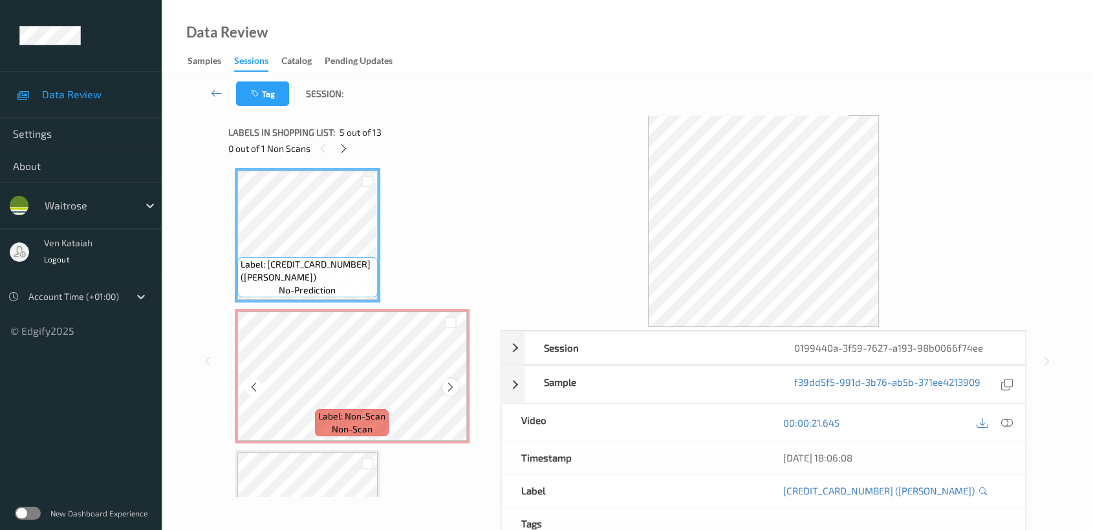
click at [446, 385] on icon at bounding box center [450, 388] width 11 height 12
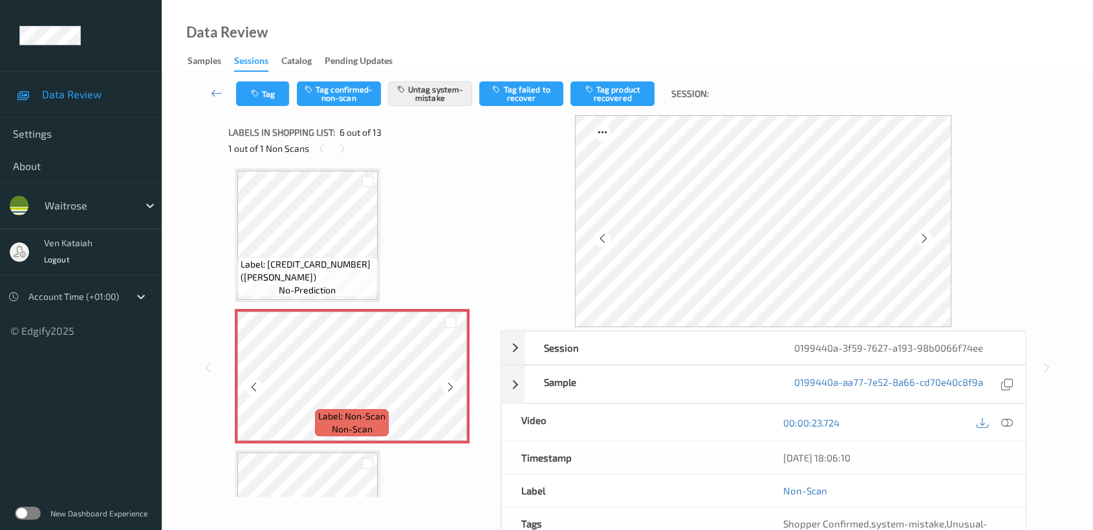
click at [447, 384] on icon at bounding box center [450, 388] width 11 height 12
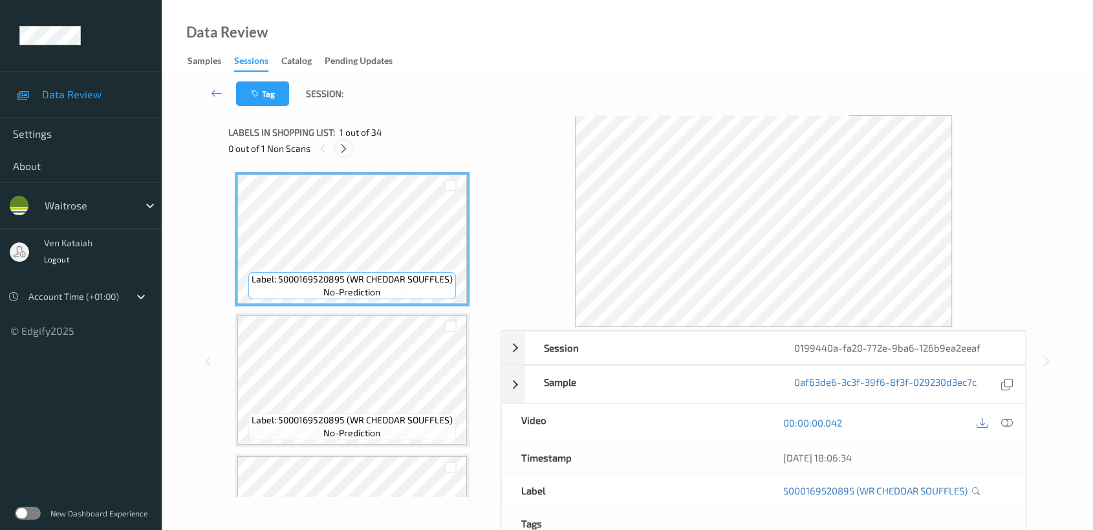
click at [339, 149] on icon at bounding box center [343, 149] width 11 height 12
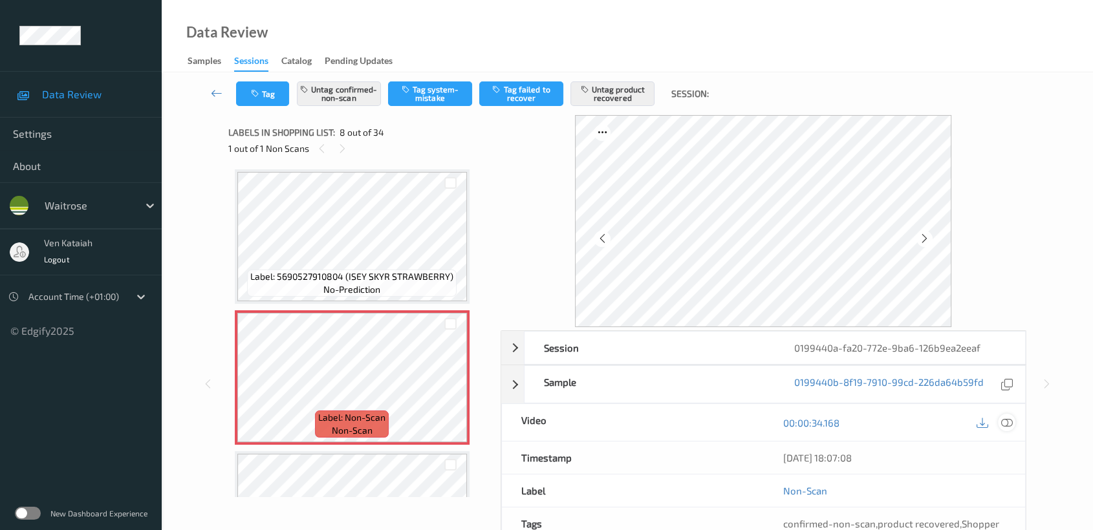
click at [1011, 415] on div at bounding box center [1006, 422] width 17 height 17
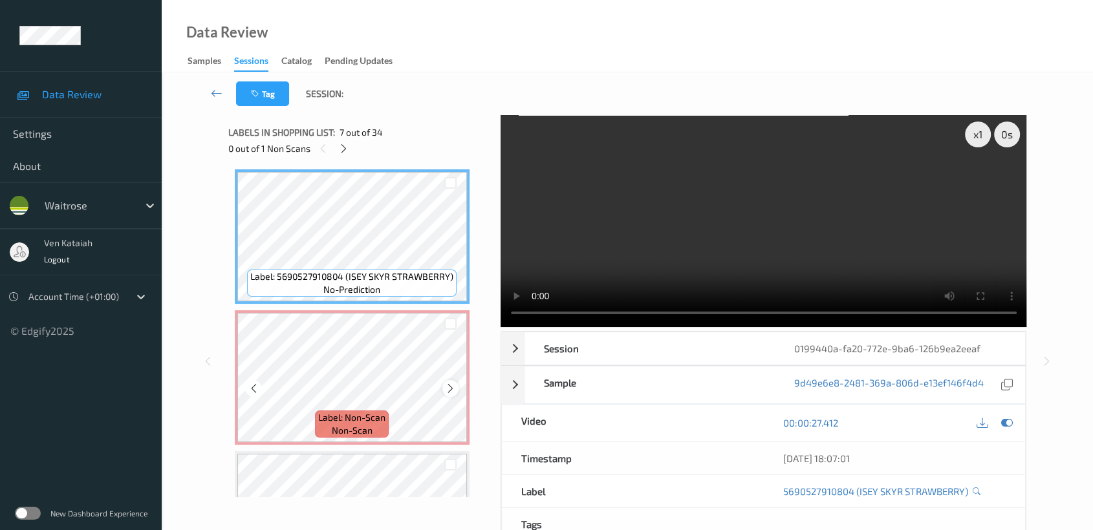
click at [455, 386] on icon at bounding box center [450, 389] width 11 height 12
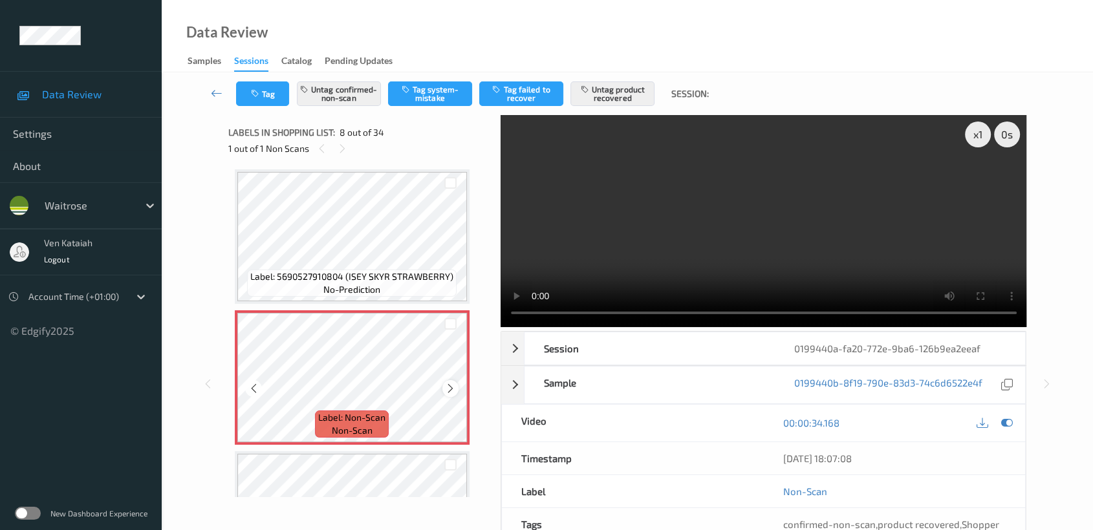
click at [451, 386] on icon at bounding box center [450, 389] width 11 height 12
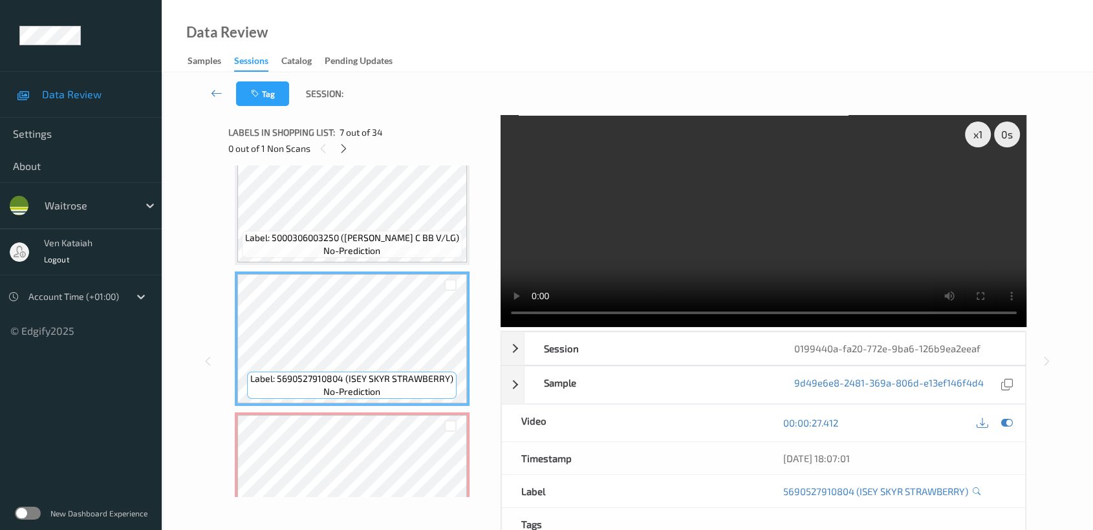
scroll to position [705, 0]
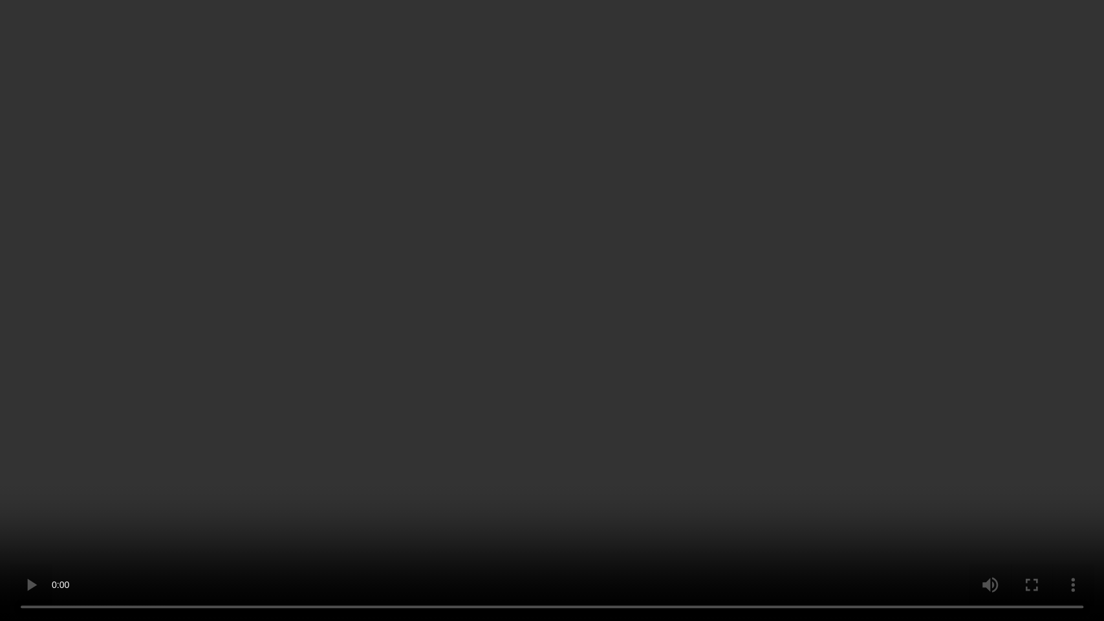
click at [488, 397] on video at bounding box center [552, 310] width 1104 height 621
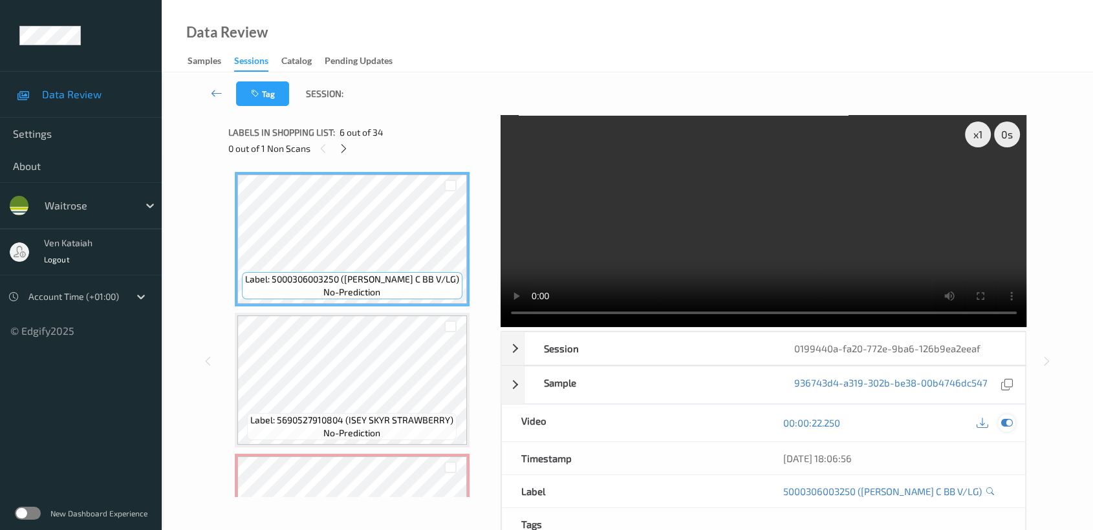
click at [1004, 417] on icon at bounding box center [1007, 423] width 12 height 12
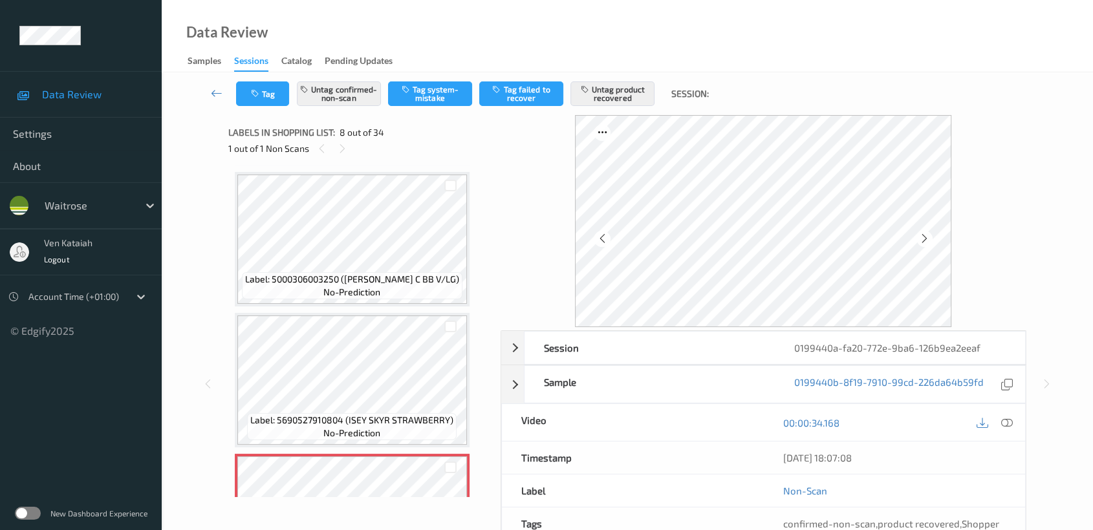
scroll to position [849, 0]
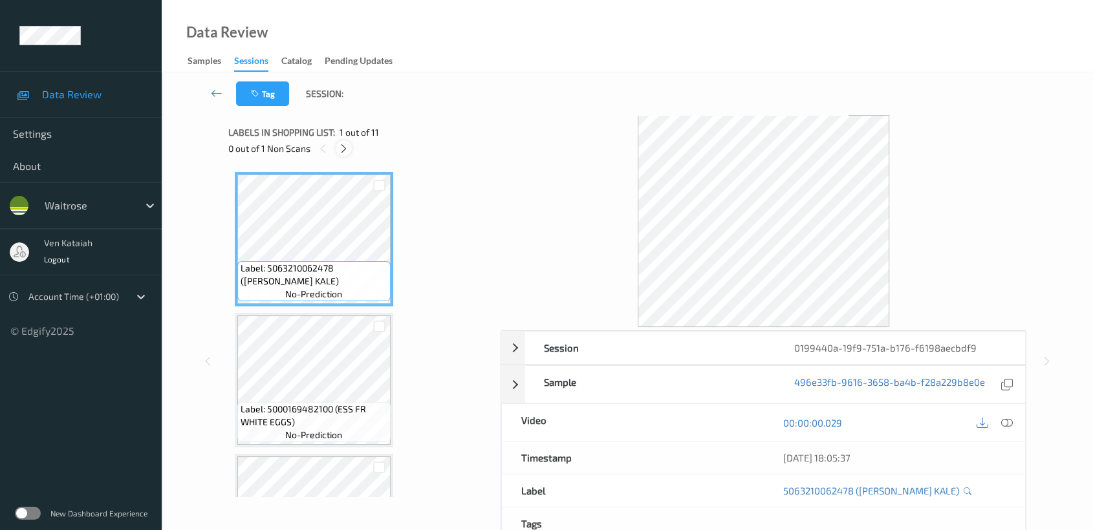
click at [342, 144] on icon at bounding box center [343, 149] width 11 height 12
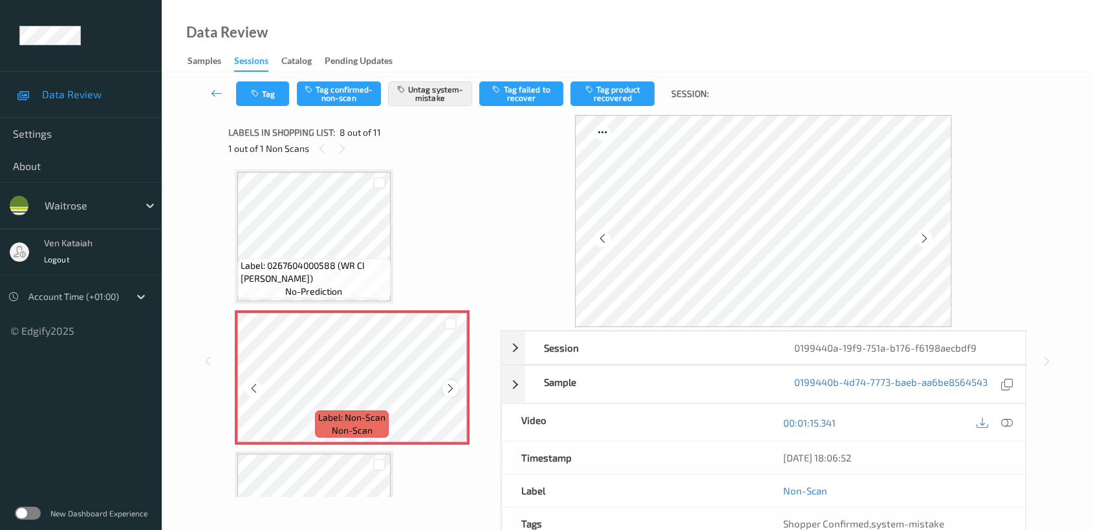
click at [453, 384] on icon at bounding box center [450, 389] width 11 height 12
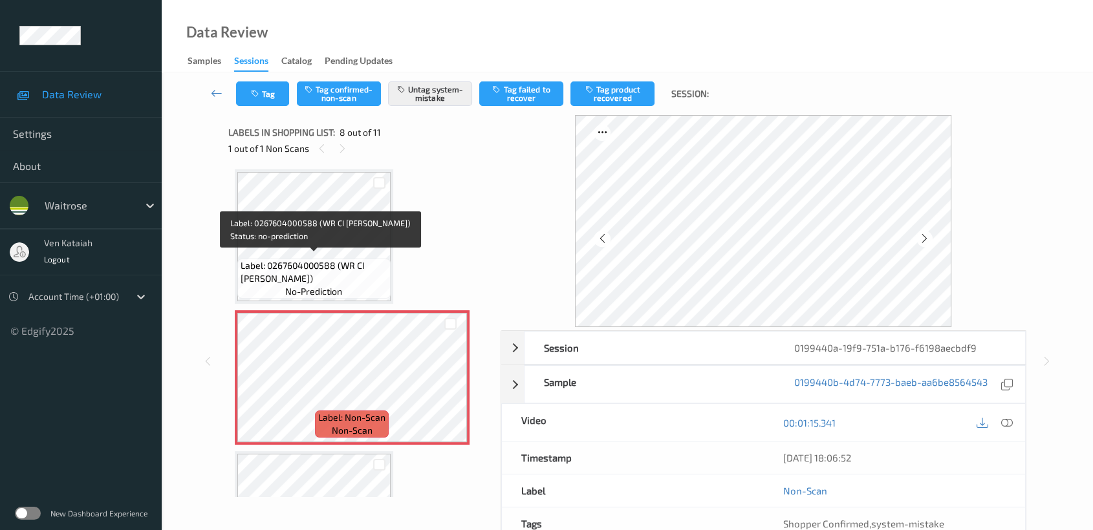
click at [365, 262] on span "Label: 0267604000588 (WR CI [PERSON_NAME])" at bounding box center [314, 272] width 147 height 26
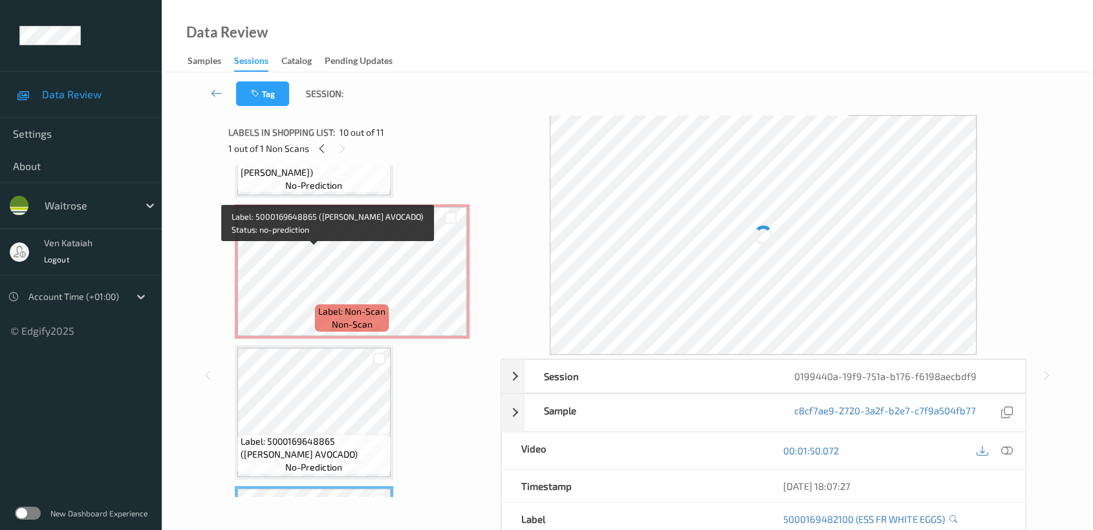
scroll to position [849, 0]
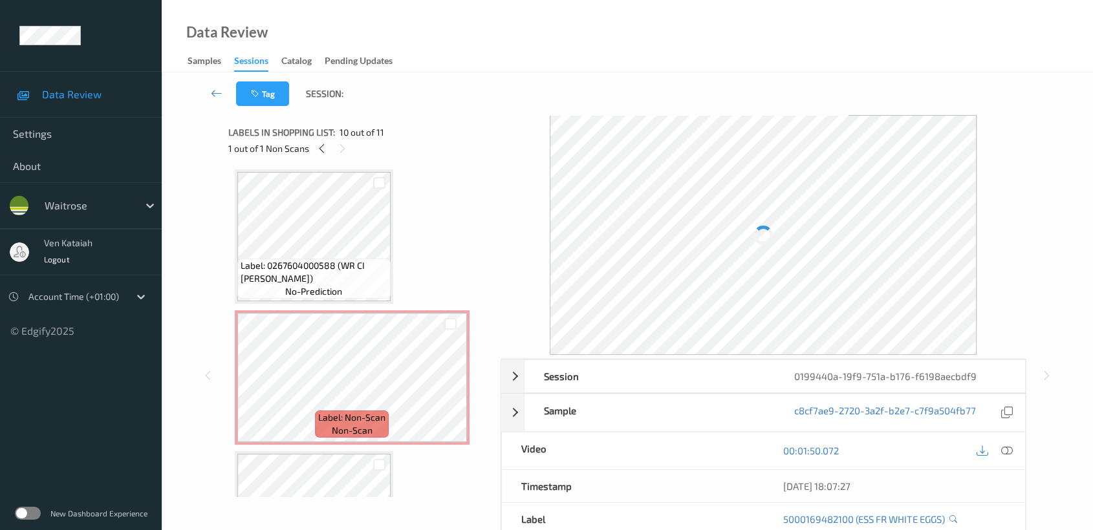
click at [311, 298] on div "Label: 0267604000588 (WR CI [PERSON_NAME]) no-prediction" at bounding box center [314, 236] width 158 height 135
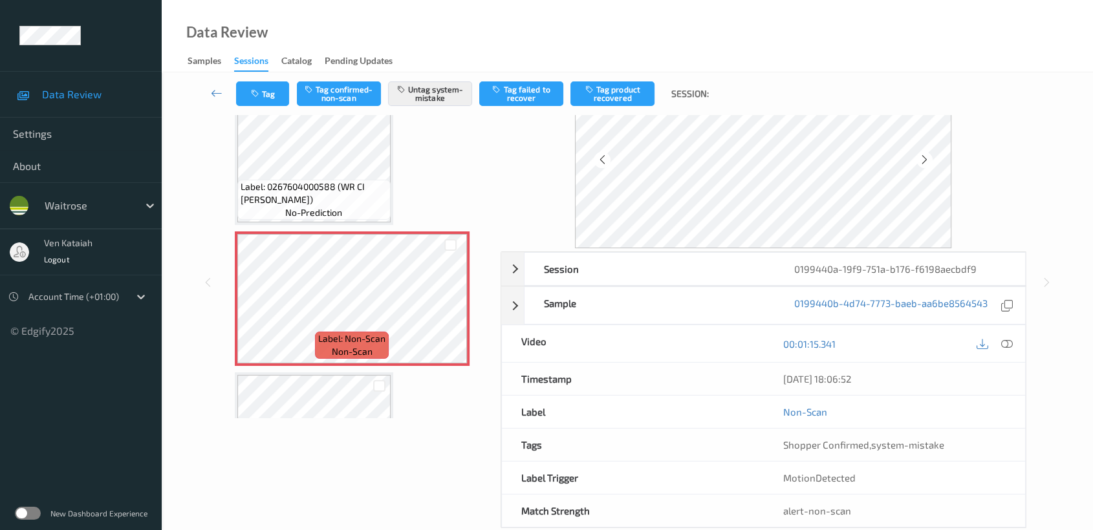
scroll to position [103, 0]
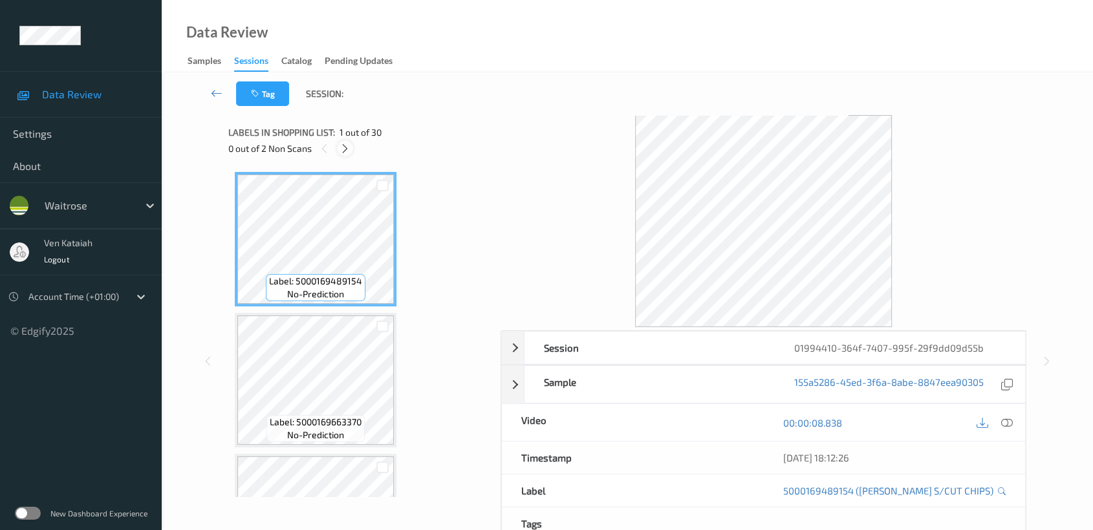
click at [344, 148] on icon at bounding box center [345, 149] width 11 height 12
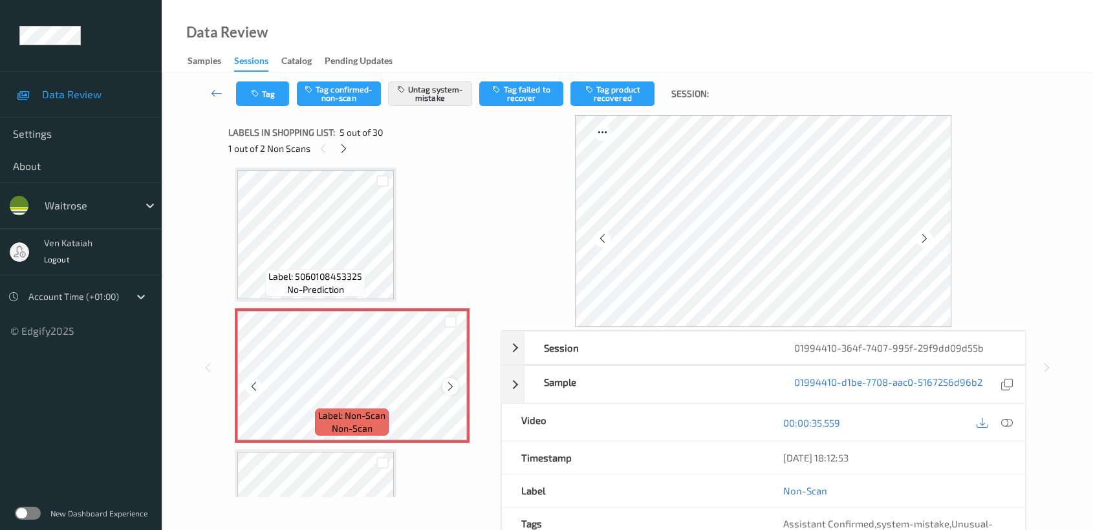
click at [450, 378] on div at bounding box center [450, 386] width 16 height 16
click at [450, 381] on icon at bounding box center [450, 387] width 11 height 12
click at [343, 149] on icon at bounding box center [343, 149] width 11 height 12
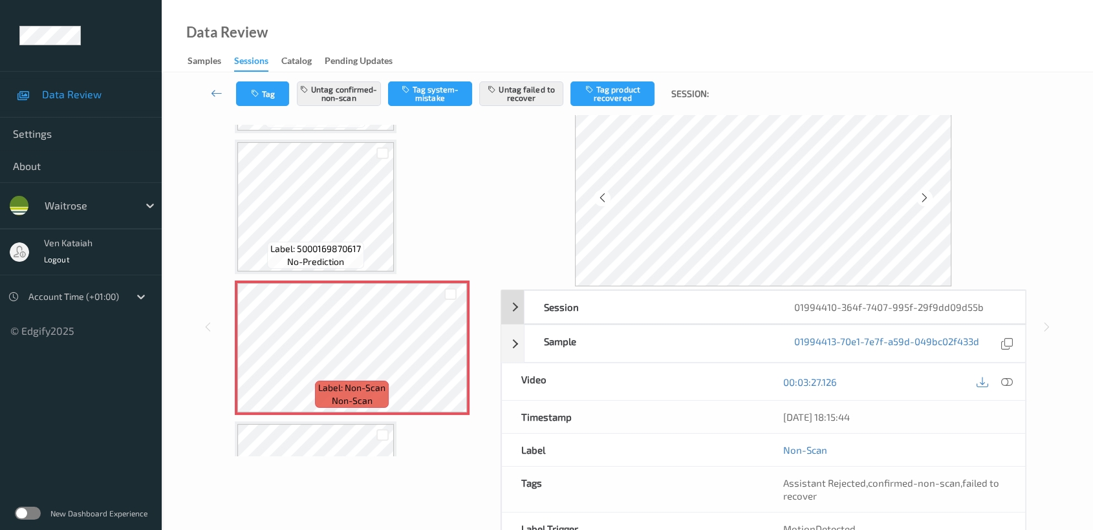
scroll to position [0, 0]
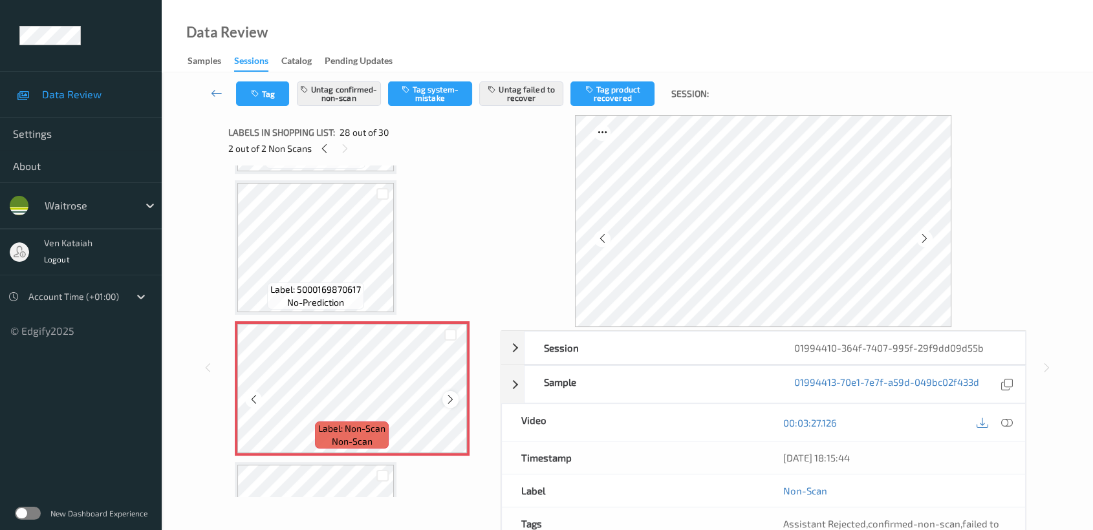
click at [443, 391] on div at bounding box center [450, 399] width 16 height 16
click at [446, 394] on icon at bounding box center [450, 400] width 11 height 12
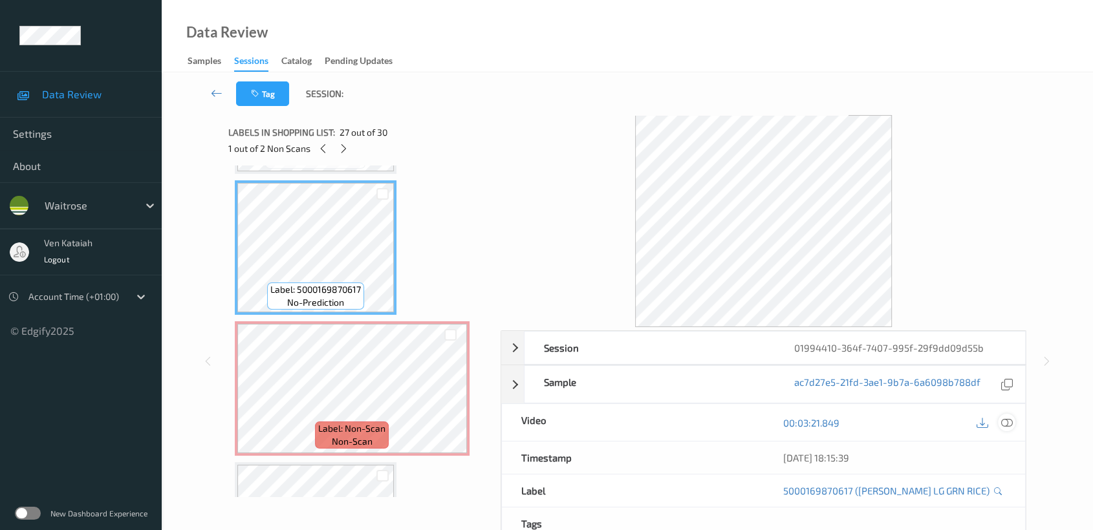
click at [1003, 417] on icon at bounding box center [1007, 423] width 12 height 12
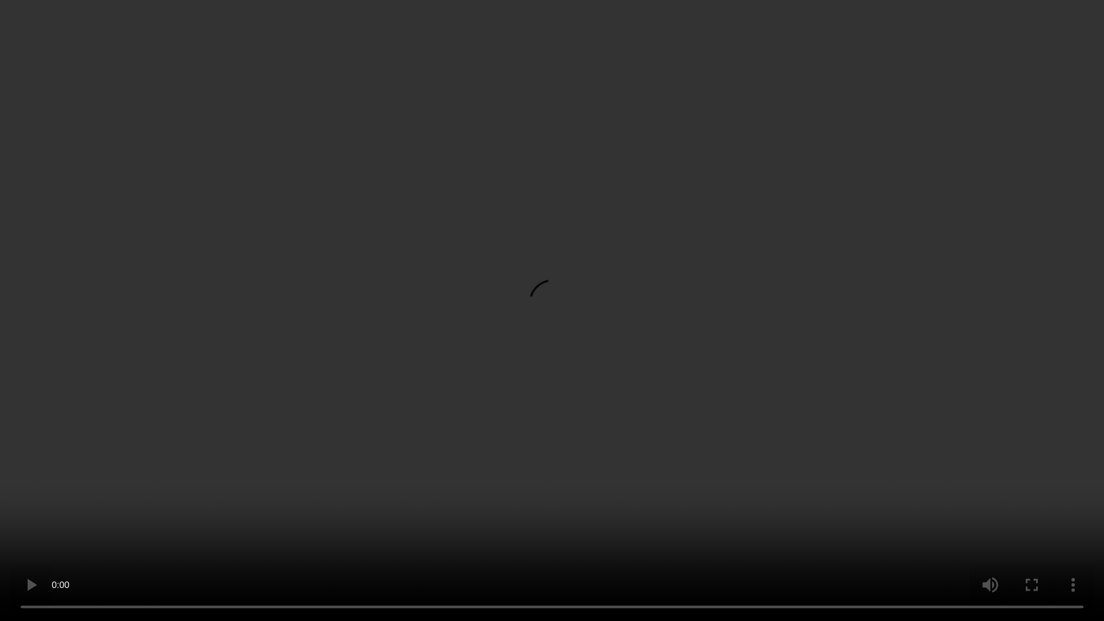
click at [539, 323] on video at bounding box center [552, 310] width 1104 height 621
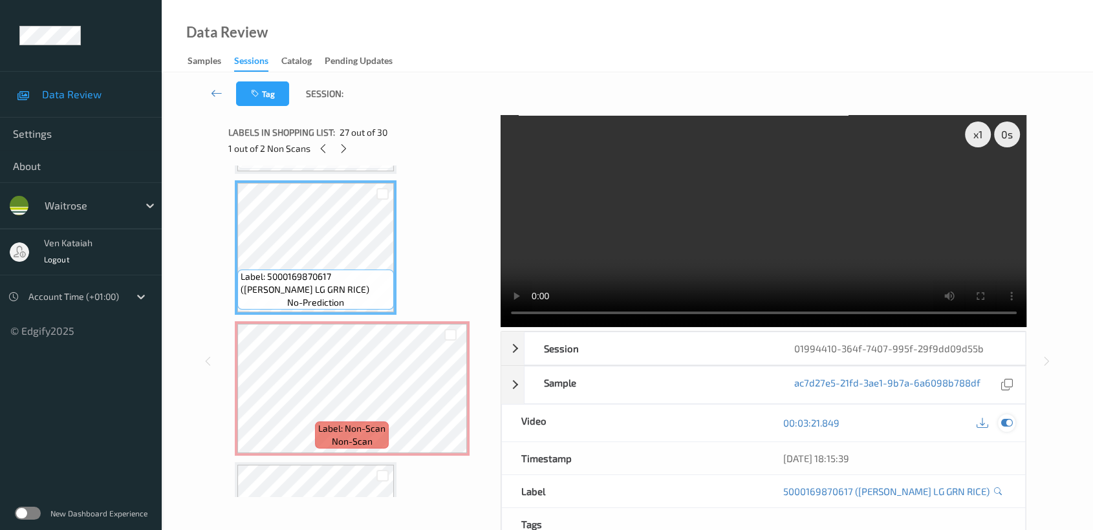
click at [1010, 417] on icon at bounding box center [1007, 423] width 12 height 12
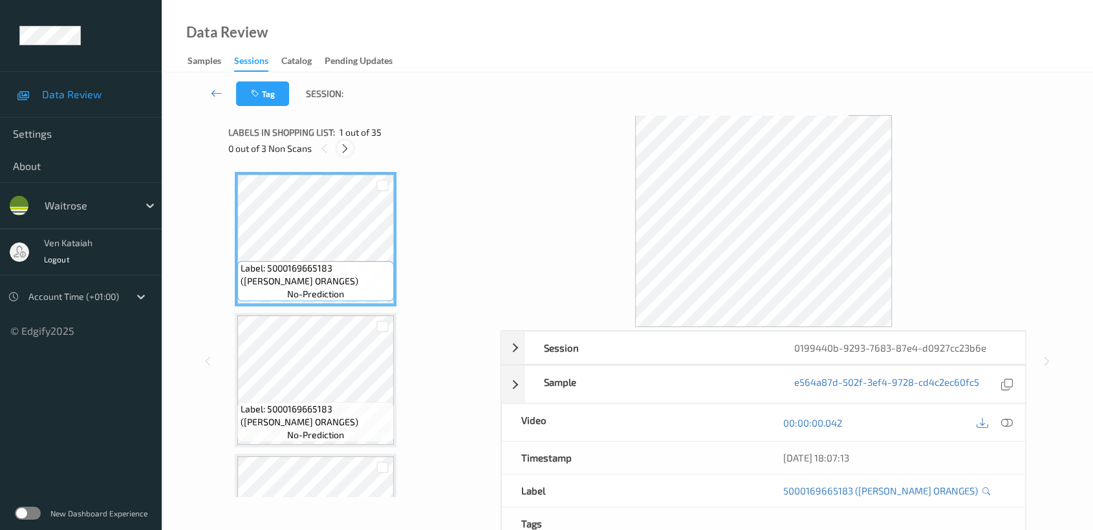
click at [347, 155] on div at bounding box center [345, 148] width 16 height 16
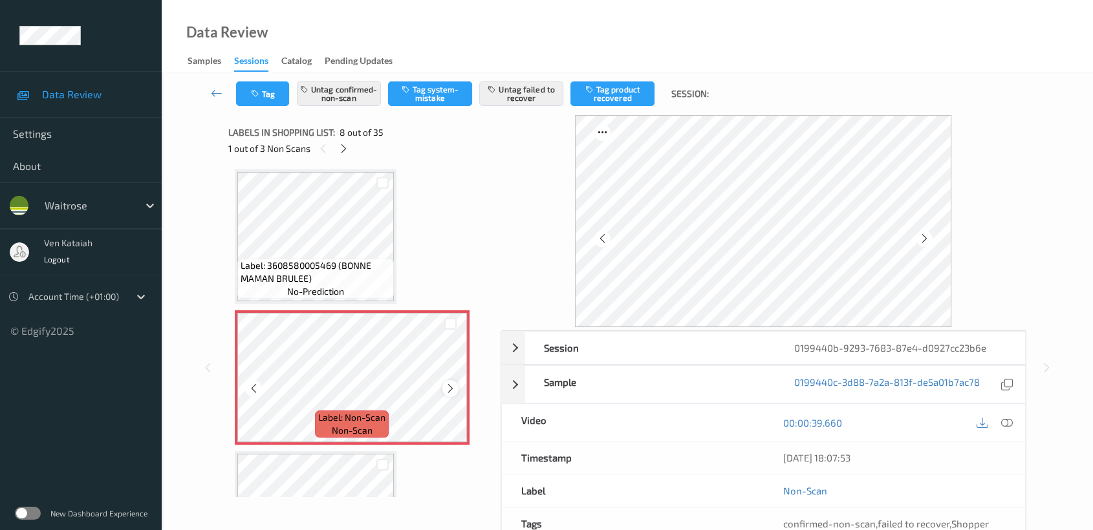
click at [457, 386] on div at bounding box center [450, 388] width 16 height 16
click at [342, 143] on icon at bounding box center [343, 149] width 11 height 12
click at [448, 386] on icon at bounding box center [450, 391] width 11 height 12
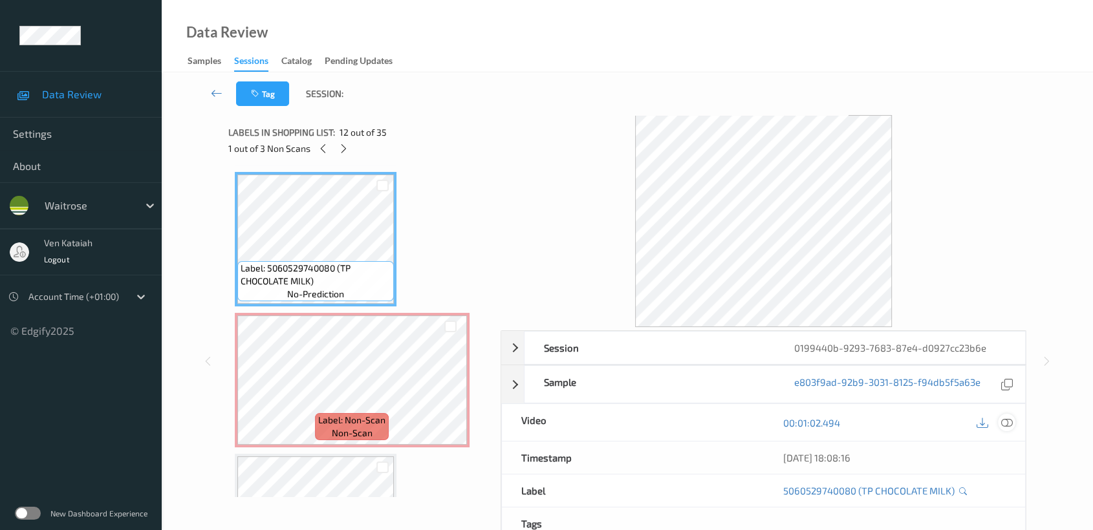
click at [1013, 426] on div at bounding box center [1006, 422] width 17 height 17
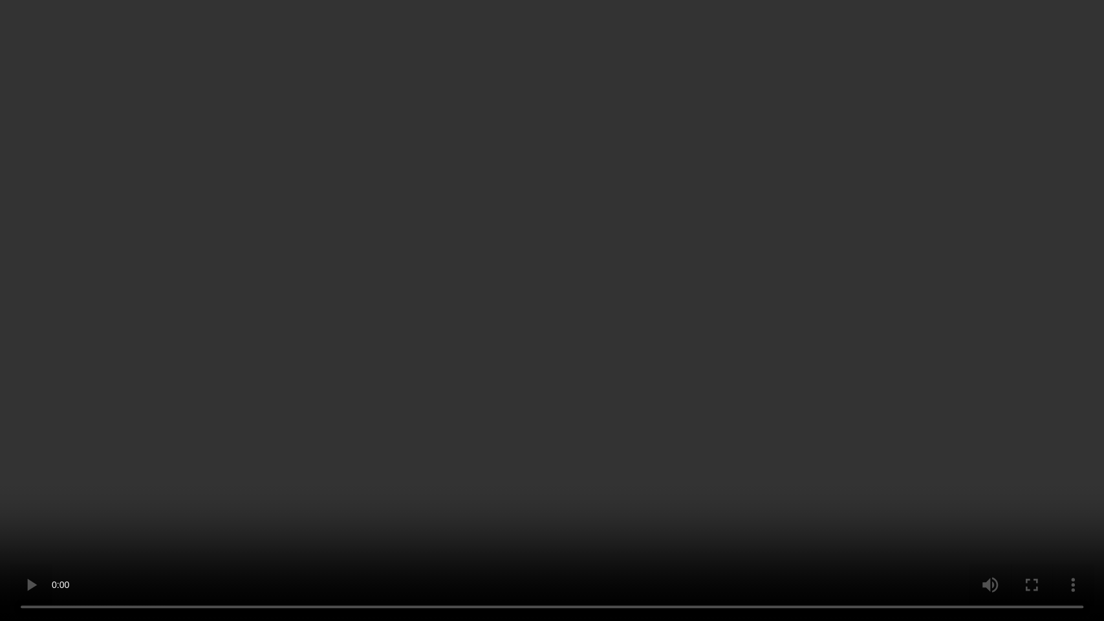
click at [593, 447] on video at bounding box center [552, 310] width 1104 height 621
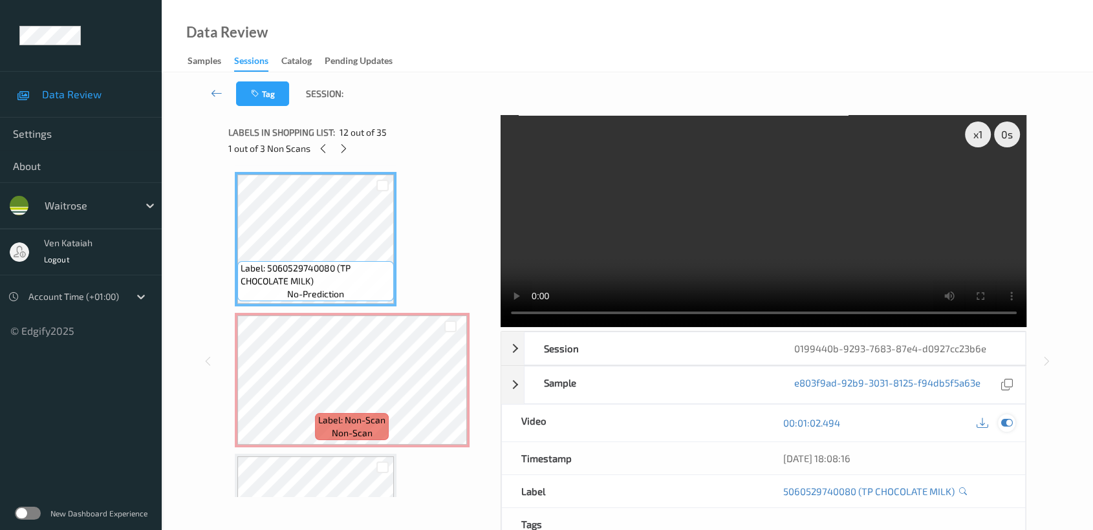
click at [1006, 420] on icon at bounding box center [1007, 423] width 12 height 12
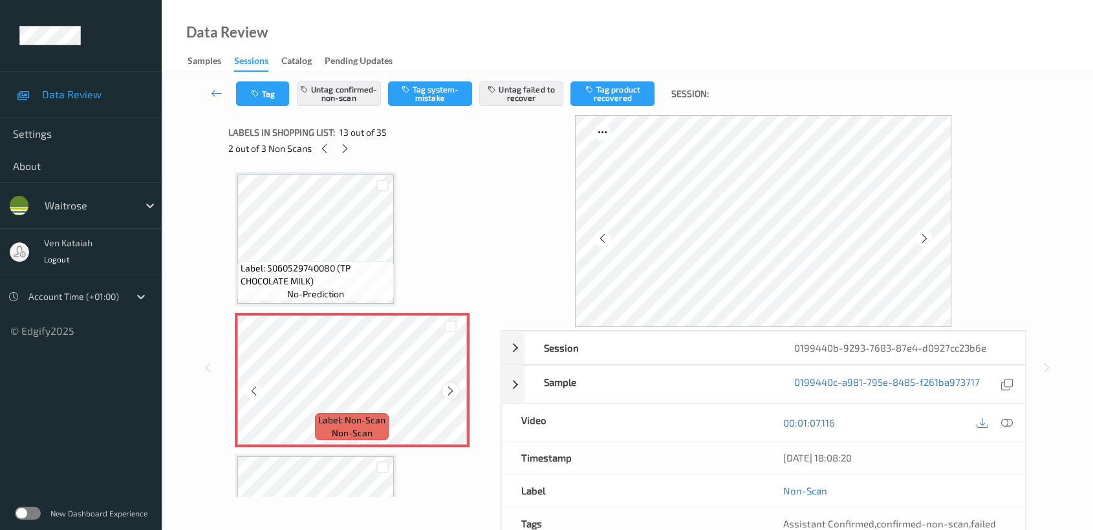
click at [448, 387] on icon at bounding box center [450, 391] width 11 height 12
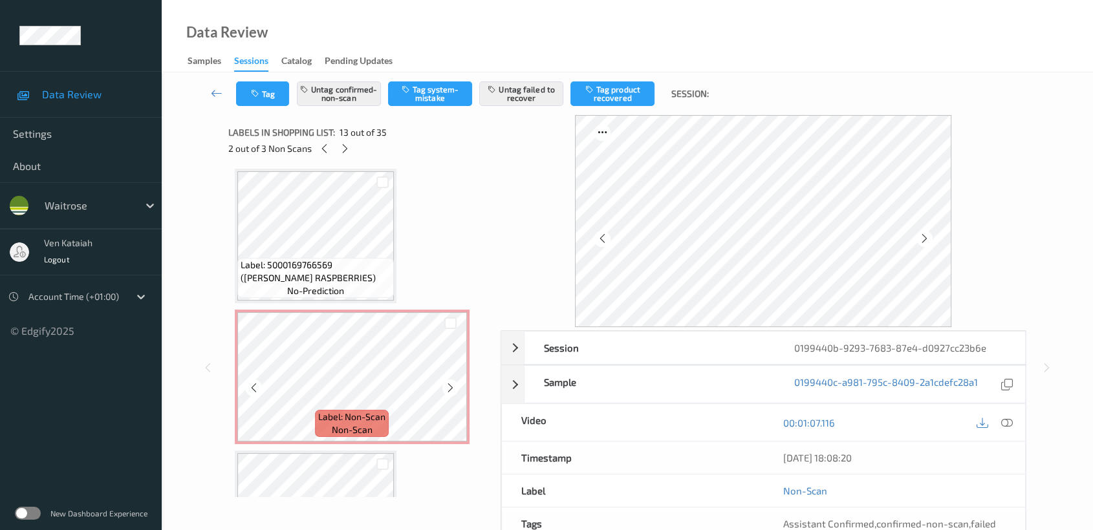
scroll to position [2126, 0]
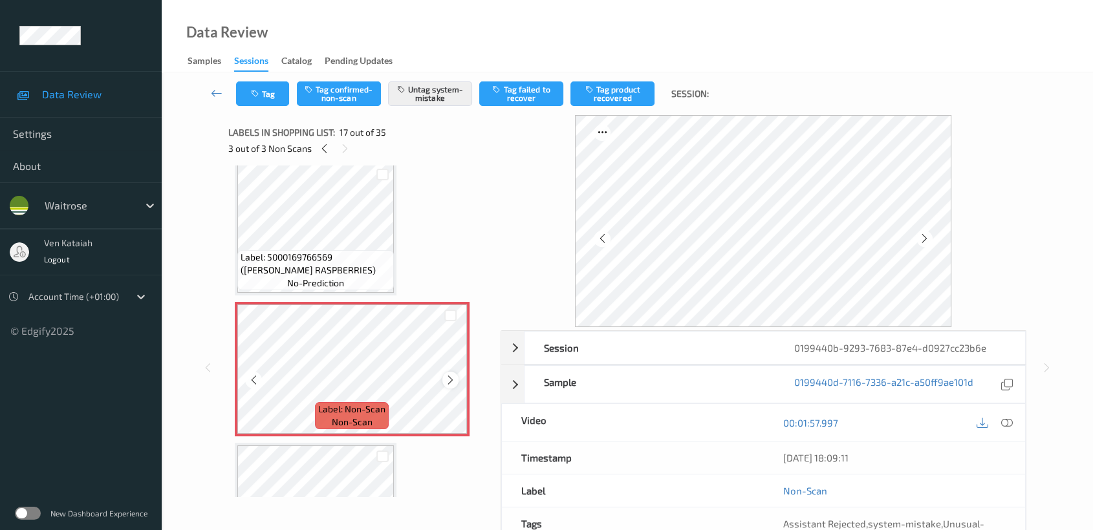
click at [456, 372] on div at bounding box center [450, 380] width 16 height 16
click at [337, 430] on div "Label: 5000169665183 (WR DORG ORANGES) no-prediction Label: 5000169665183 (WR D…" at bounding box center [360, 510] width 250 height 4928
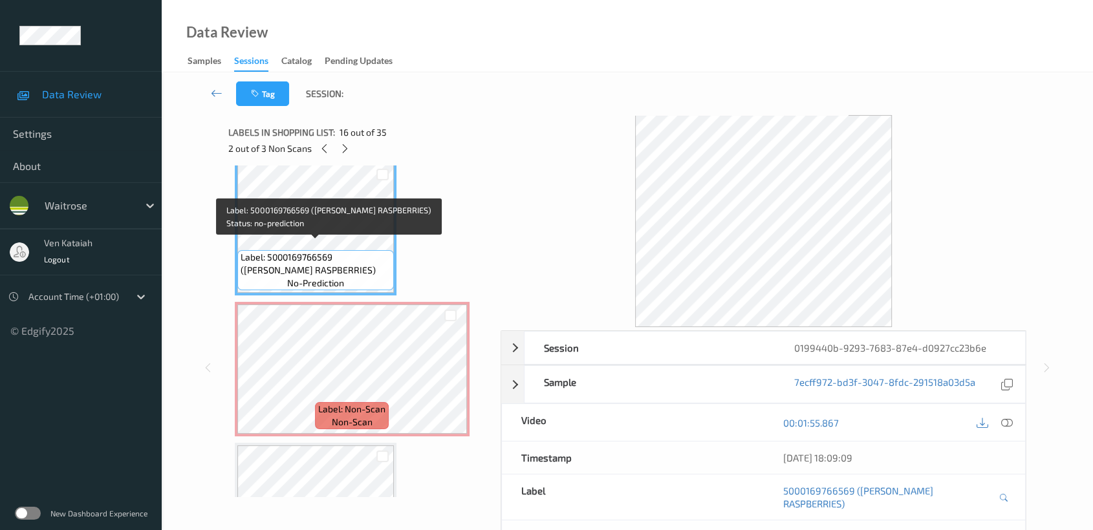
click at [346, 250] on div "Label: 5000169766569 (WR DORG RASPBERRIES) no-prediction" at bounding box center [315, 270] width 157 height 40
click at [337, 277] on span "no-prediction" at bounding box center [315, 283] width 57 height 13
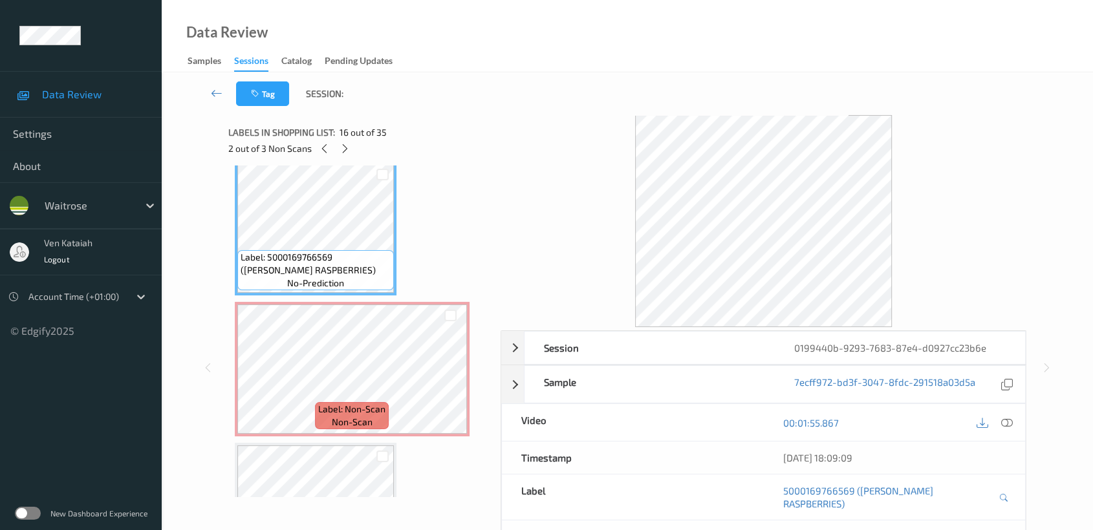
scroll to position [1982, 0]
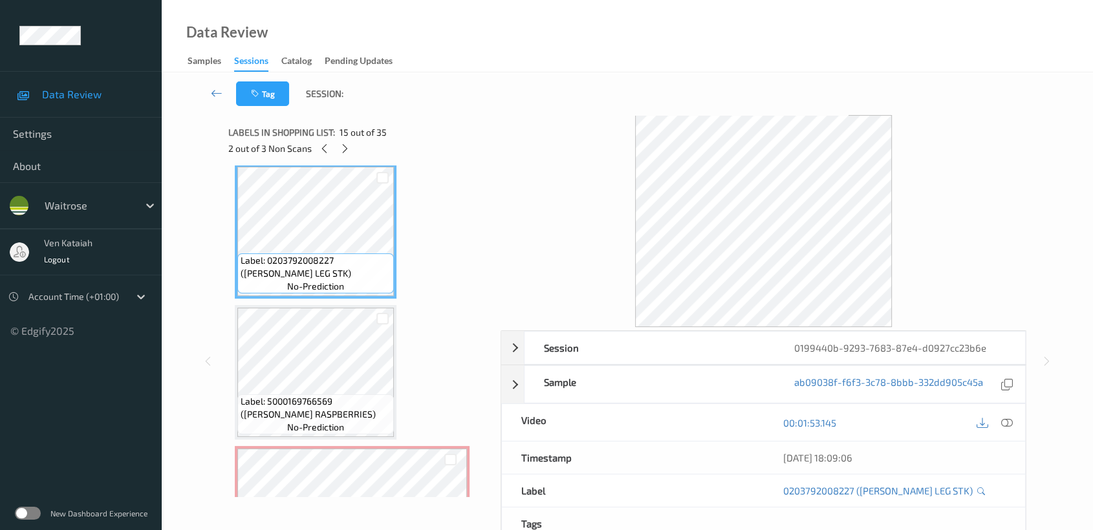
click at [997, 422] on div at bounding box center [994, 422] width 42 height 17
click at [1002, 421] on icon at bounding box center [1007, 423] width 12 height 12
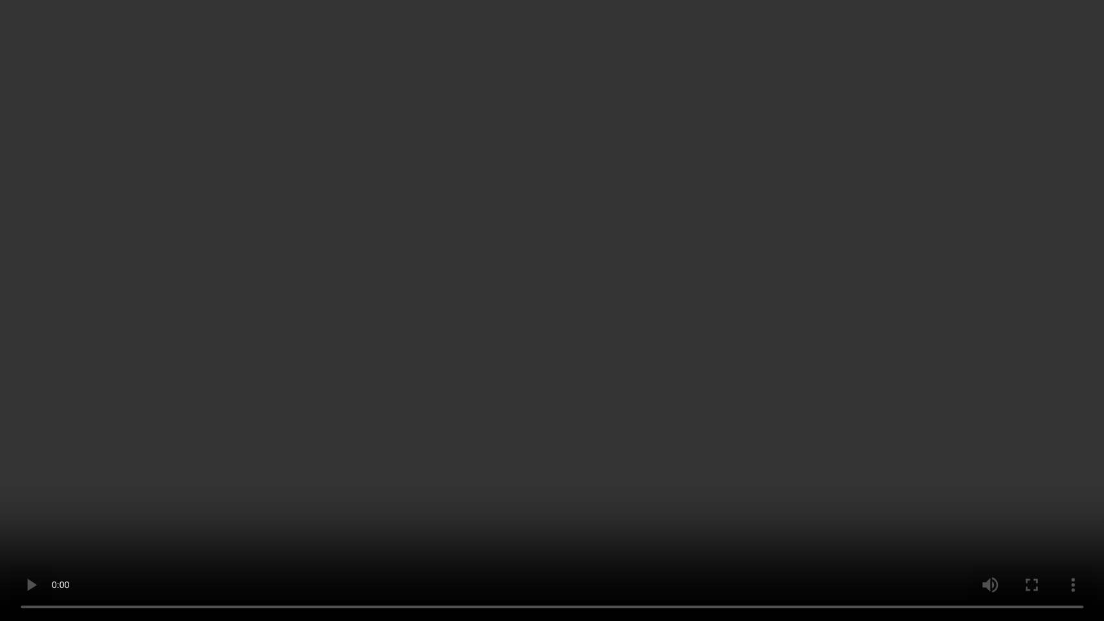
click at [708, 321] on video at bounding box center [552, 310] width 1104 height 621
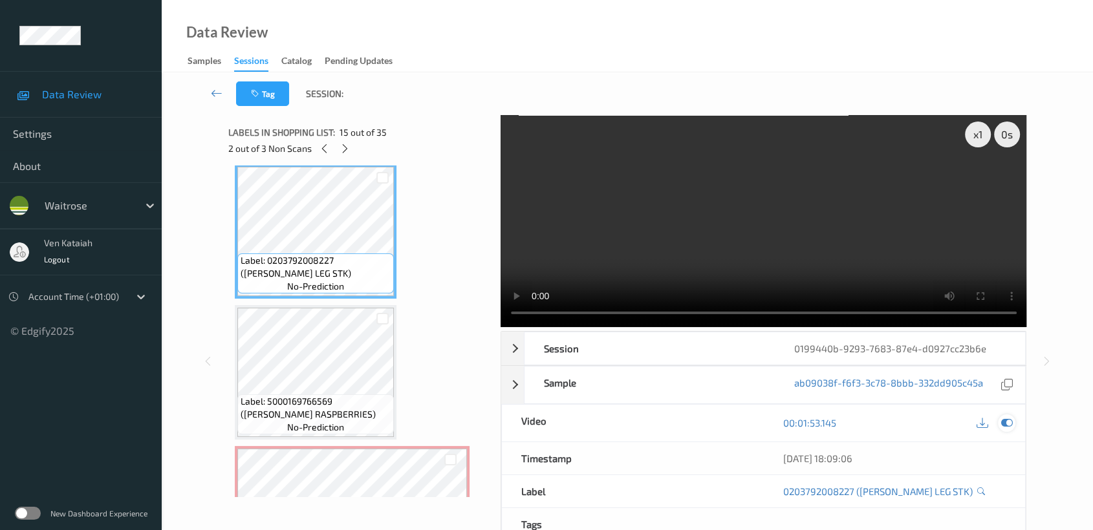
click at [1005, 425] on icon at bounding box center [1007, 423] width 12 height 12
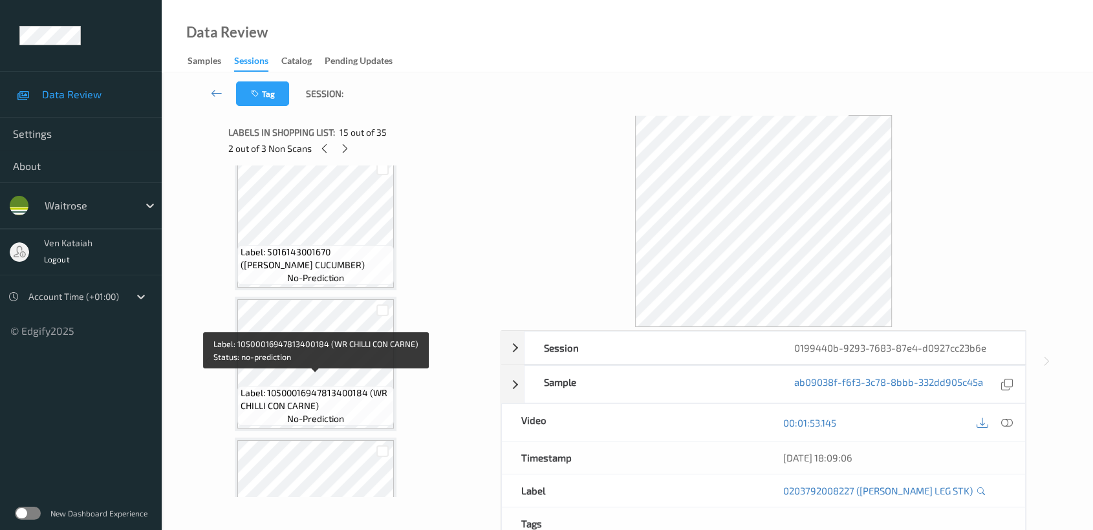
scroll to position [2126, 0]
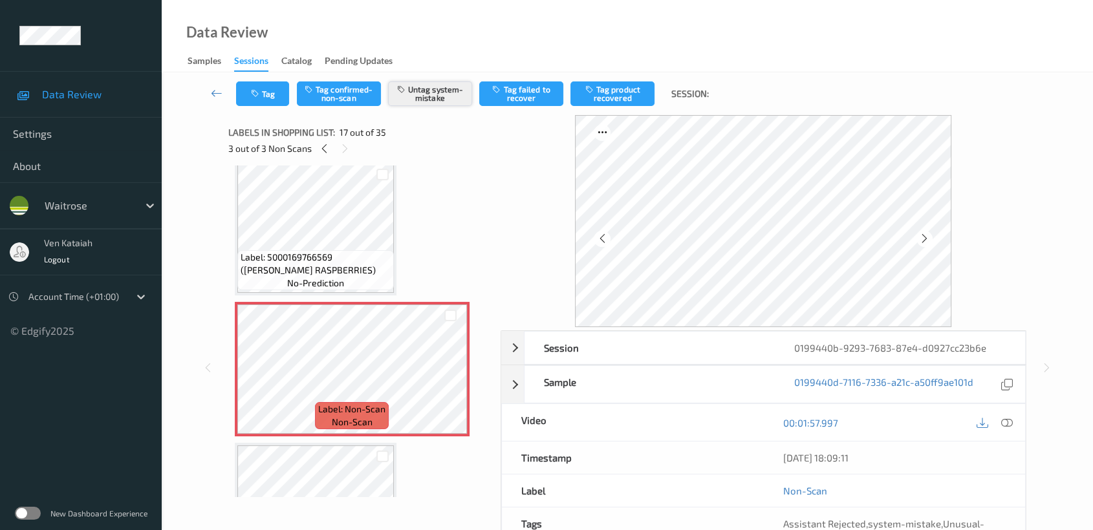
click at [448, 94] on button "Untag system-mistake" at bounding box center [430, 93] width 84 height 25
click at [337, 94] on button "Tag confirmed-non-scan" at bounding box center [339, 93] width 84 height 25
click at [538, 91] on button "Tag failed to recover" at bounding box center [521, 93] width 84 height 25
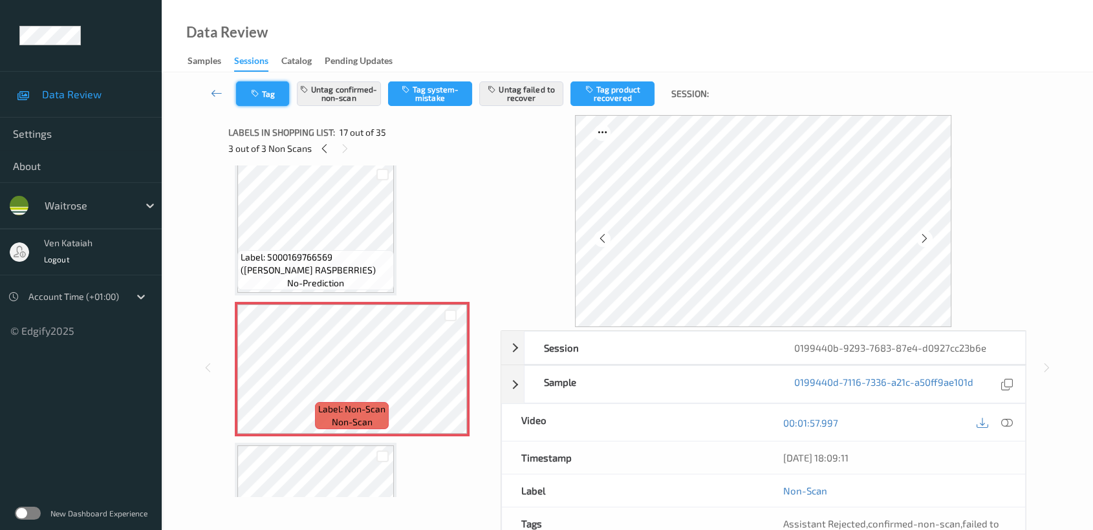
click at [260, 85] on button "Tag" at bounding box center [262, 93] width 53 height 25
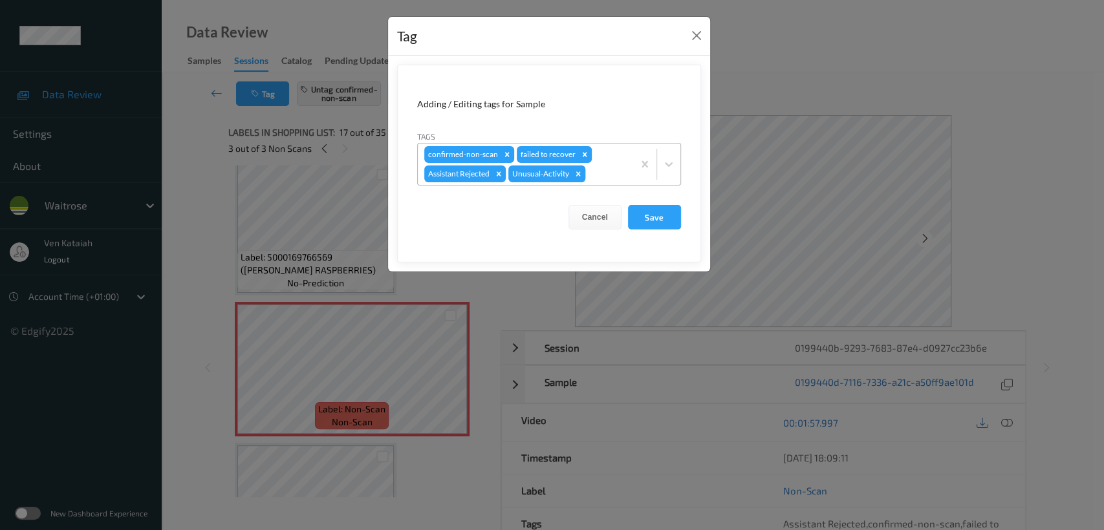
click at [578, 173] on icon "Remove Unusual-Activity" at bounding box center [578, 173] width 5 height 5
click at [642, 213] on button "Save" at bounding box center [654, 217] width 53 height 25
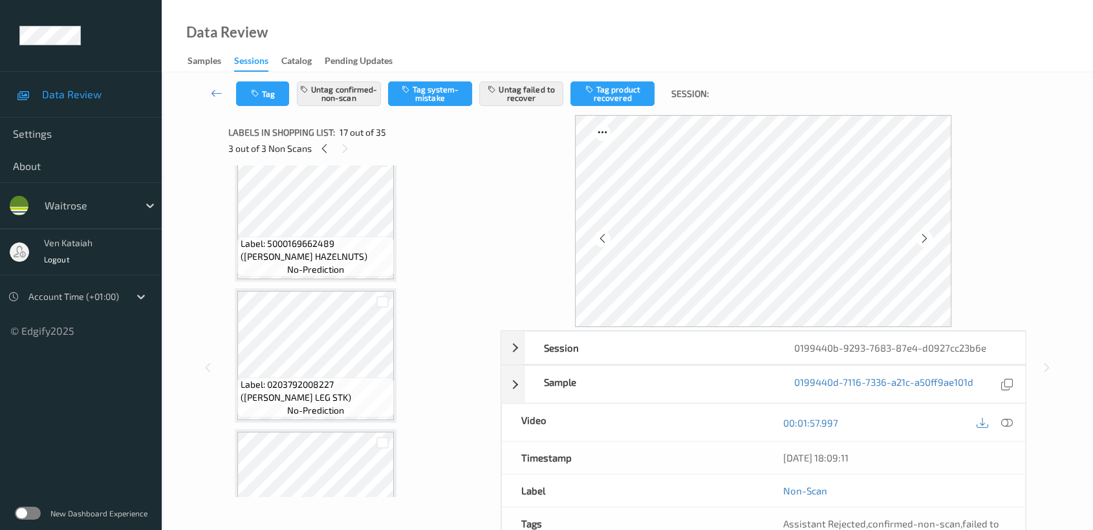
scroll to position [1838, 0]
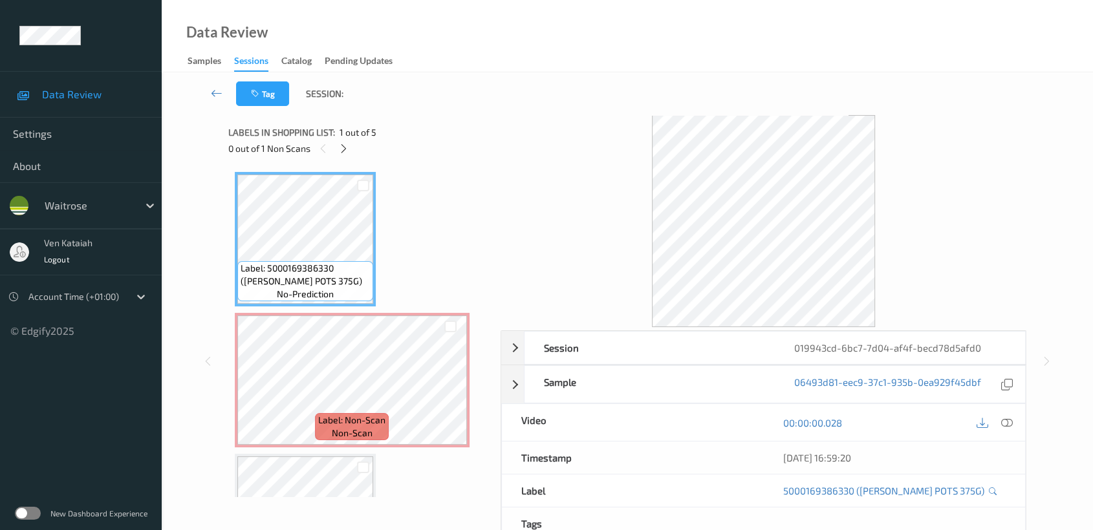
click at [358, 151] on div "0 out of 1 Non Scans" at bounding box center [359, 148] width 263 height 16
click at [349, 147] on div at bounding box center [344, 148] width 16 height 16
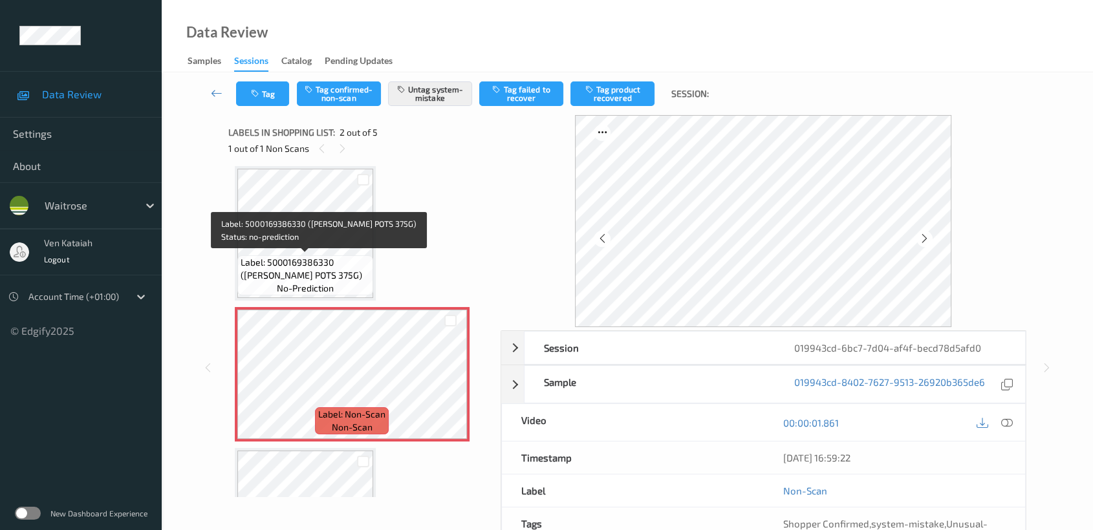
click at [328, 258] on span "Label: 5000169386330 (WR CHAR POTS 375G)" at bounding box center [305, 269] width 129 height 26
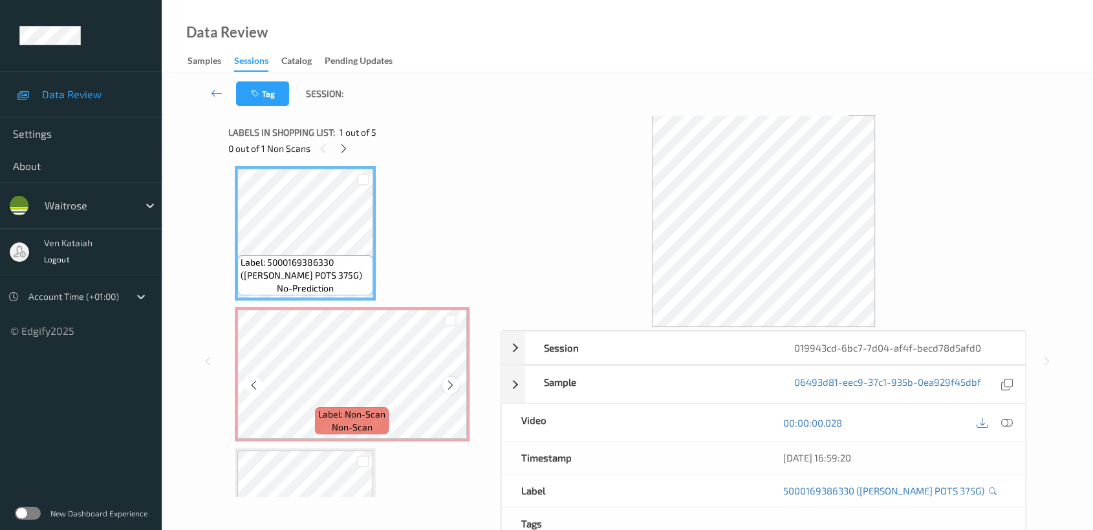
click at [456, 387] on div at bounding box center [450, 385] width 16 height 16
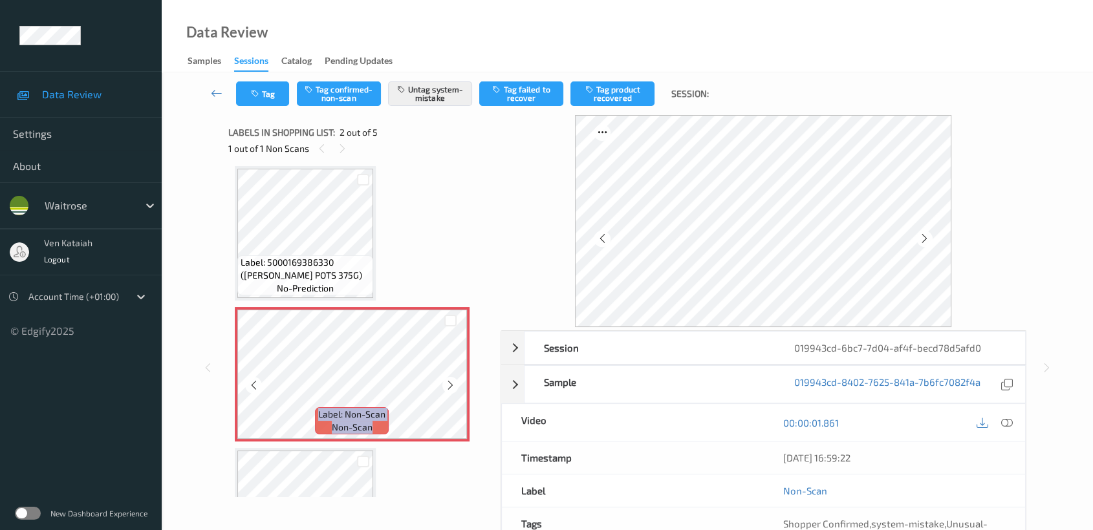
click at [456, 387] on div at bounding box center [450, 385] width 16 height 16
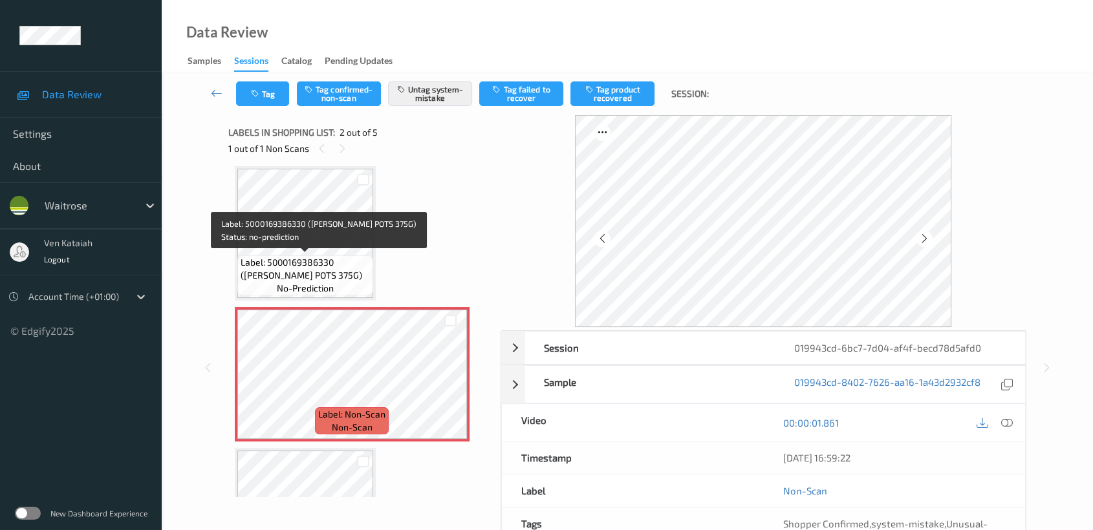
click at [358, 257] on span "Label: 5000169386330 (WR CHAR POTS 375G)" at bounding box center [305, 269] width 129 height 26
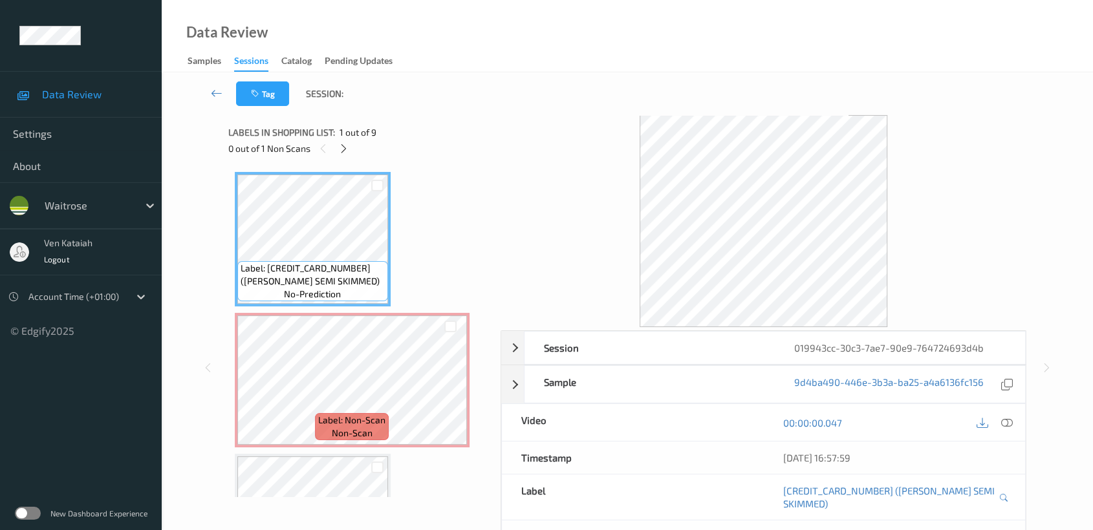
click at [345, 144] on icon at bounding box center [343, 149] width 11 height 12
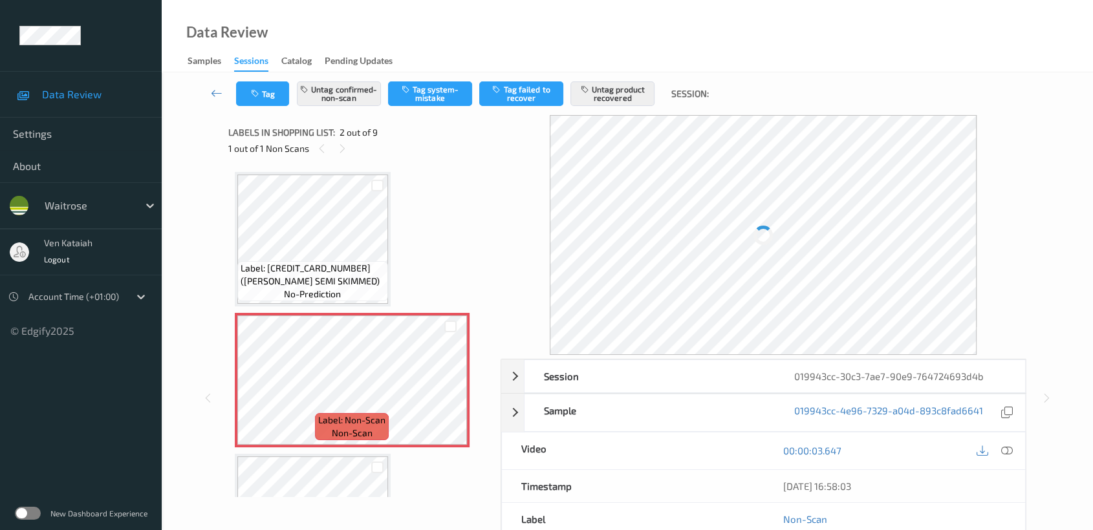
scroll to position [6, 0]
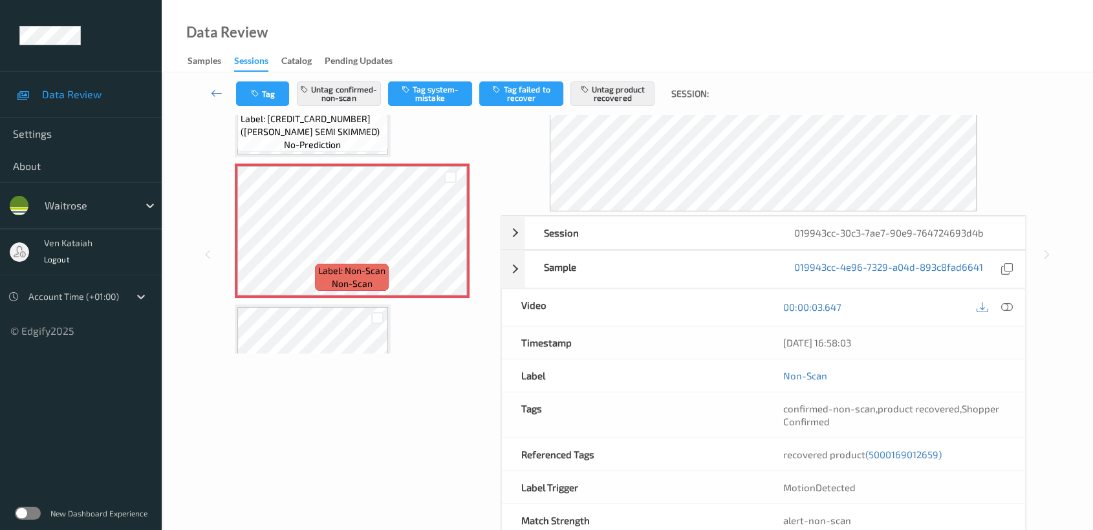
click at [389, 336] on div "Label: 5000169654354 ([PERSON_NAME] PUDDING) no-prediction" at bounding box center [313, 372] width 156 height 135
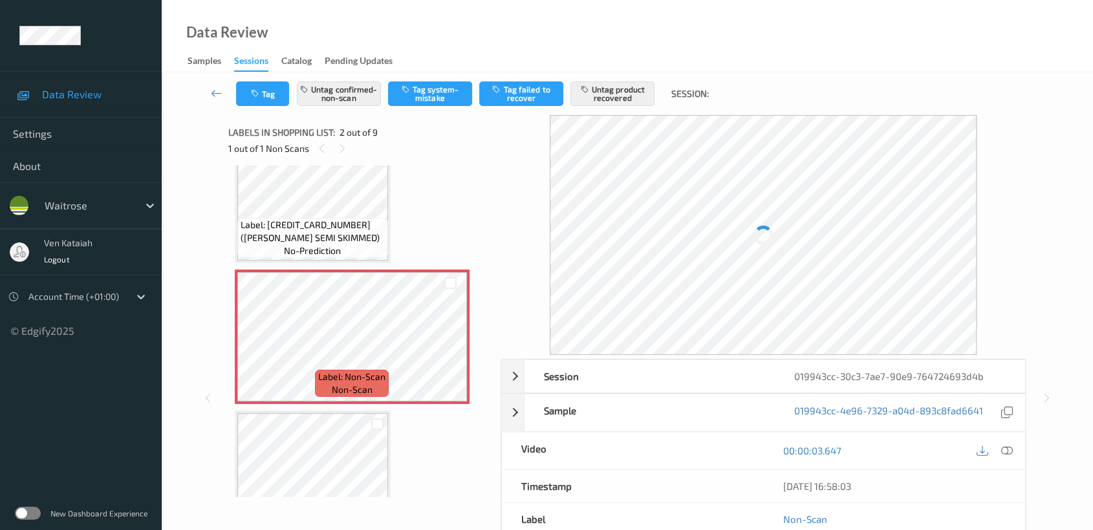
scroll to position [0, 0]
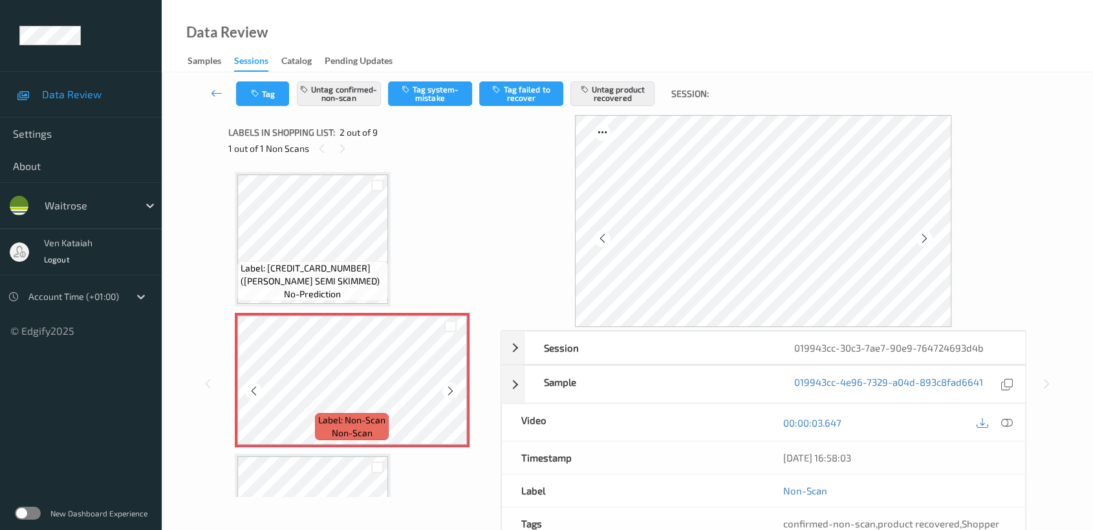
click at [451, 389] on icon at bounding box center [450, 391] width 11 height 12
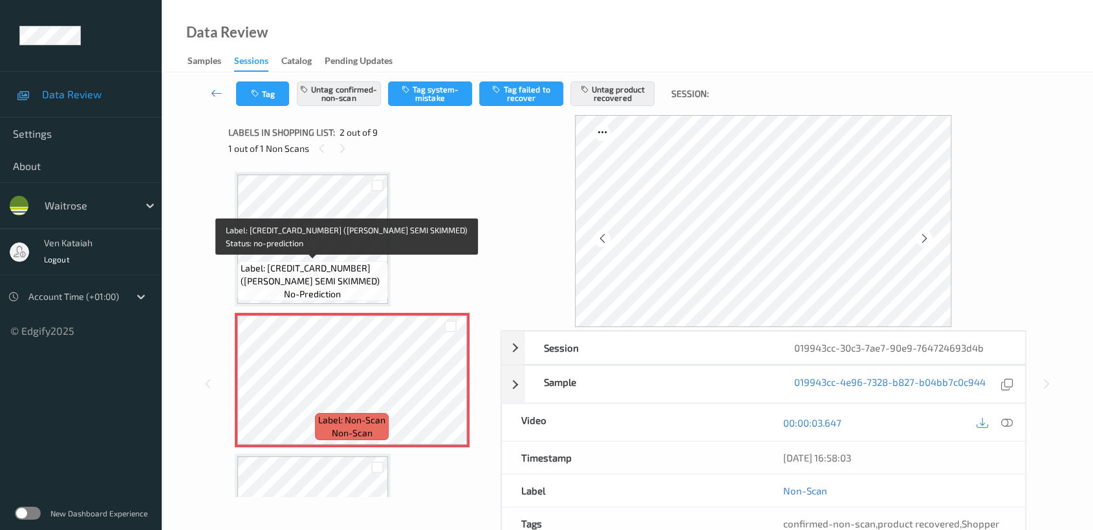
click at [287, 263] on span "Label: 5000169015315 (WR ESS SEMI SKIMMED)" at bounding box center [313, 275] width 144 height 26
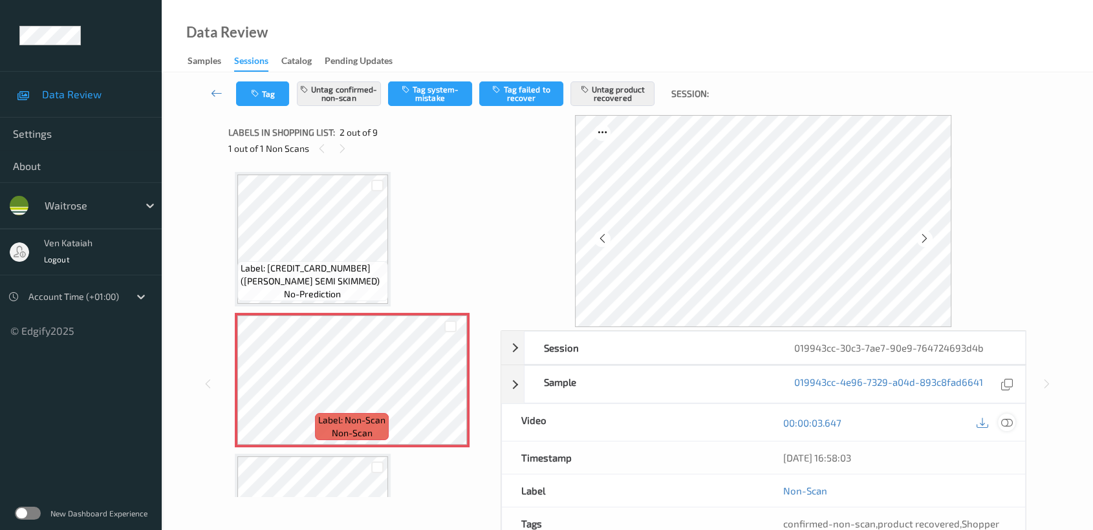
click at [1010, 428] on icon at bounding box center [1007, 423] width 12 height 12
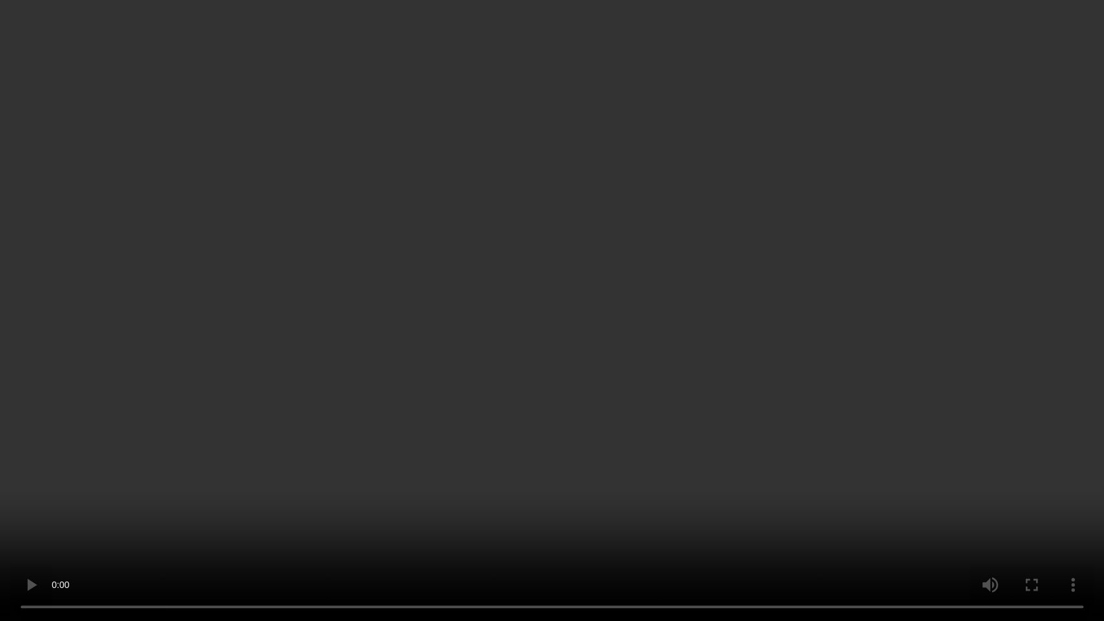
click at [238, 429] on video at bounding box center [552, 310] width 1104 height 621
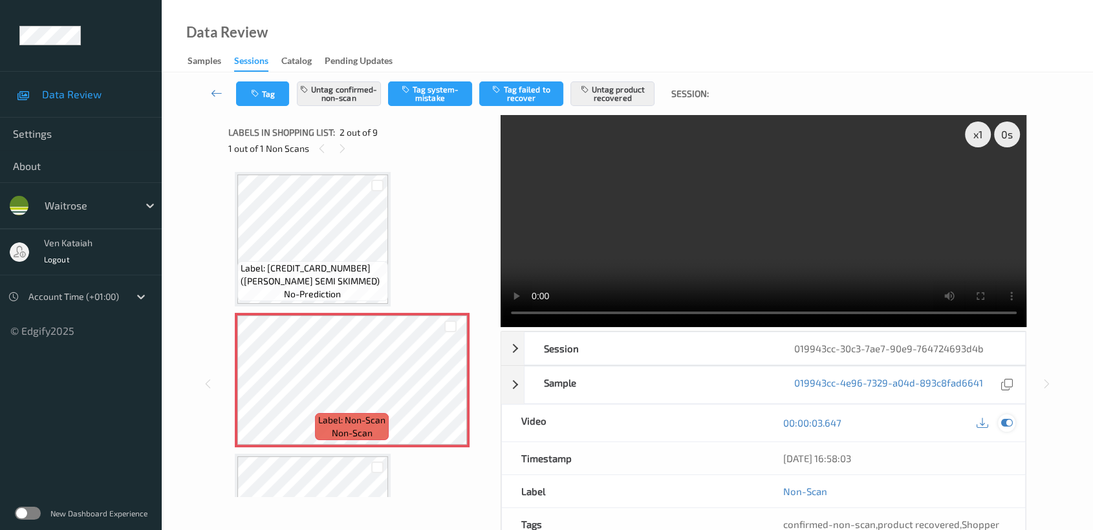
click at [1004, 426] on icon at bounding box center [1007, 423] width 12 height 12
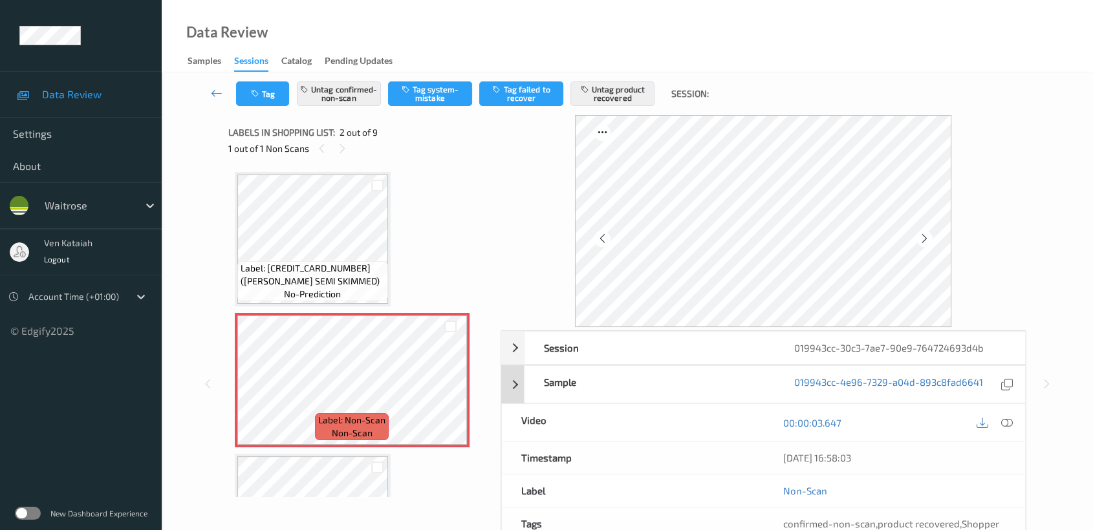
scroll to position [144, 0]
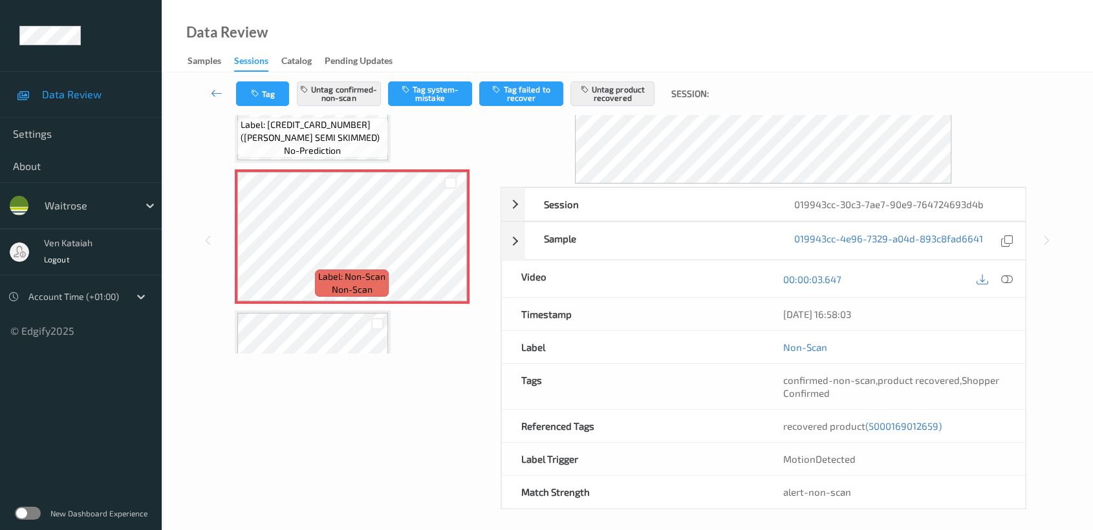
click at [903, 427] on span "(5000169012659)" at bounding box center [903, 426] width 76 height 12
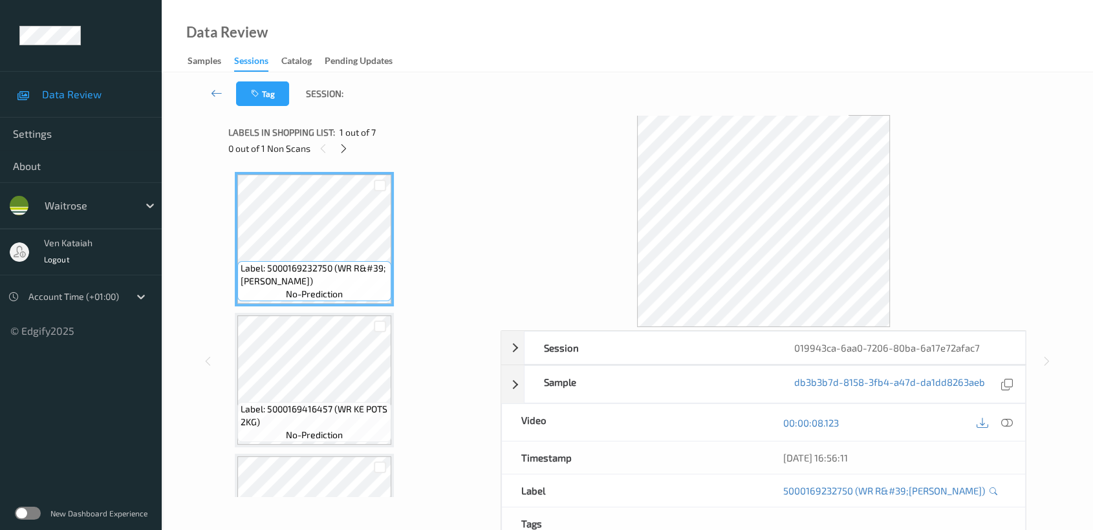
click at [347, 138] on span "1 out of 7" at bounding box center [358, 132] width 36 height 13
click at [340, 155] on div at bounding box center [344, 148] width 16 height 16
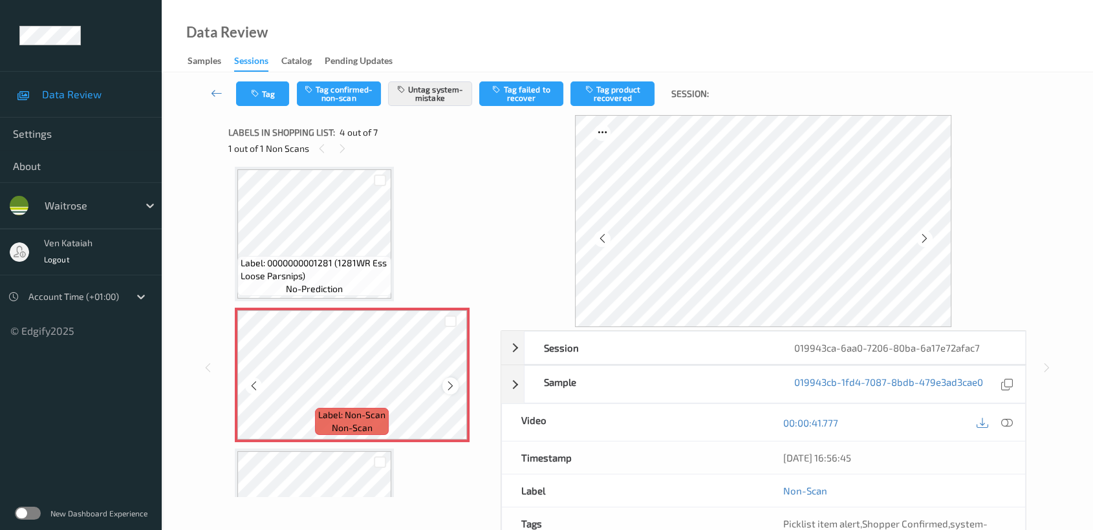
click at [450, 380] on icon at bounding box center [450, 386] width 11 height 12
click at [451, 380] on icon at bounding box center [450, 386] width 11 height 12
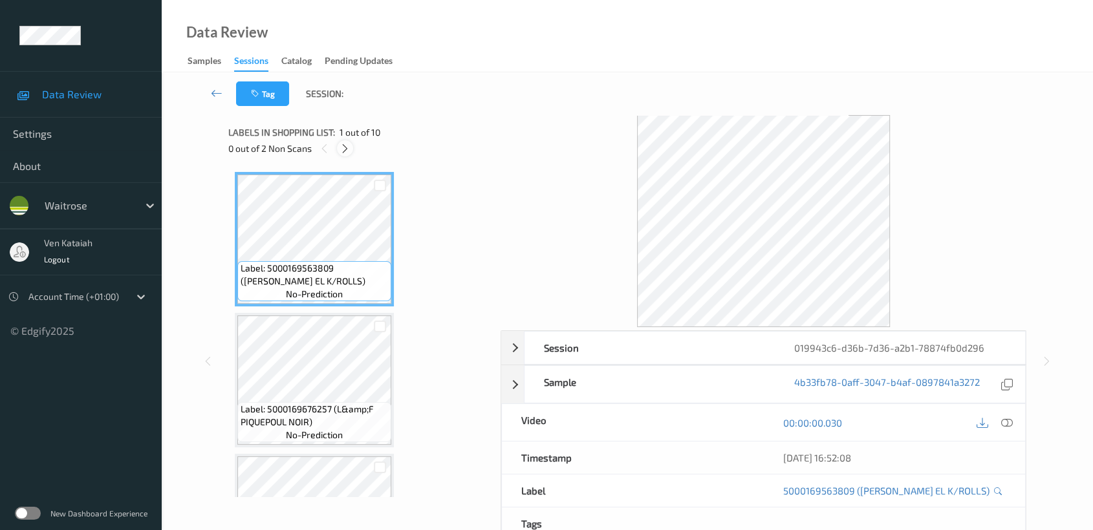
click at [343, 152] on icon at bounding box center [345, 149] width 11 height 12
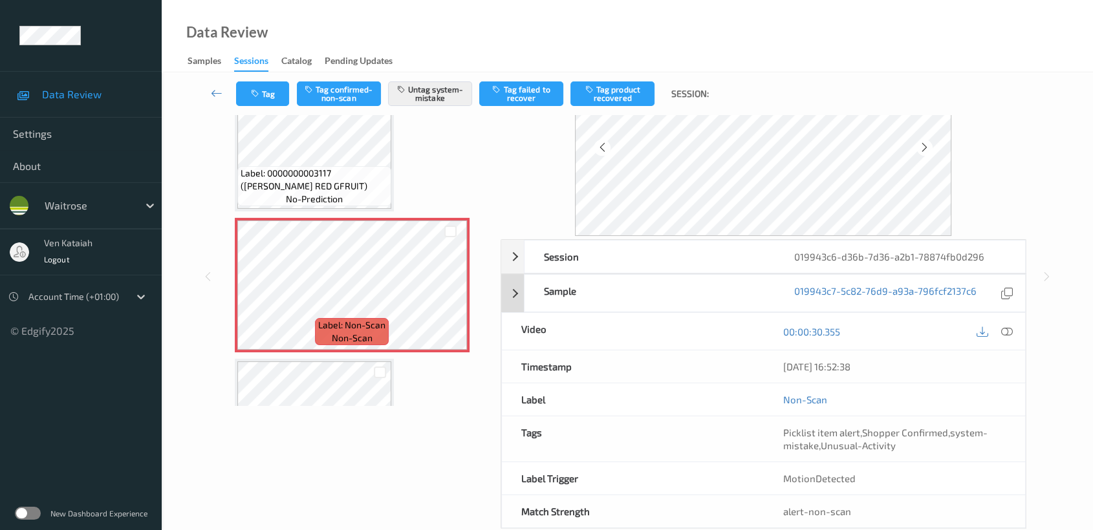
scroll to position [116, 0]
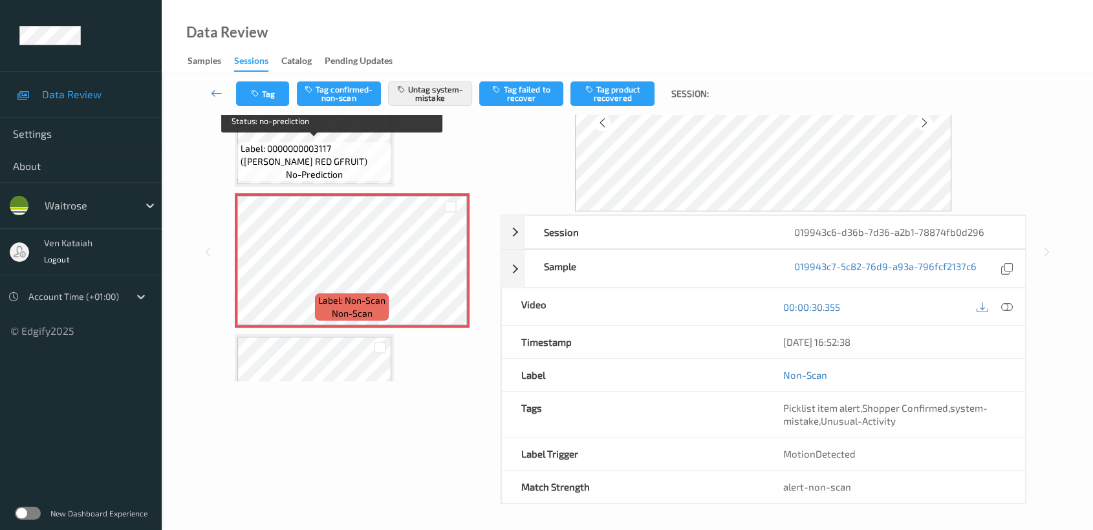
click at [357, 143] on span "Label: 0000000003117 (WR ESS RED GFRUIT)" at bounding box center [314, 155] width 147 height 26
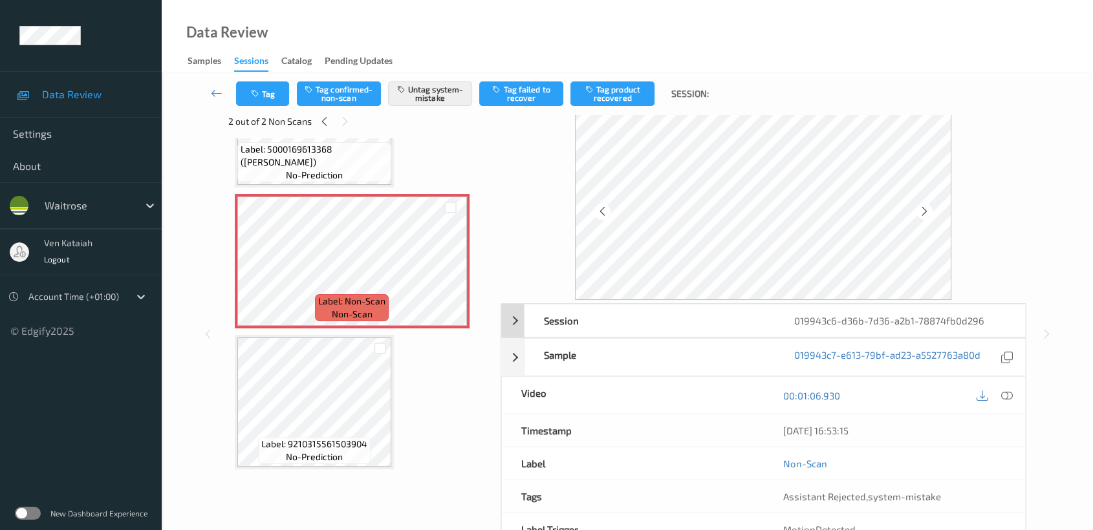
scroll to position [0, 0]
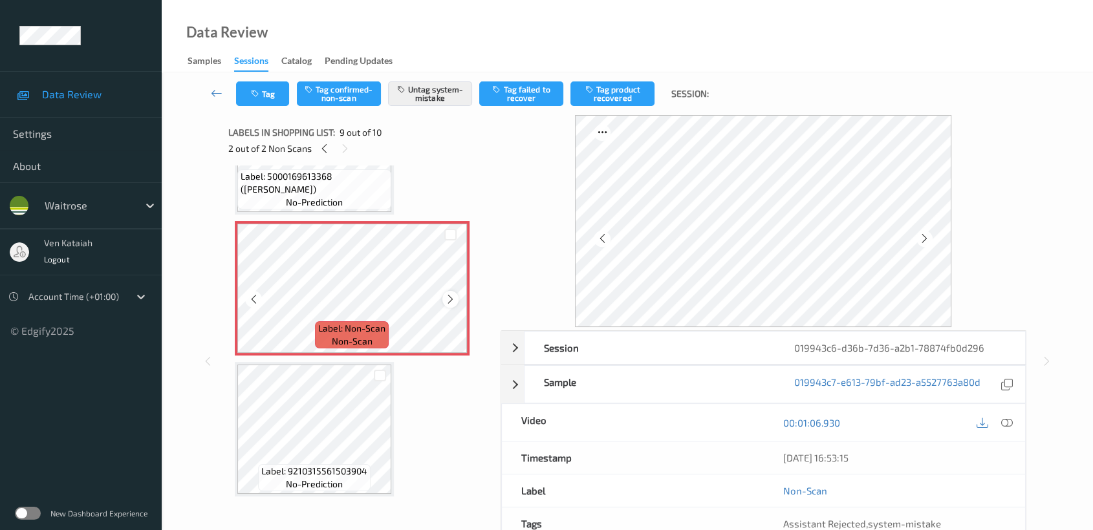
click at [446, 294] on icon at bounding box center [450, 300] width 11 height 12
click at [447, 294] on icon at bounding box center [450, 300] width 11 height 12
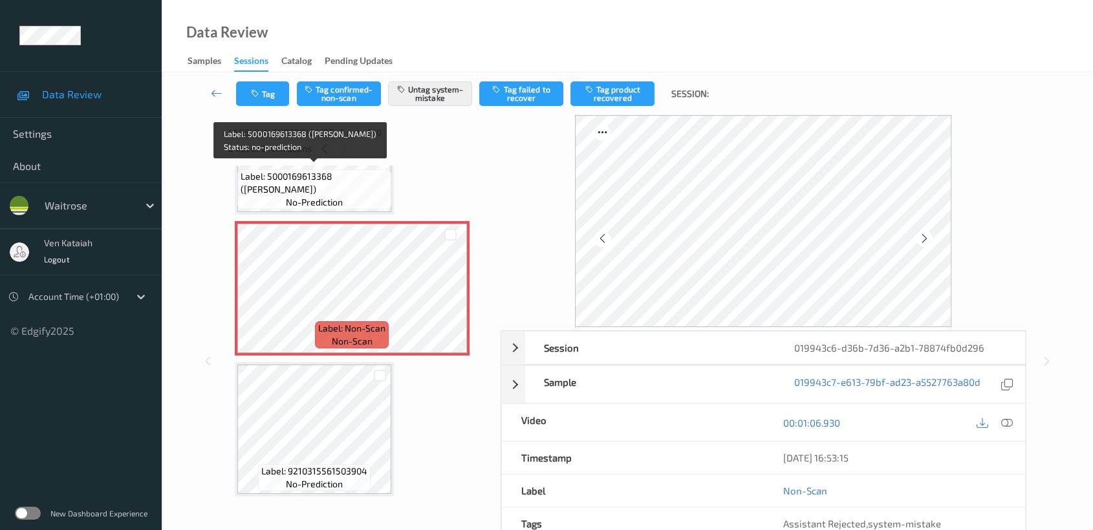
click at [376, 193] on div "Label: 5000169613368 (DORG BROWN BLOOMER) no-prediction" at bounding box center [314, 189] width 154 height 40
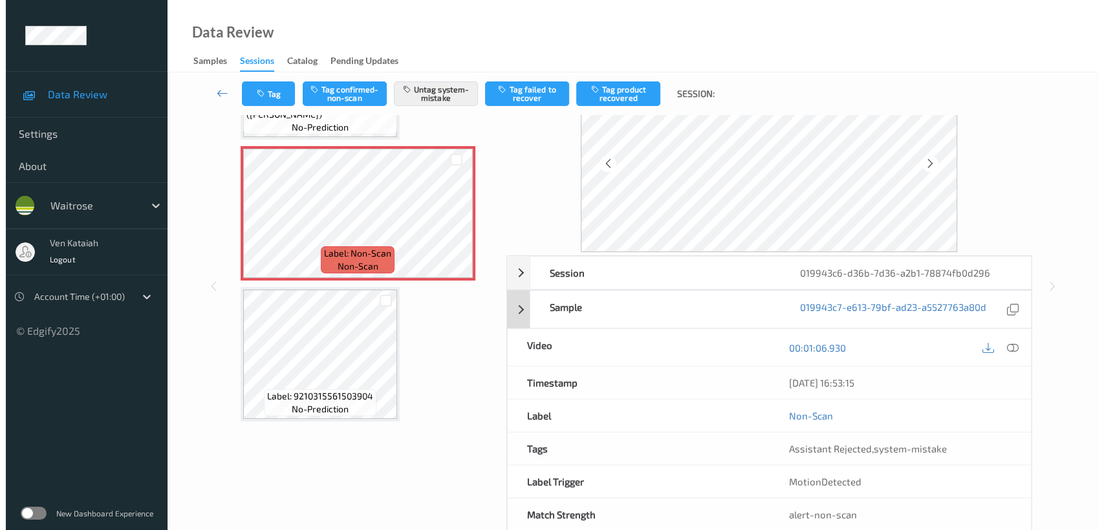
scroll to position [103, 0]
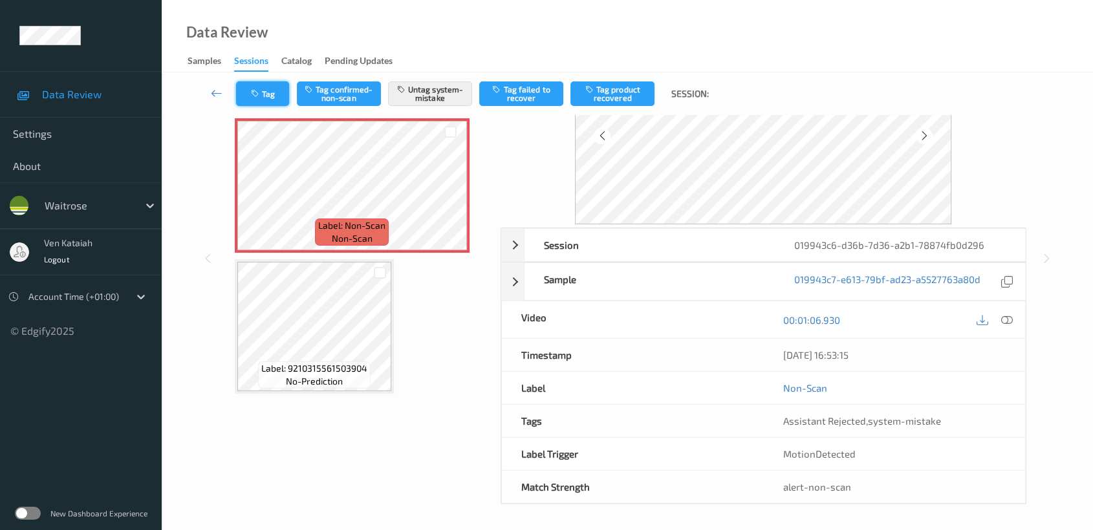
click at [269, 96] on button "Tag" at bounding box center [262, 93] width 53 height 25
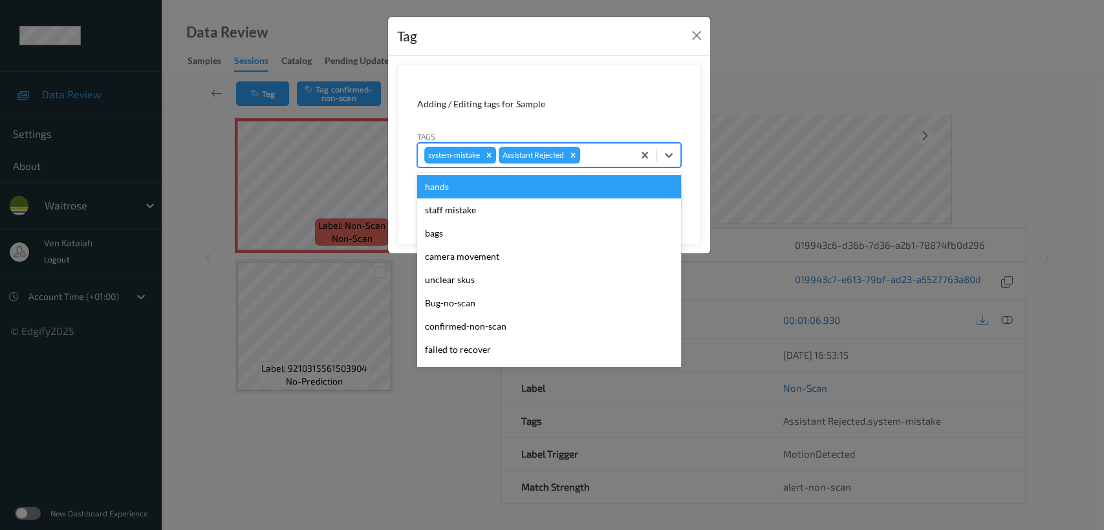
click at [600, 157] on div at bounding box center [605, 155] width 44 height 16
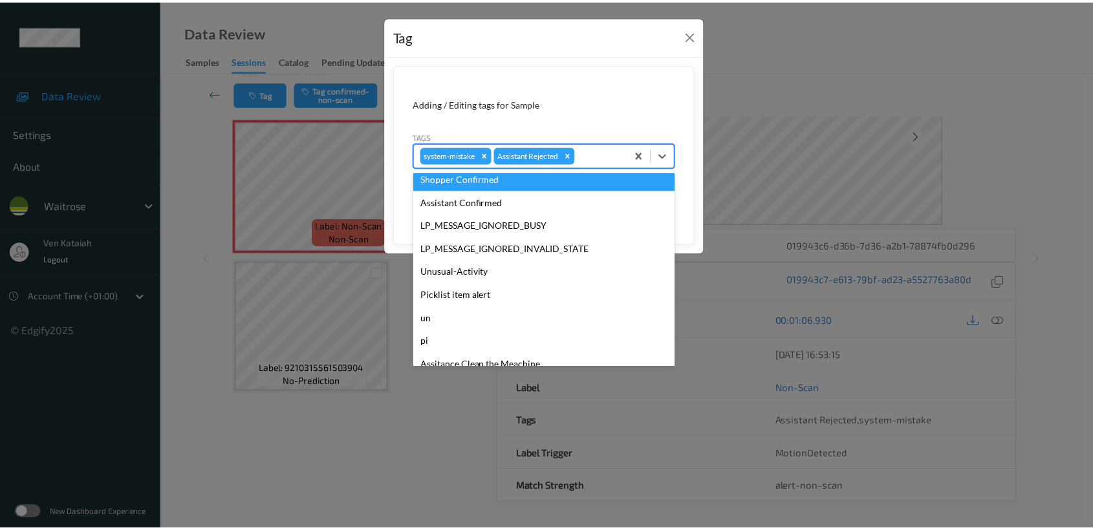
scroll to position [287, 0]
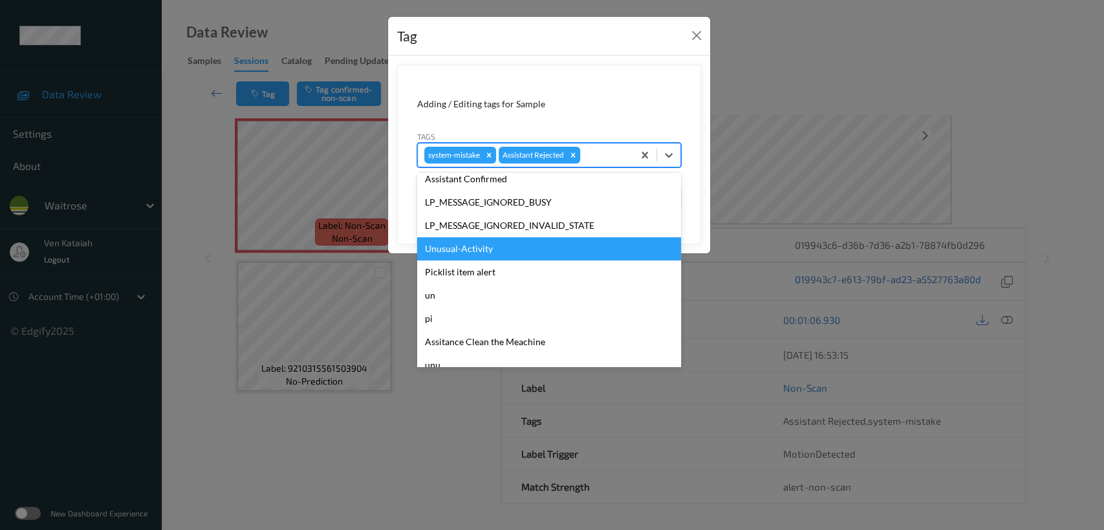
click at [491, 250] on div "Unusual-Activity" at bounding box center [549, 248] width 264 height 23
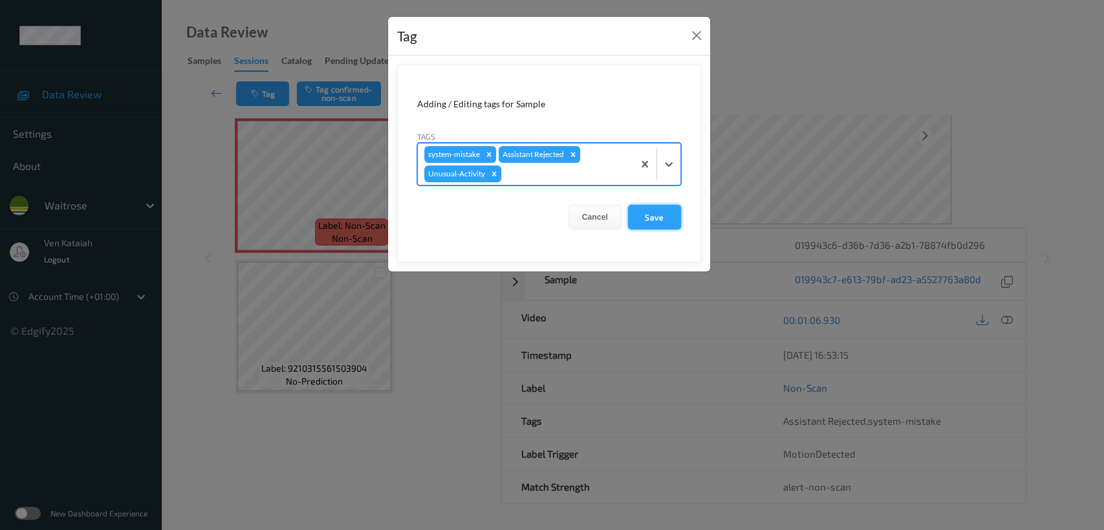
click at [667, 213] on button "Save" at bounding box center [654, 217] width 53 height 25
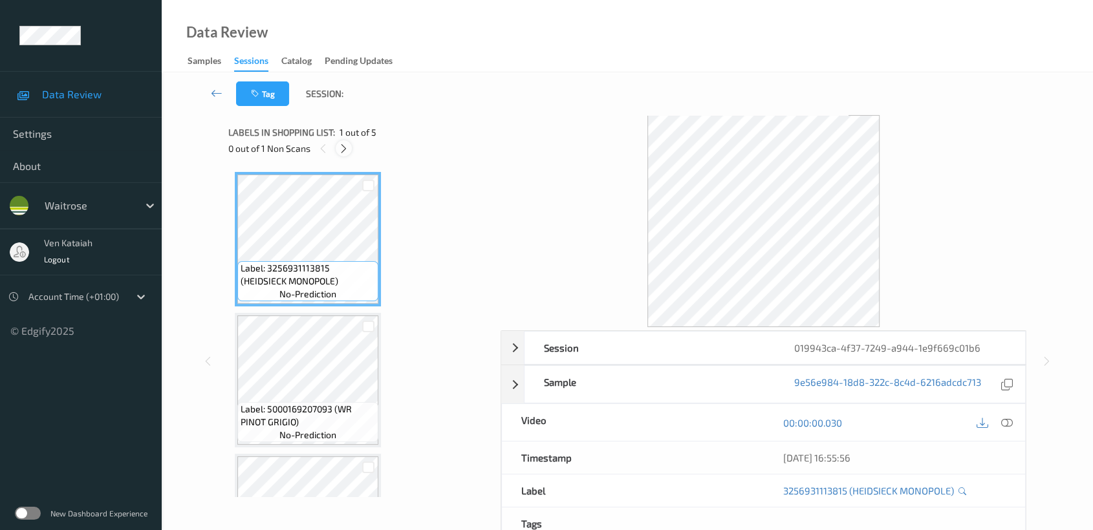
click at [347, 144] on icon at bounding box center [343, 149] width 11 height 12
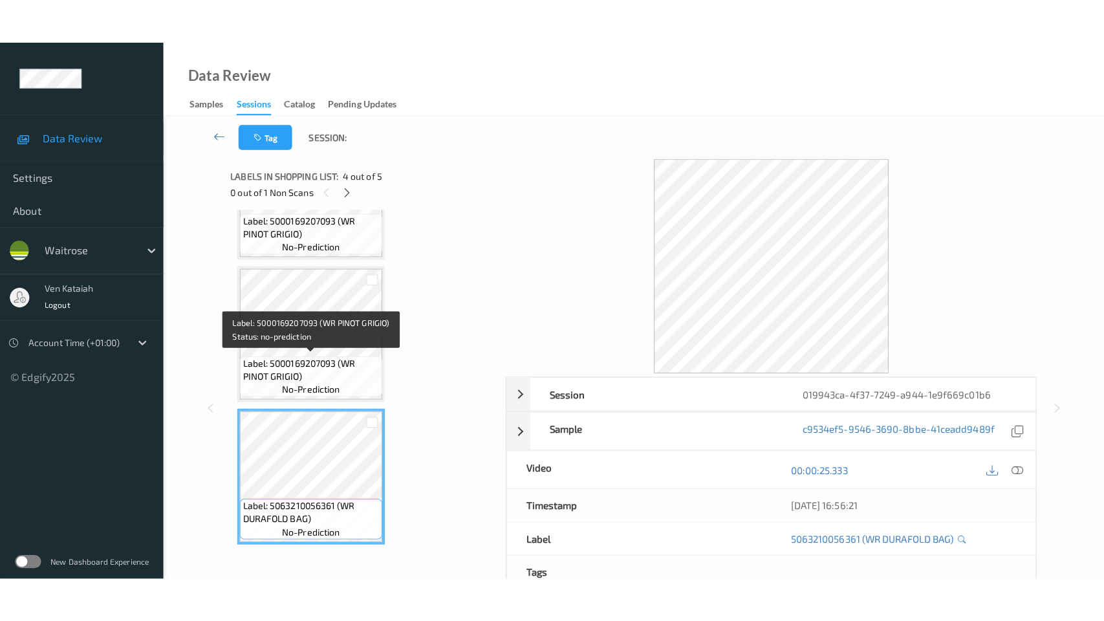
scroll to position [377, 0]
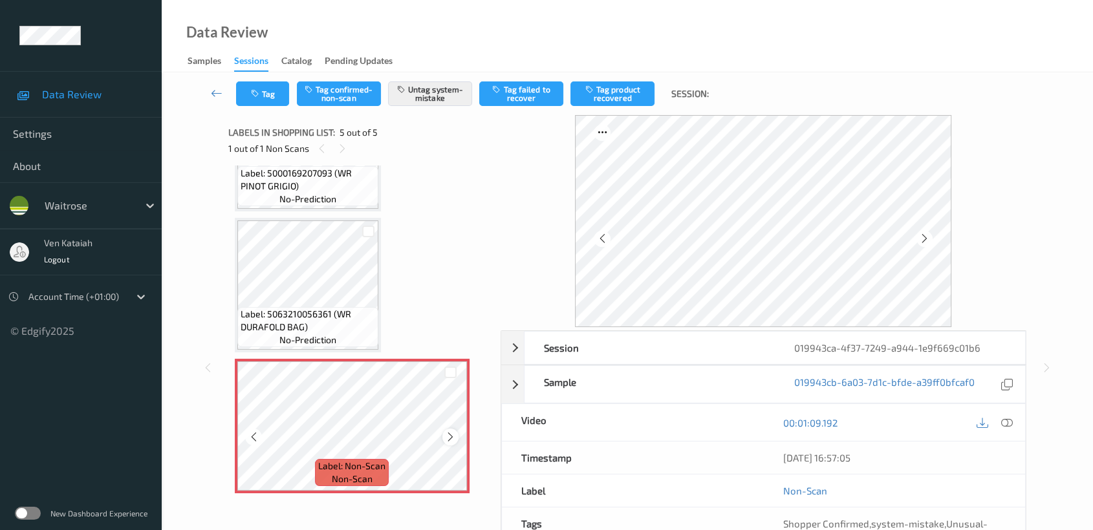
click at [451, 434] on icon at bounding box center [450, 437] width 11 height 12
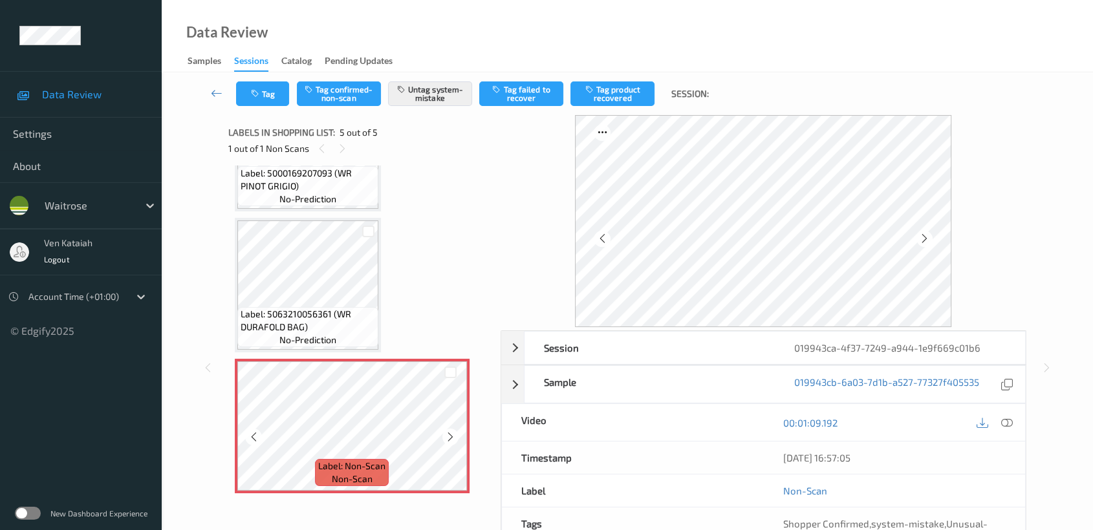
click at [451, 434] on icon at bounding box center [450, 437] width 11 height 12
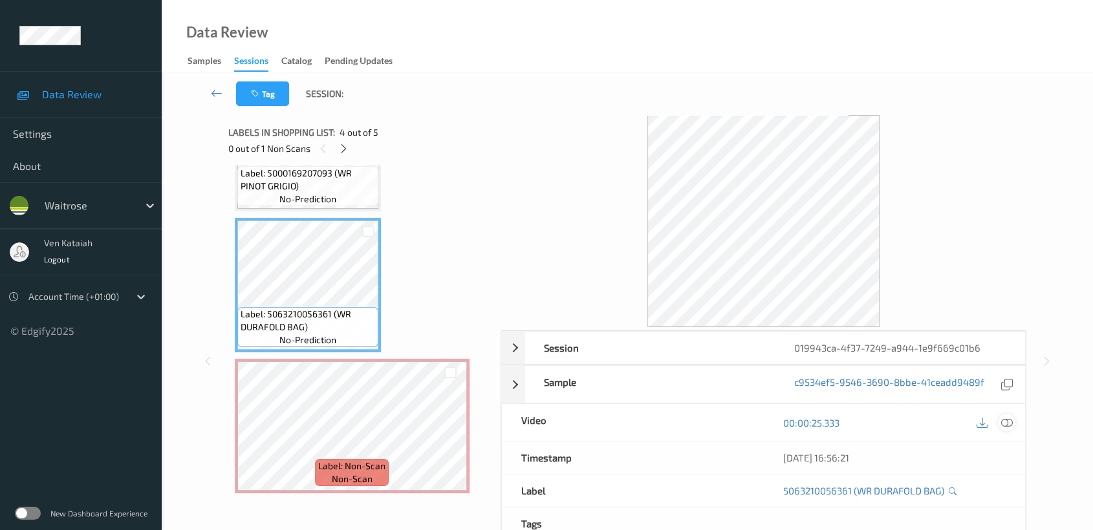
click at [1010, 422] on icon at bounding box center [1007, 423] width 12 height 12
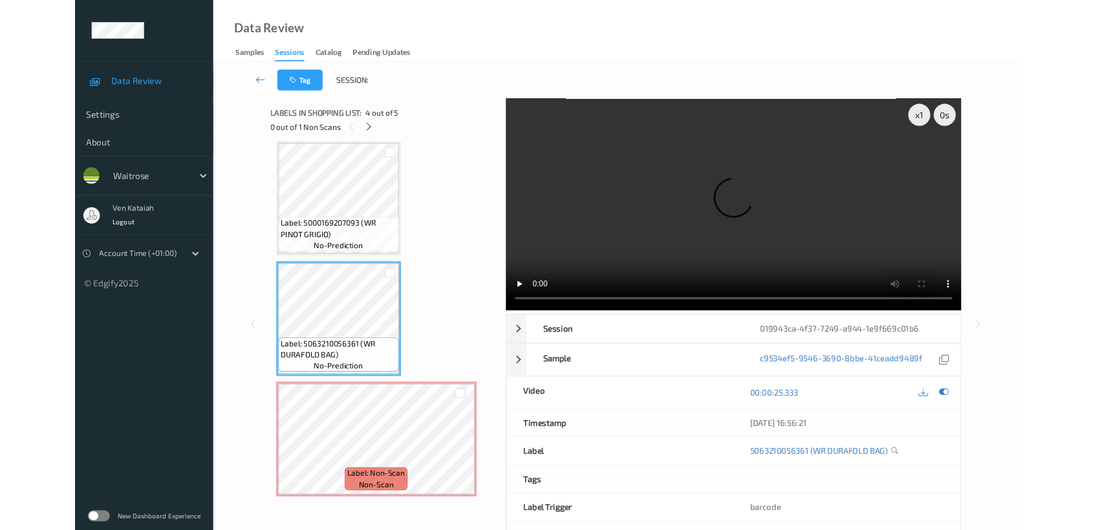
scroll to position [286, 0]
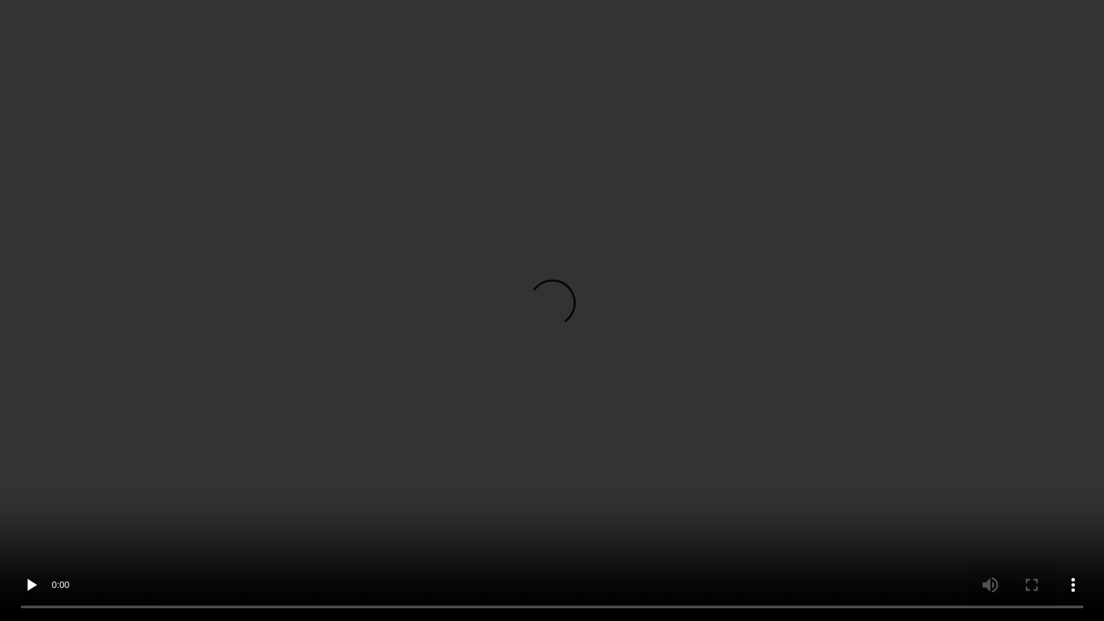
click at [708, 351] on video at bounding box center [552, 310] width 1104 height 621
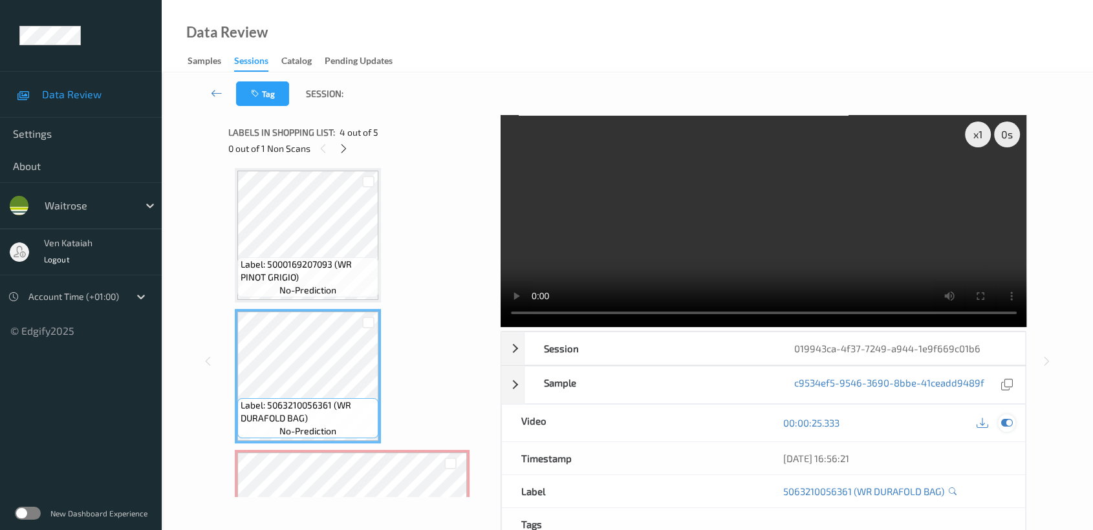
click at [1004, 426] on icon at bounding box center [1007, 423] width 12 height 12
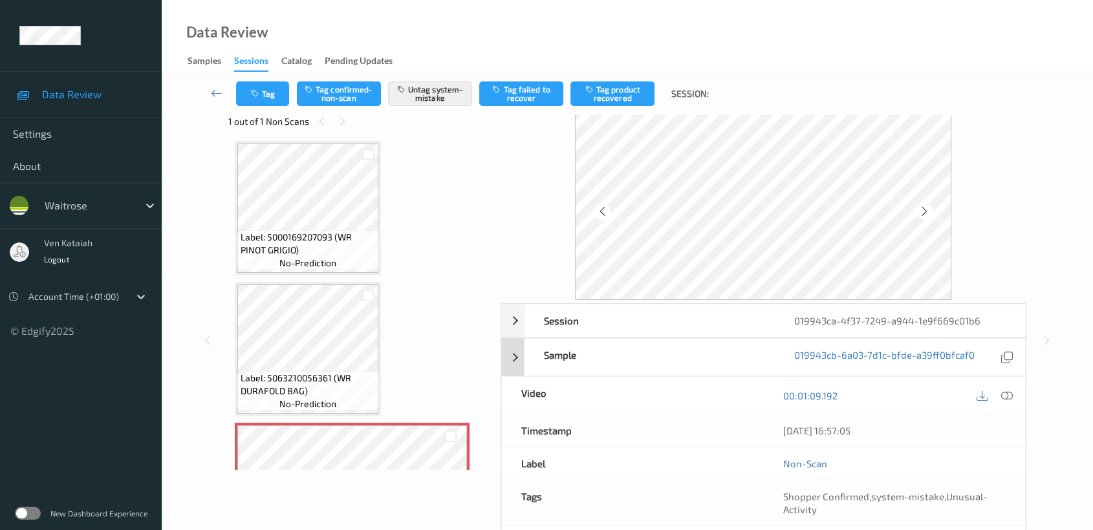
scroll to position [0, 0]
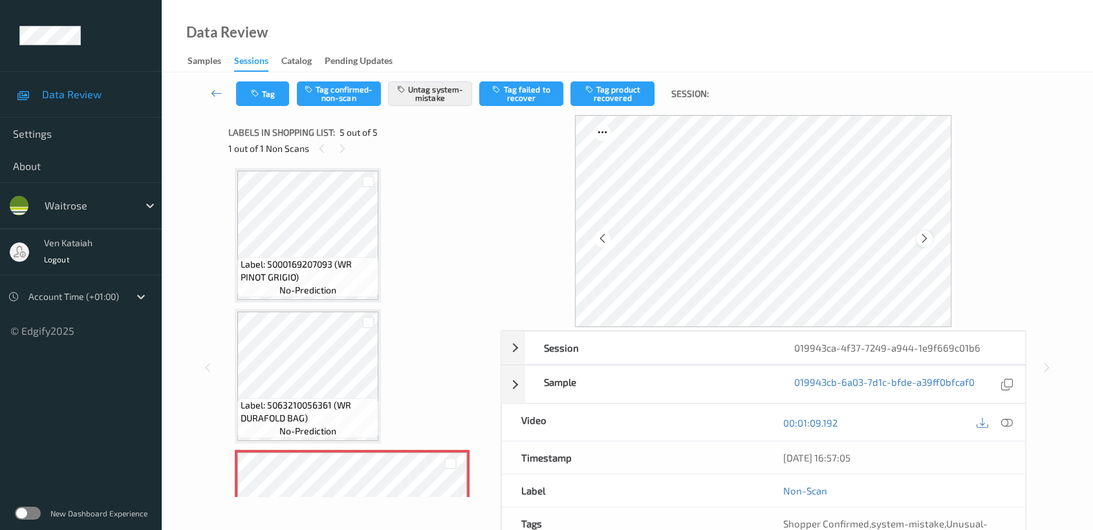
click at [929, 241] on icon at bounding box center [924, 239] width 11 height 12
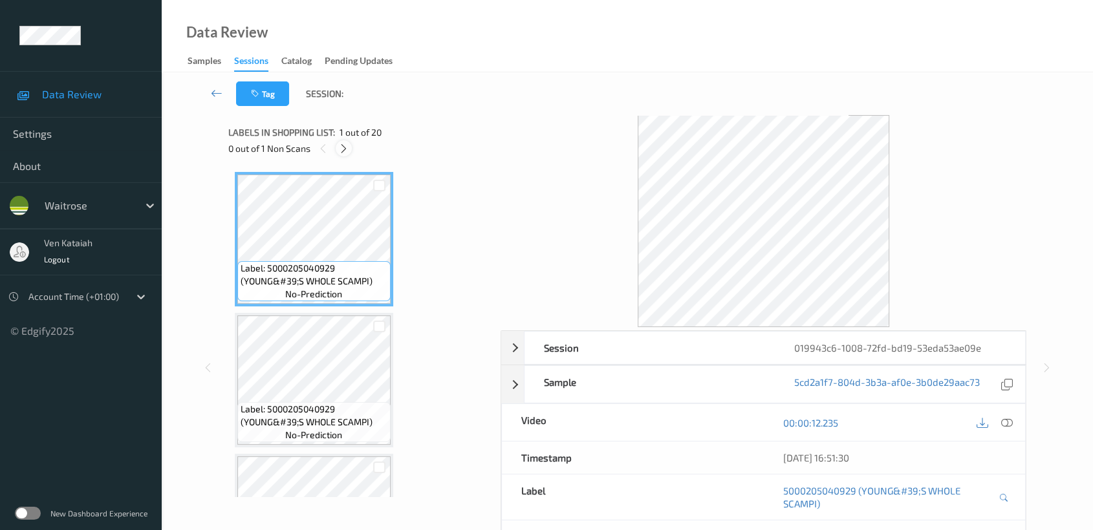
click at [341, 145] on icon at bounding box center [343, 149] width 11 height 12
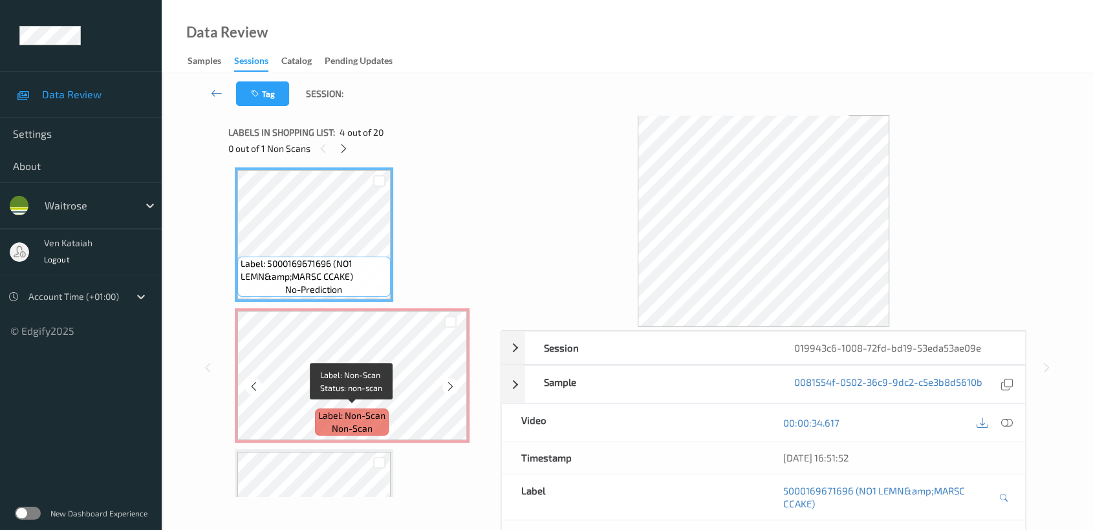
click at [386, 431] on div "Label: Non-Scan non-scan" at bounding box center [352, 422] width 74 height 27
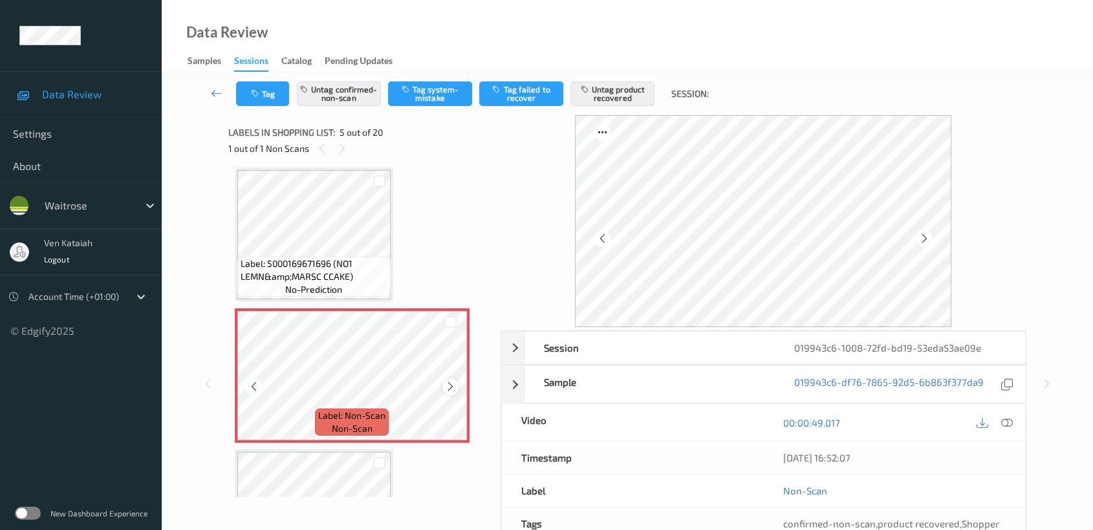
click at [450, 386] on icon at bounding box center [450, 387] width 11 height 12
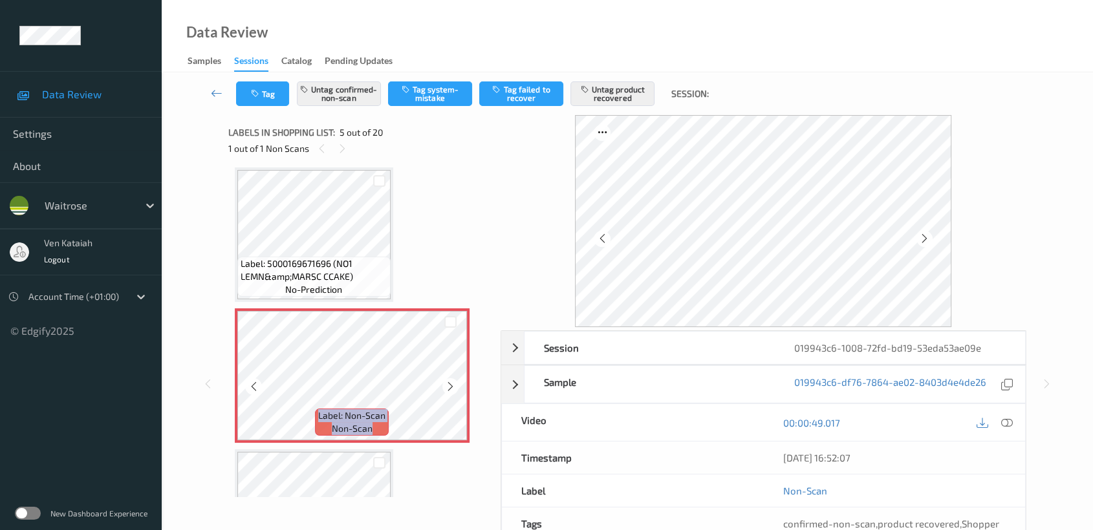
click at [450, 386] on icon at bounding box center [450, 387] width 11 height 12
click at [352, 261] on span "Label: 5000169671696 (NO1 LEMN&amp;MARSC CCAKE)" at bounding box center [314, 270] width 147 height 26
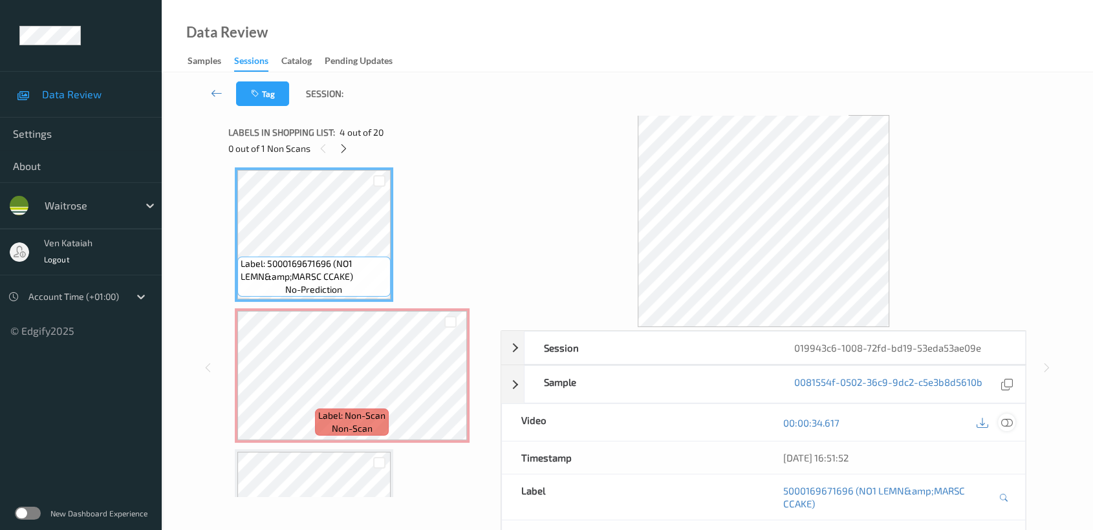
click at [1003, 418] on icon at bounding box center [1007, 423] width 12 height 12
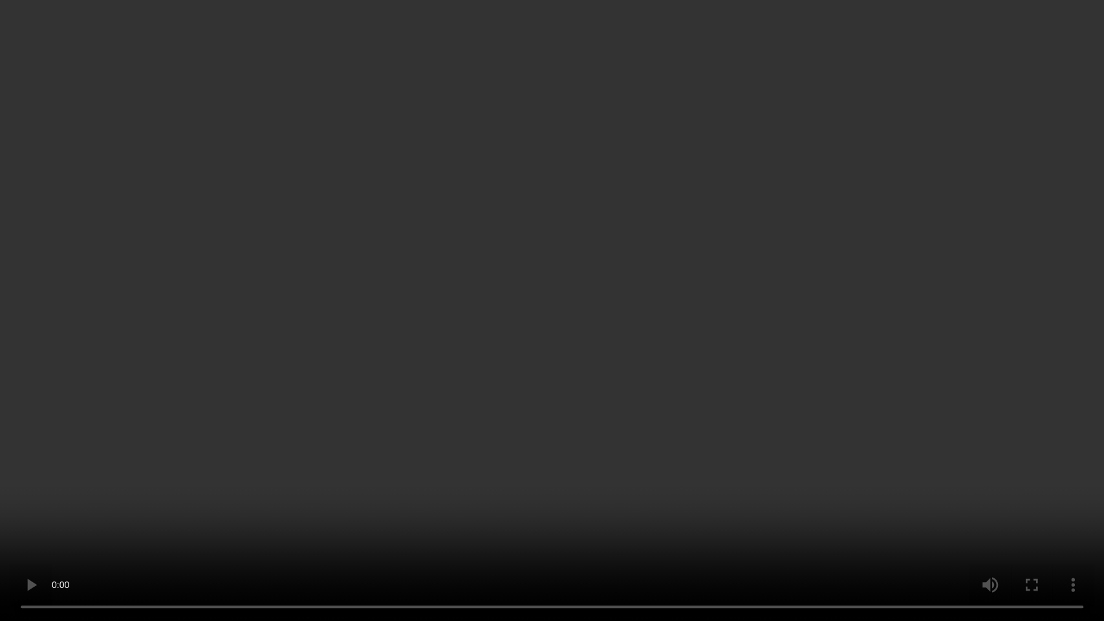
click at [616, 345] on video at bounding box center [552, 310] width 1104 height 621
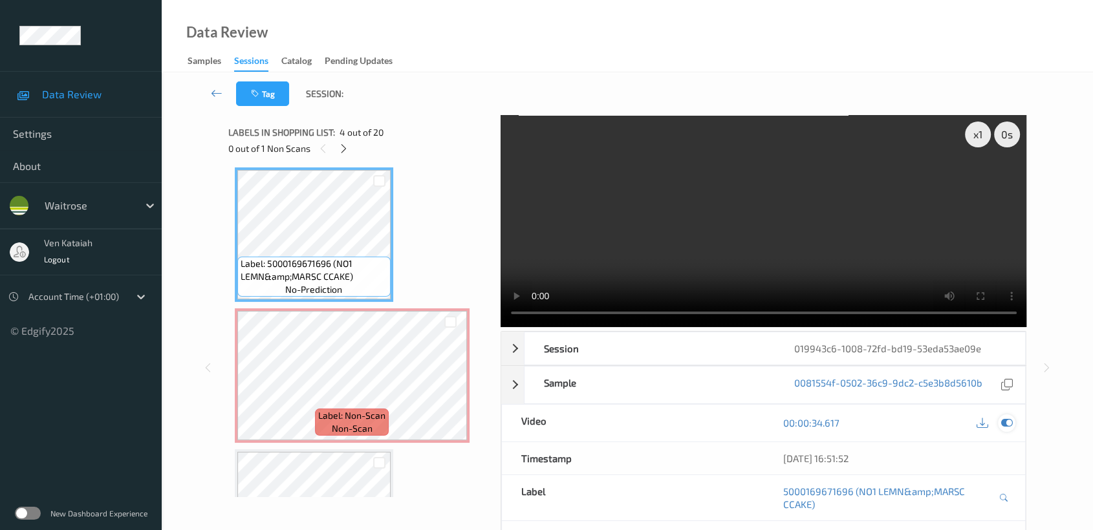
click at [999, 418] on div at bounding box center [1006, 423] width 17 height 17
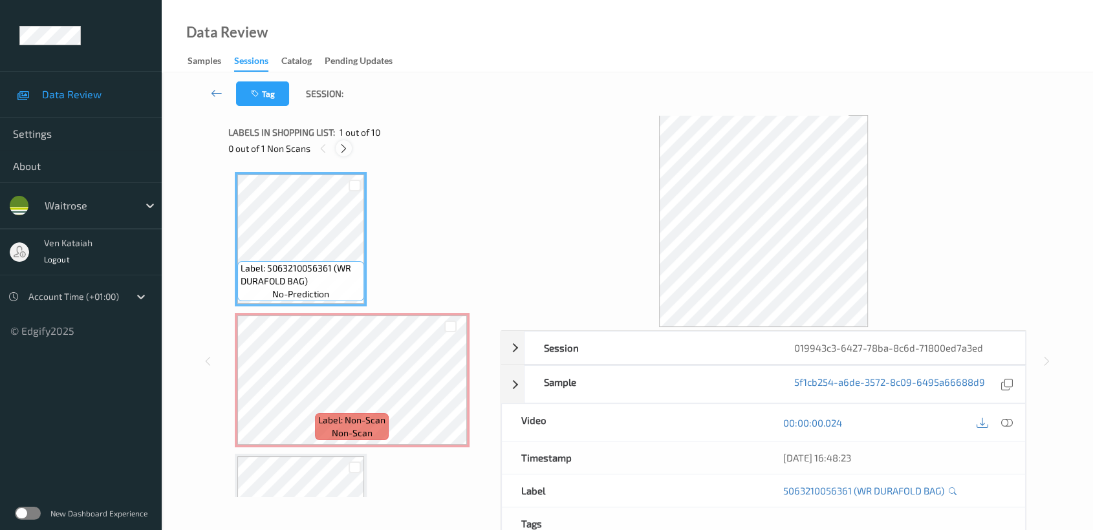
click at [350, 146] on div at bounding box center [344, 148] width 16 height 16
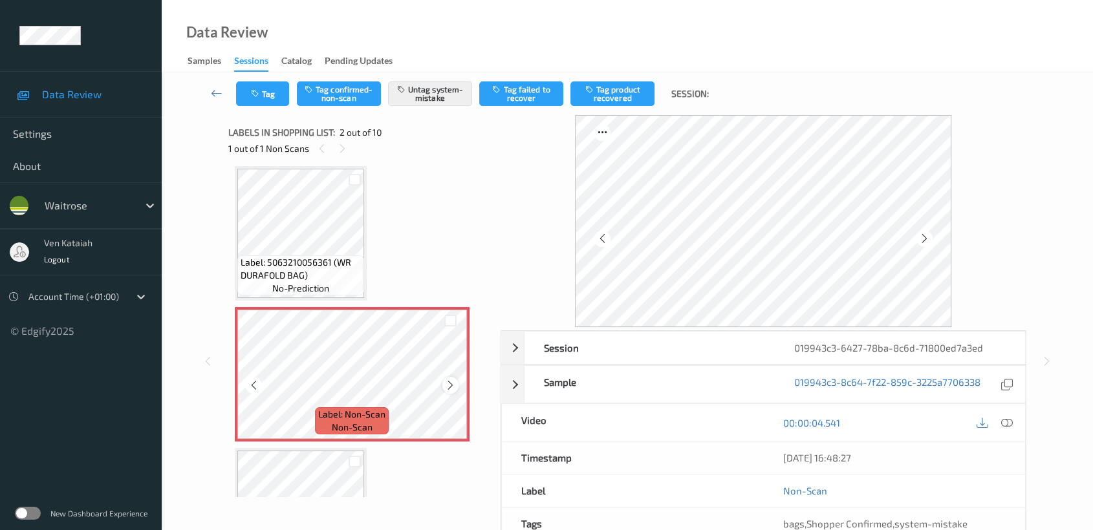
click at [457, 385] on div at bounding box center [450, 385] width 16 height 16
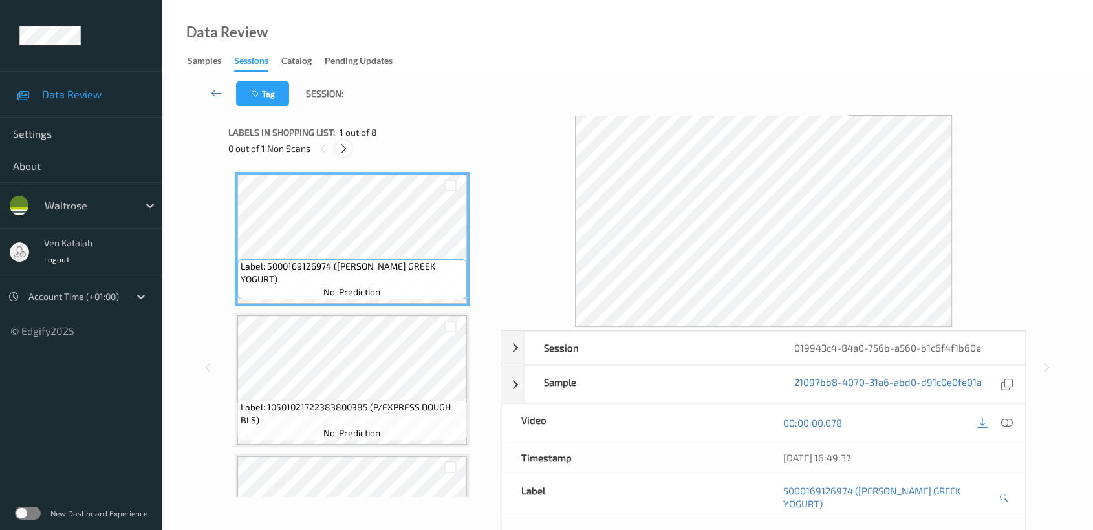
click at [351, 146] on div at bounding box center [344, 148] width 16 height 16
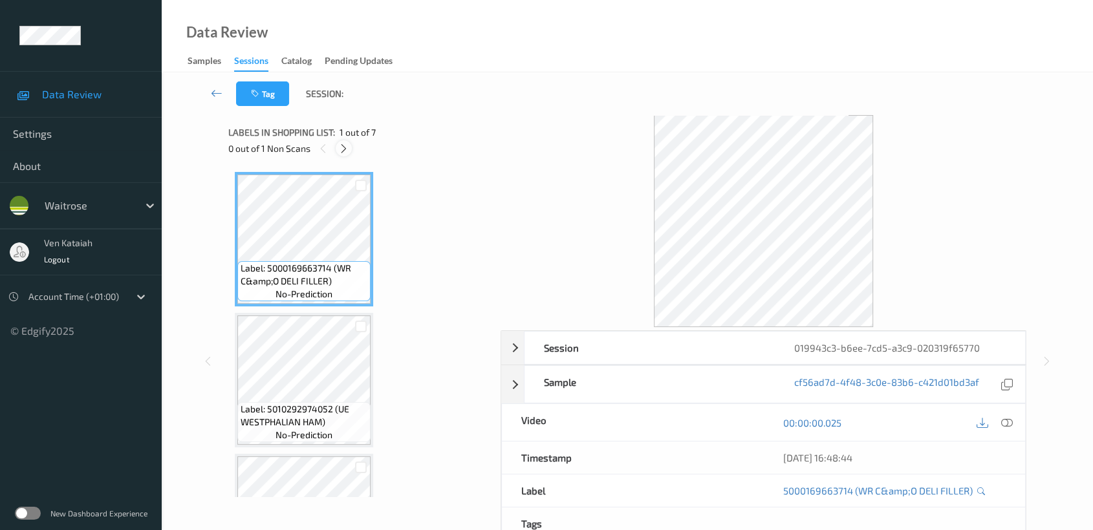
click at [348, 143] on icon at bounding box center [343, 149] width 11 height 12
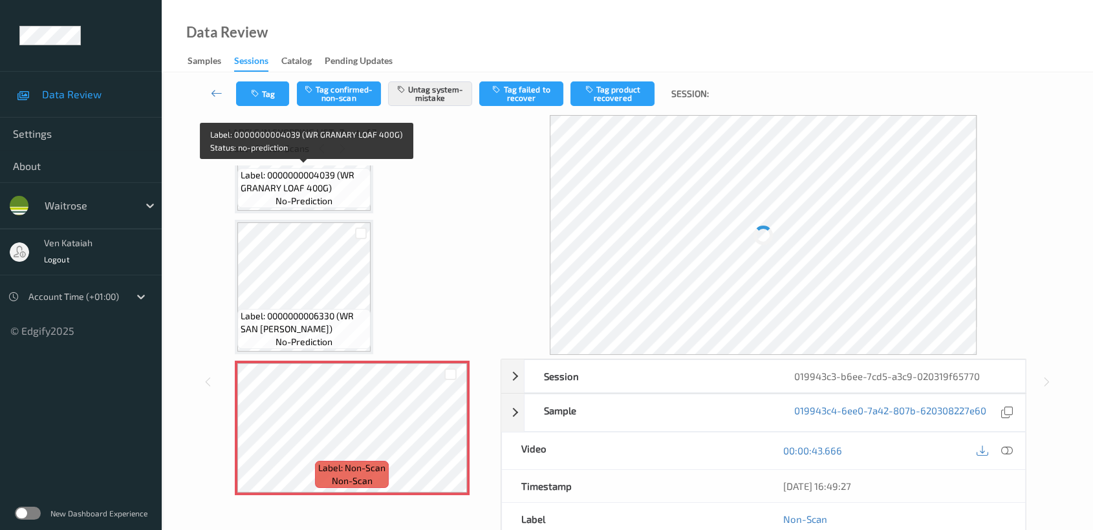
click at [346, 361] on div "Label: Non-Scan non-scan" at bounding box center [352, 428] width 235 height 135
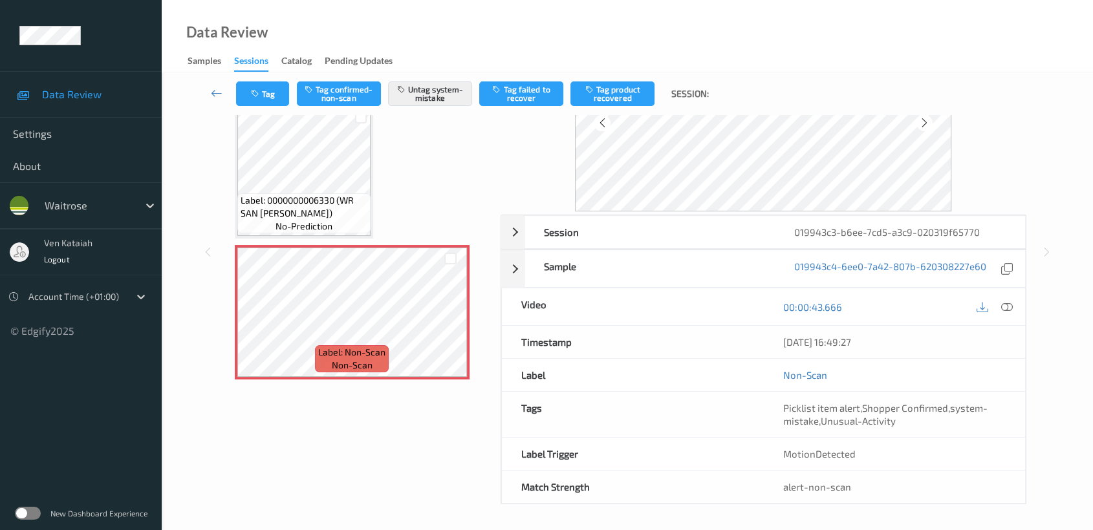
scroll to position [0, 0]
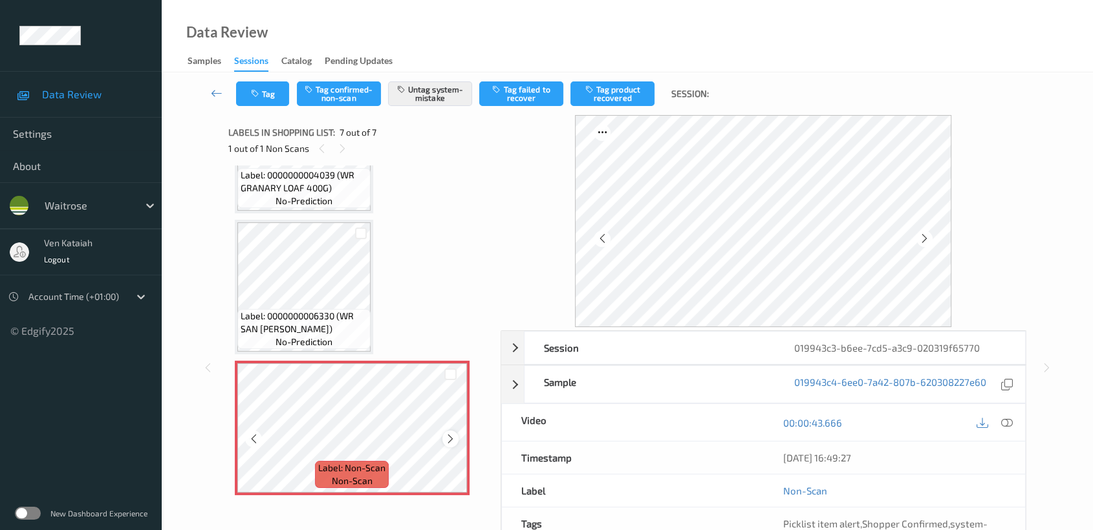
click at [447, 437] on icon at bounding box center [450, 439] width 11 height 12
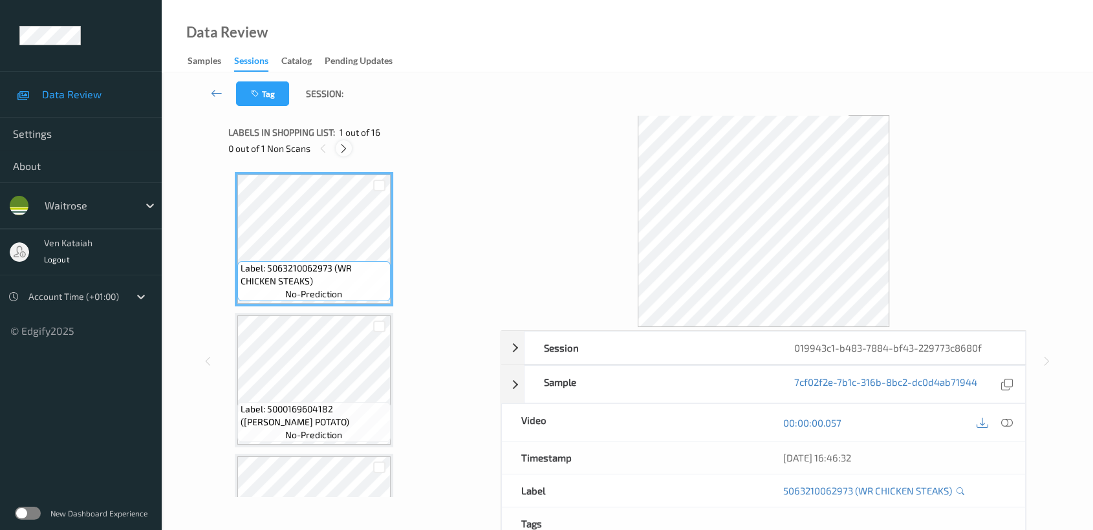
click at [338, 150] on div at bounding box center [344, 148] width 16 height 16
